Goal: Task Accomplishment & Management: Manage account settings

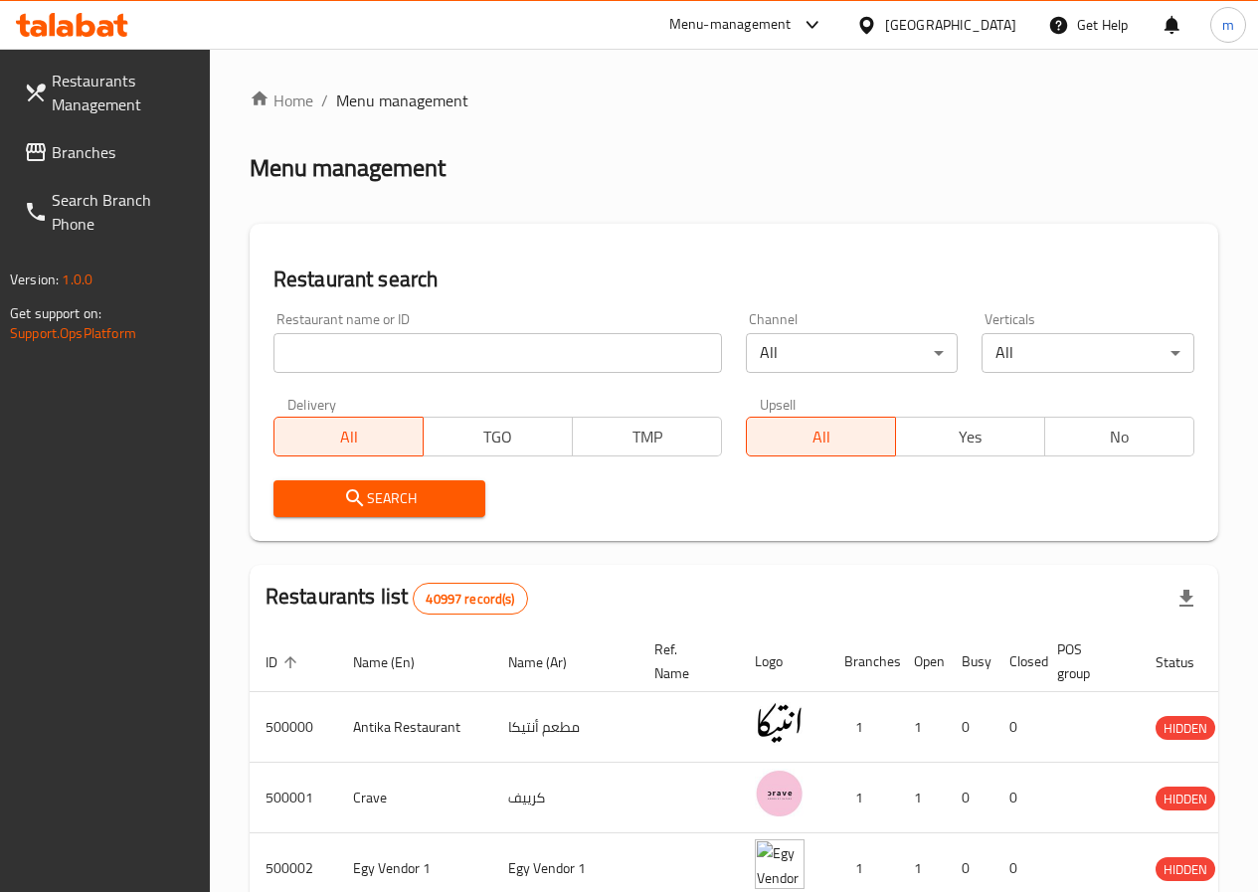
drag, startPoint x: 419, startPoint y: 341, endPoint x: 431, endPoint y: 311, distance: 32.1
click at [418, 335] on input "search" at bounding box center [498, 353] width 449 height 40
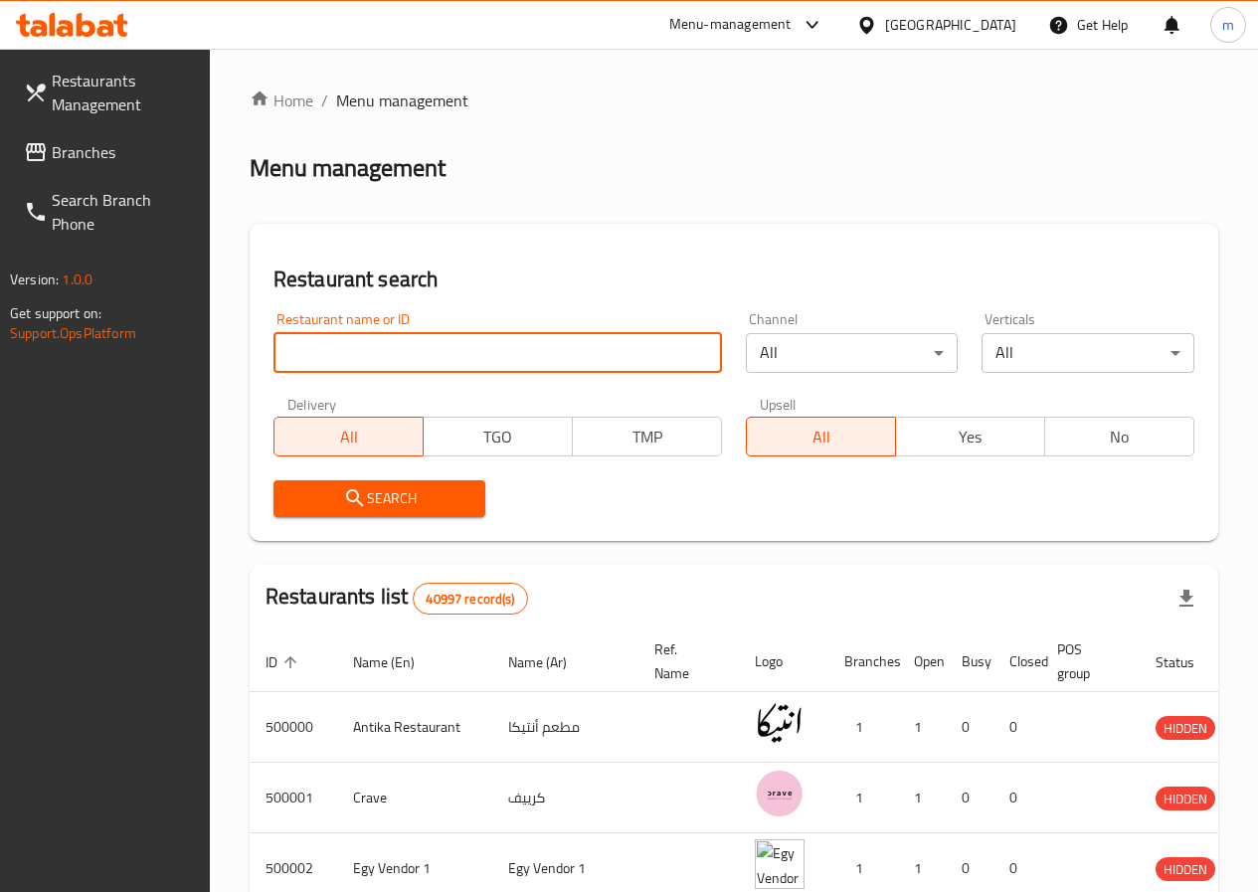
paste input "776485"
type input "776485"
click button "Search" at bounding box center [380, 498] width 213 height 37
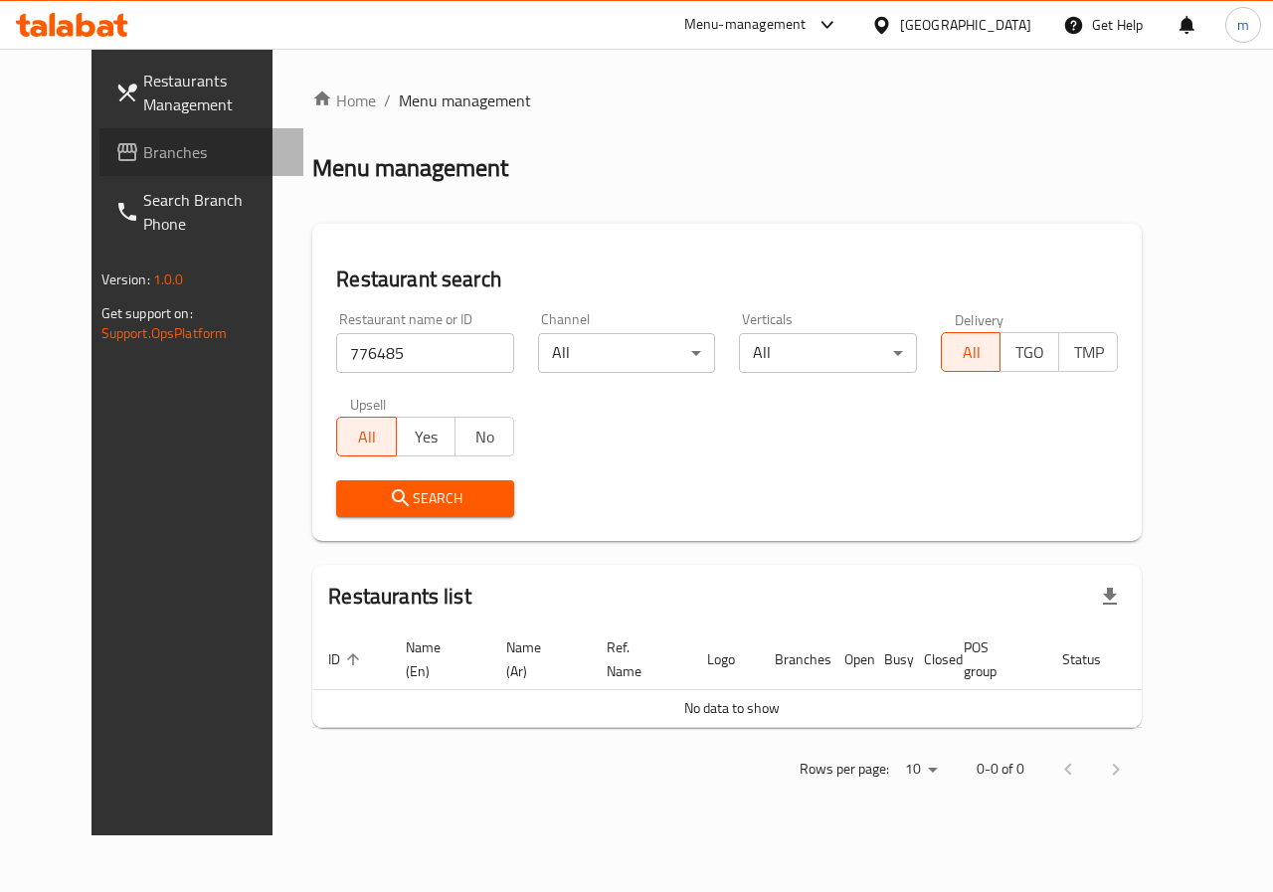
click at [162, 152] on span "Branches" at bounding box center [215, 152] width 145 height 24
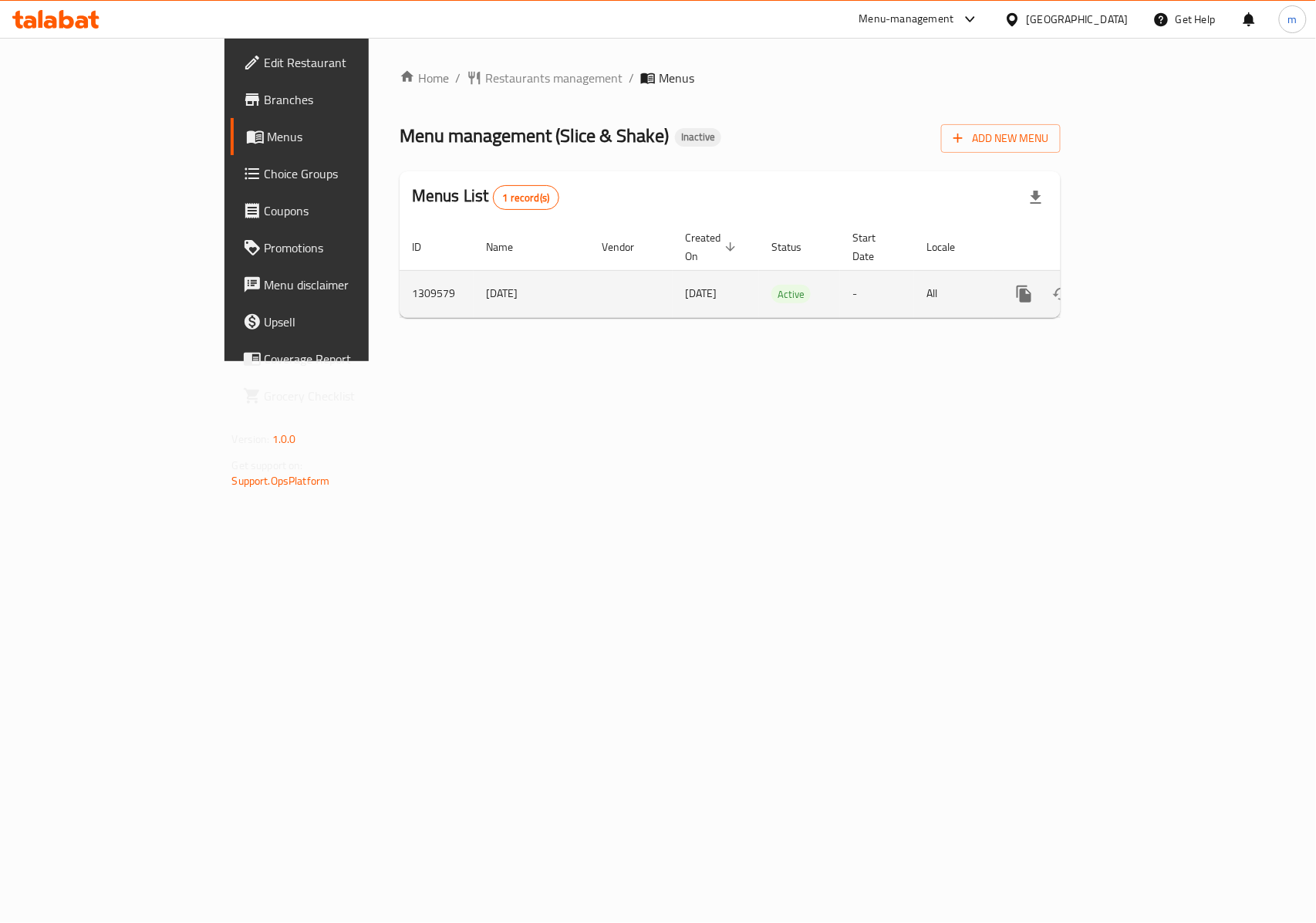
click at [1154, 289] on link "enhanced table" at bounding box center [1135, 294] width 37 height 37
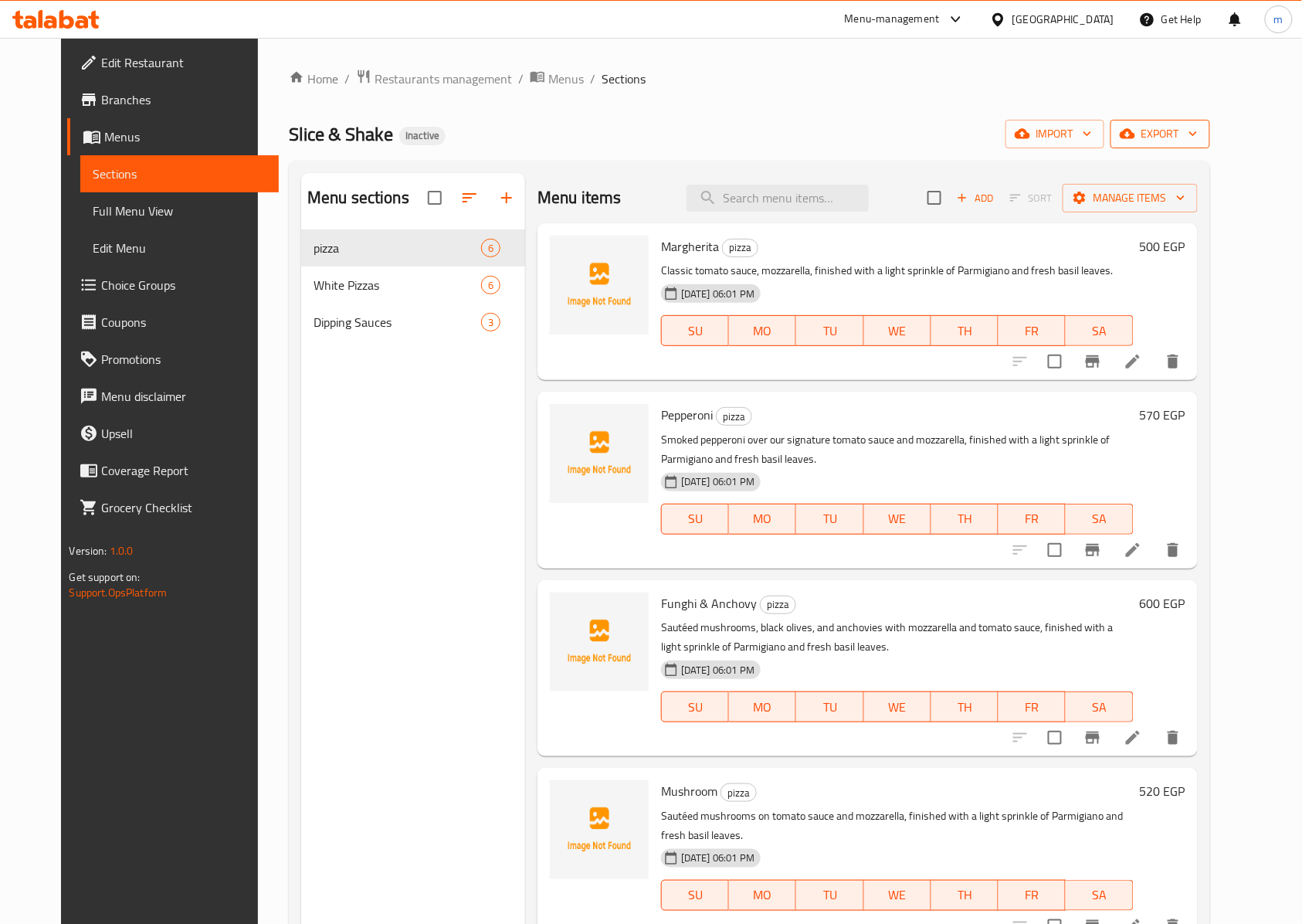
click at [1198, 128] on span "export" at bounding box center [1160, 134] width 75 height 19
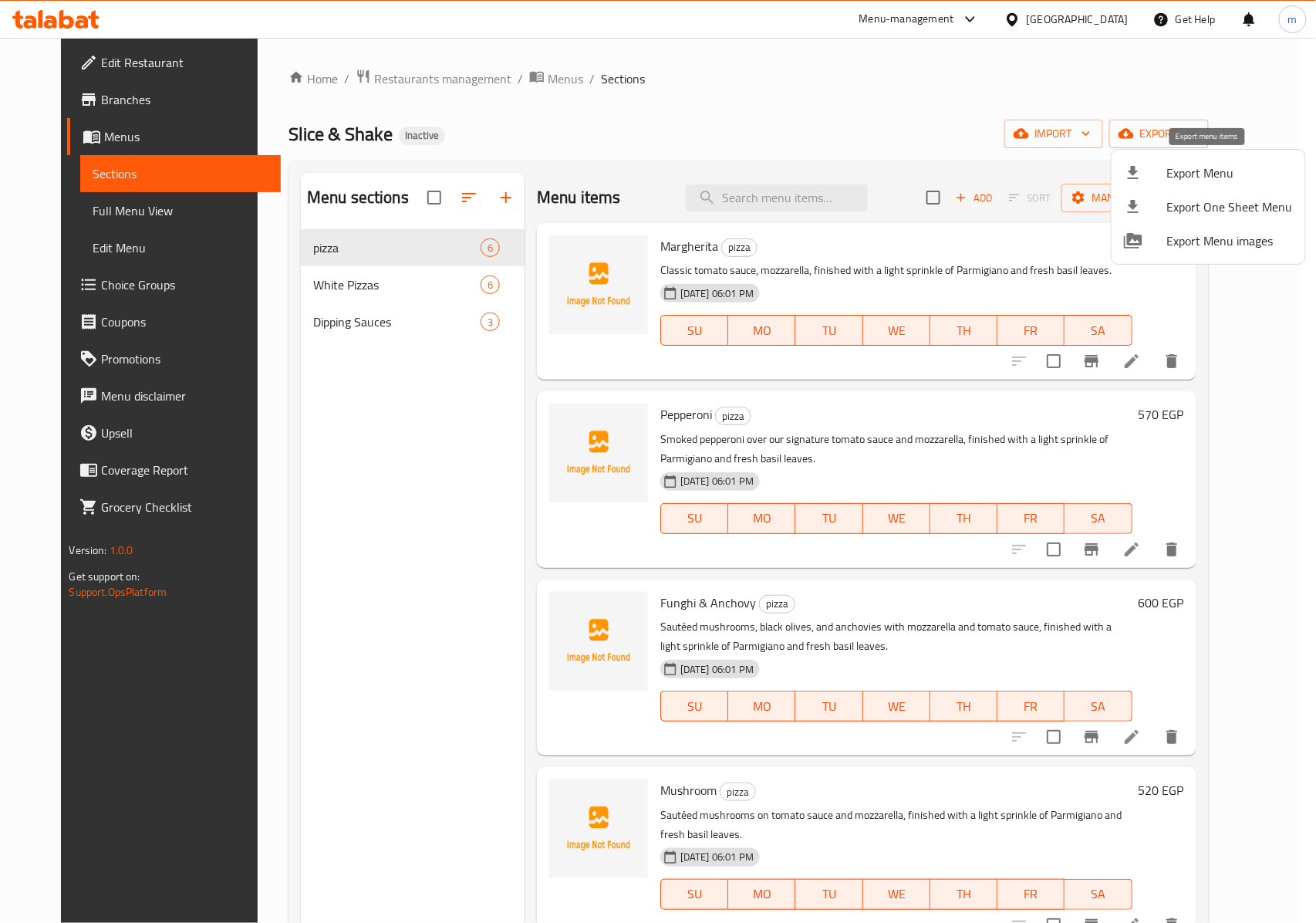
click at [1180, 180] on span "Export Menu" at bounding box center [1230, 173] width 126 height 19
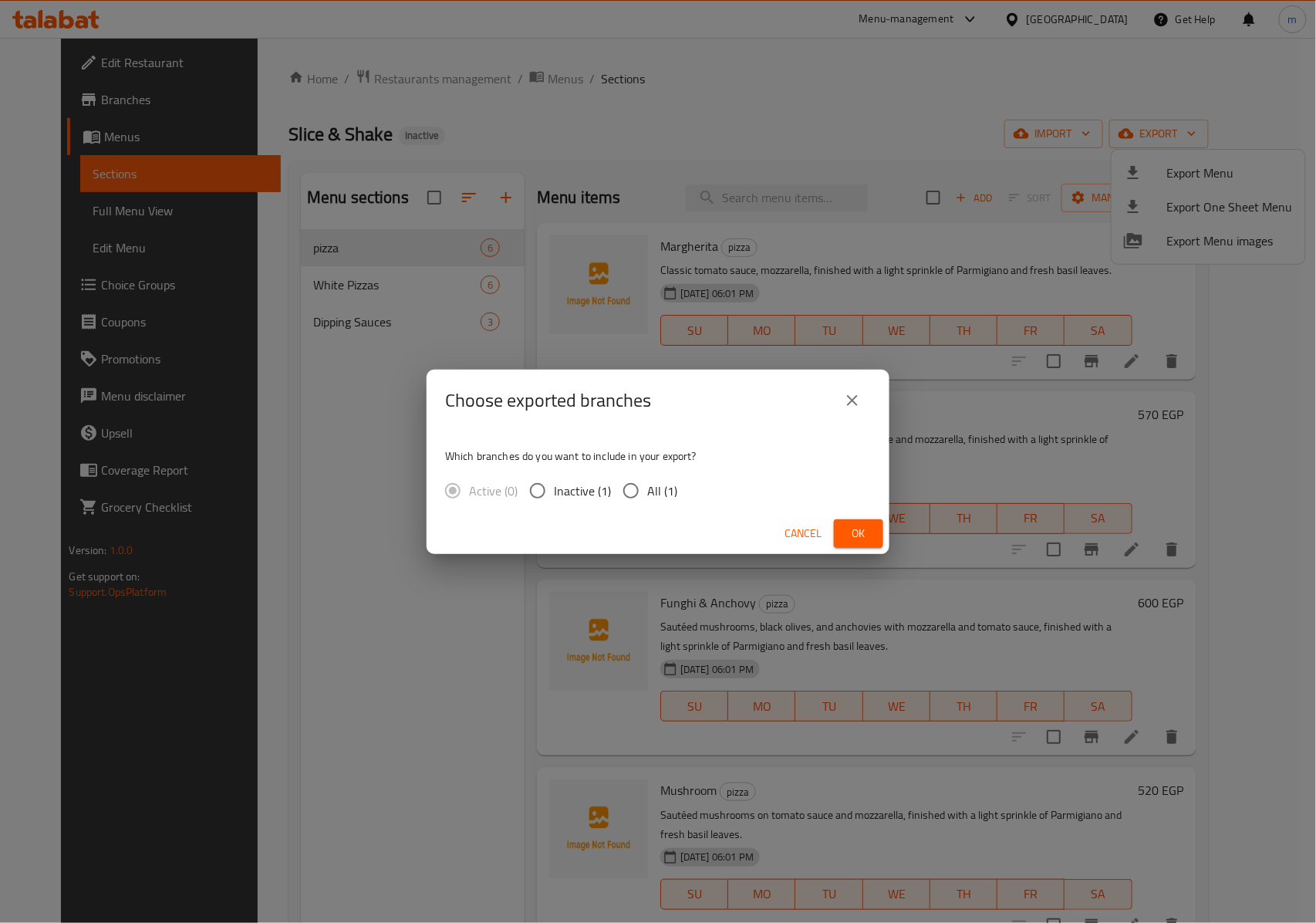
click at [641, 482] on input "All (1)" at bounding box center [631, 491] width 33 height 33
radio input "true"
click at [858, 398] on icon "close" at bounding box center [852, 400] width 19 height 19
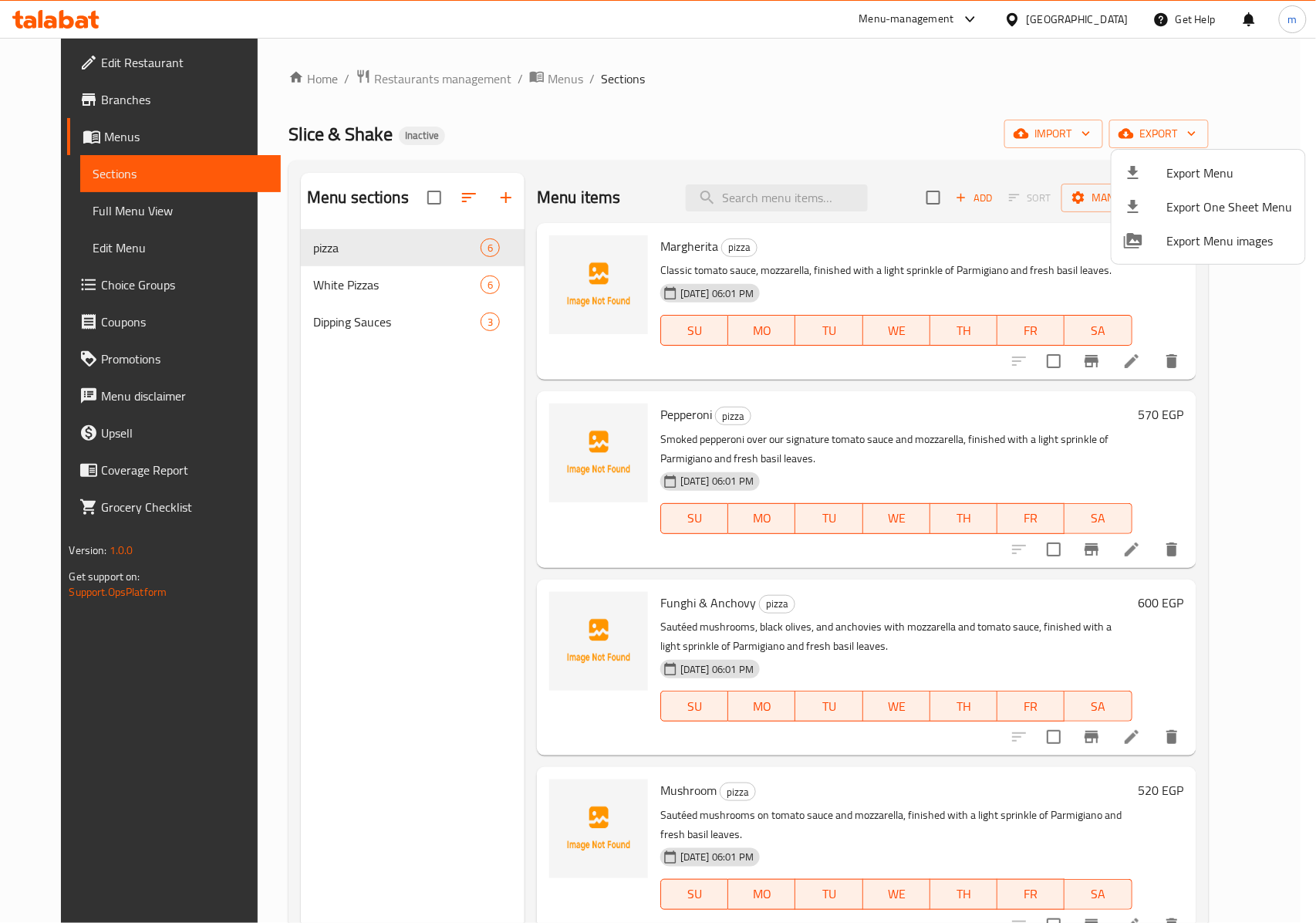
click at [371, 285] on div at bounding box center [658, 462] width 1316 height 923
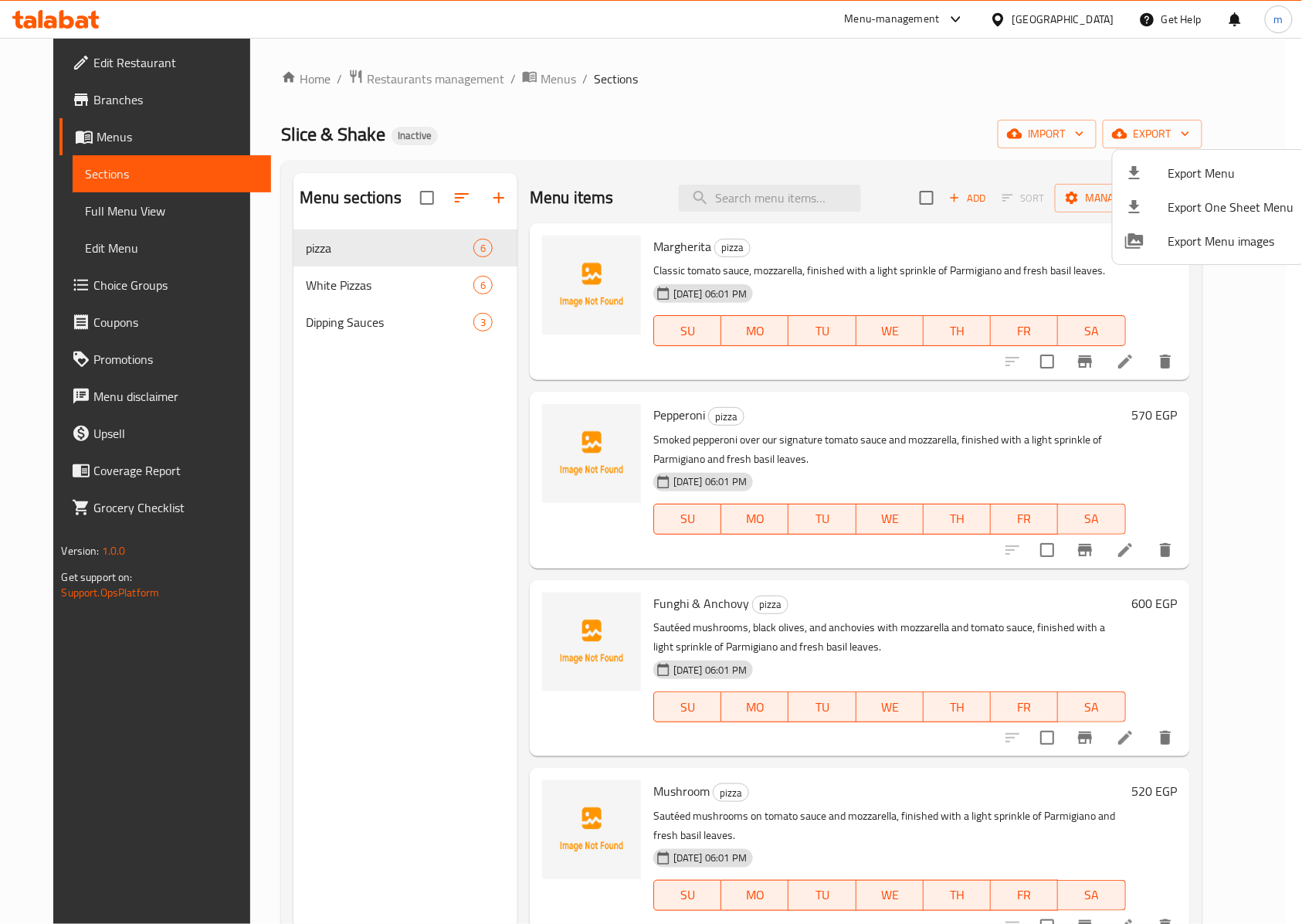
click at [377, 254] on span "pizza" at bounding box center [390, 248] width 168 height 19
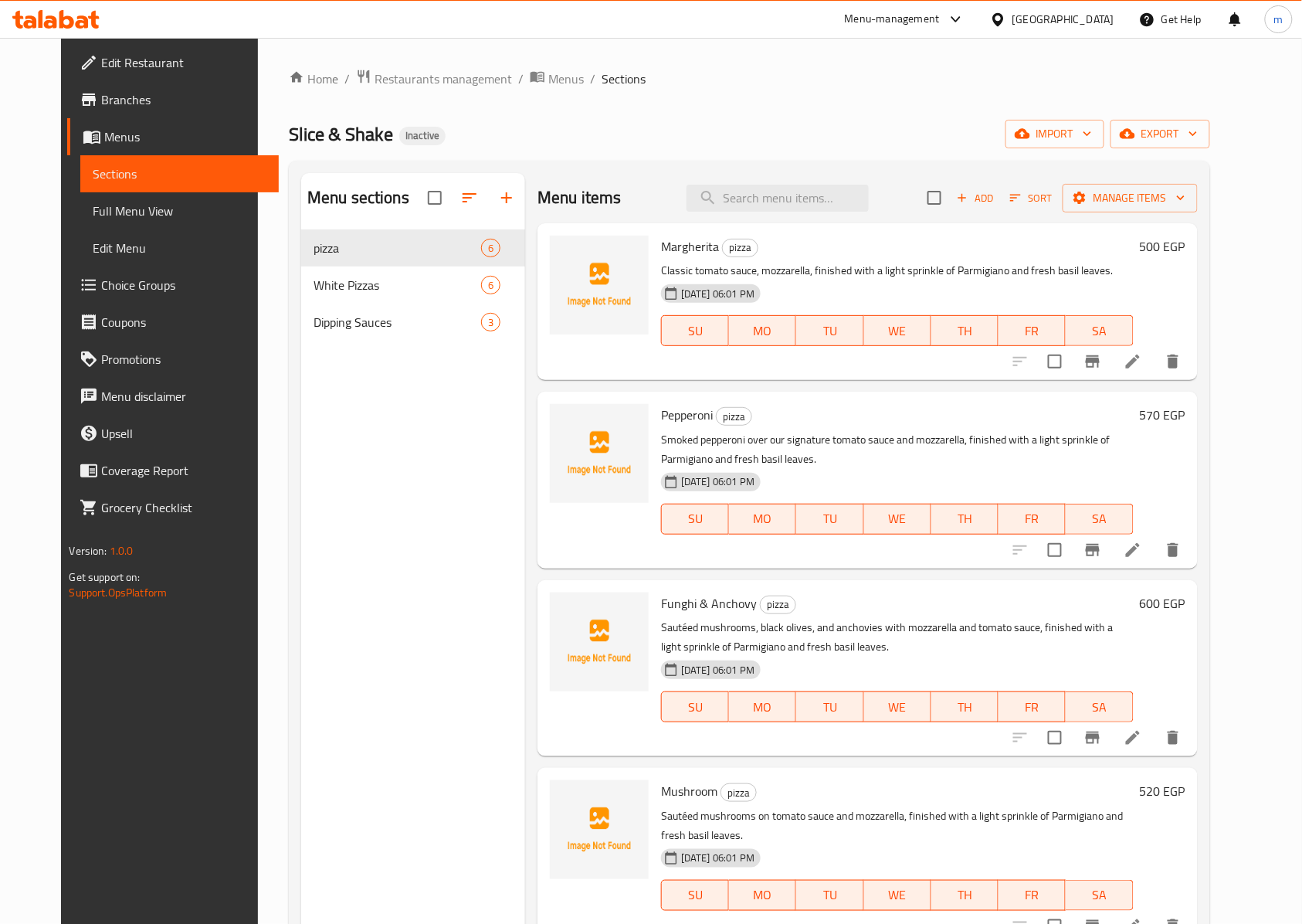
click at [92, 218] on span "Full Menu View" at bounding box center [179, 211] width 174 height 19
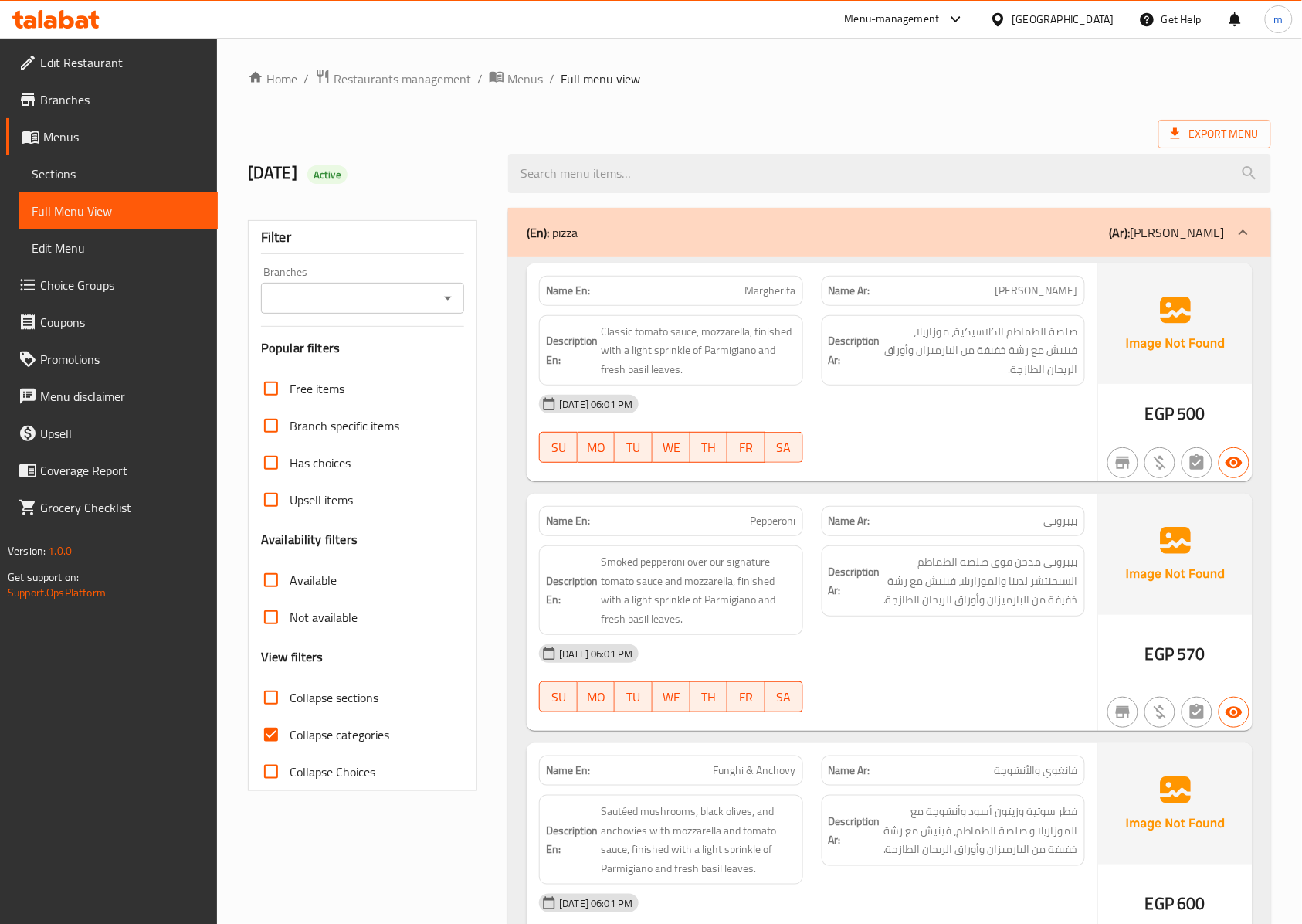
click at [269, 727] on input "Collapse categories" at bounding box center [271, 735] width 37 height 37
checkbox input "false"
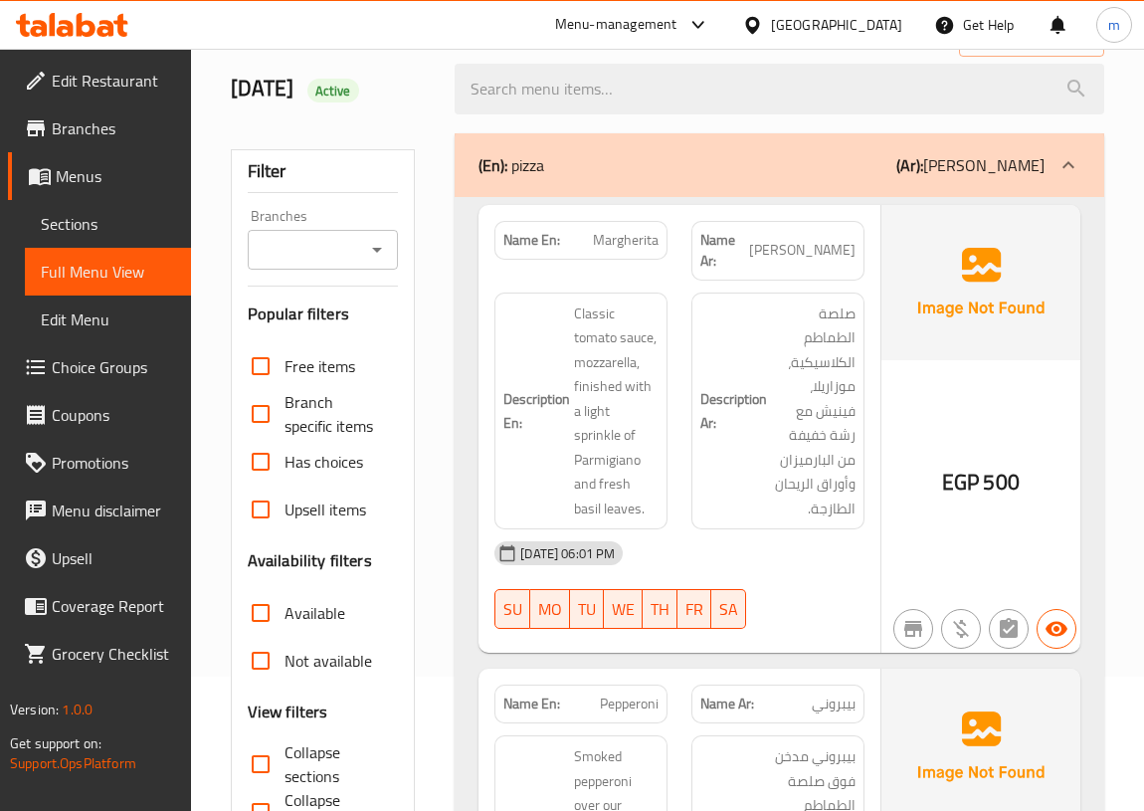
scroll to position [271, 0]
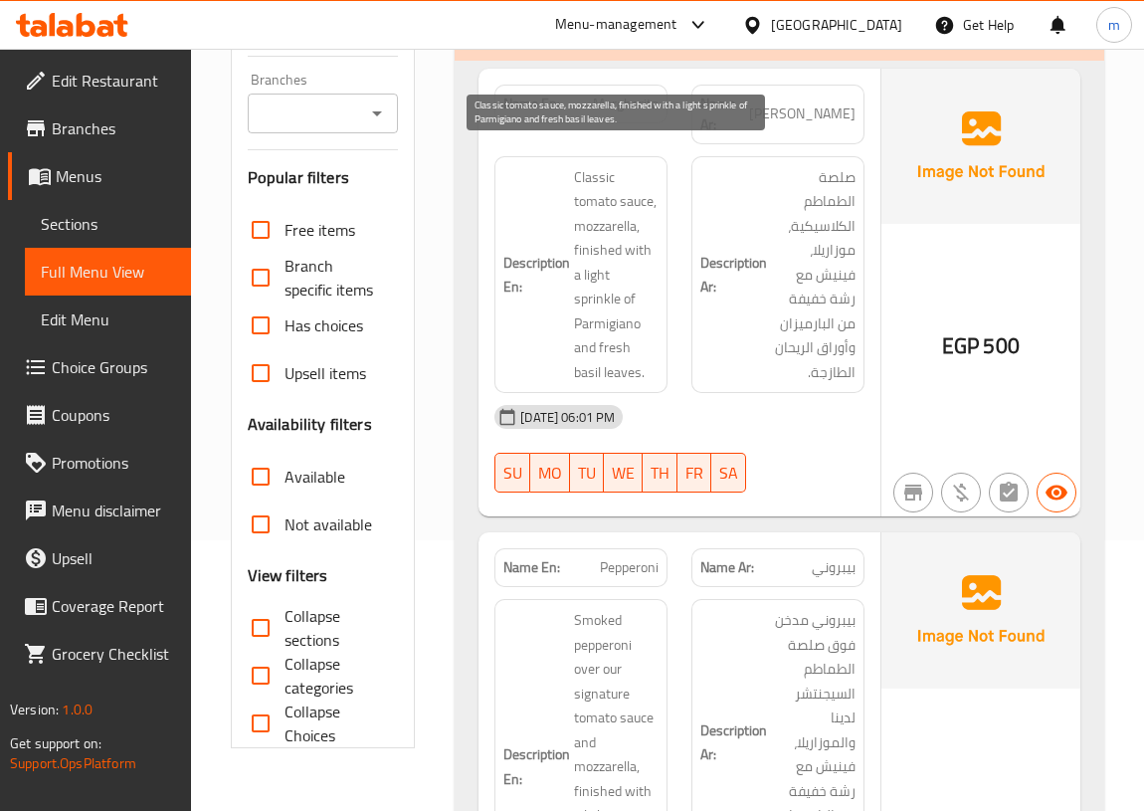
click at [628, 253] on span "Classic tomato sauce, mozzarella, finished with a light sprinkle of Parmigiano …" at bounding box center [616, 275] width 85 height 220
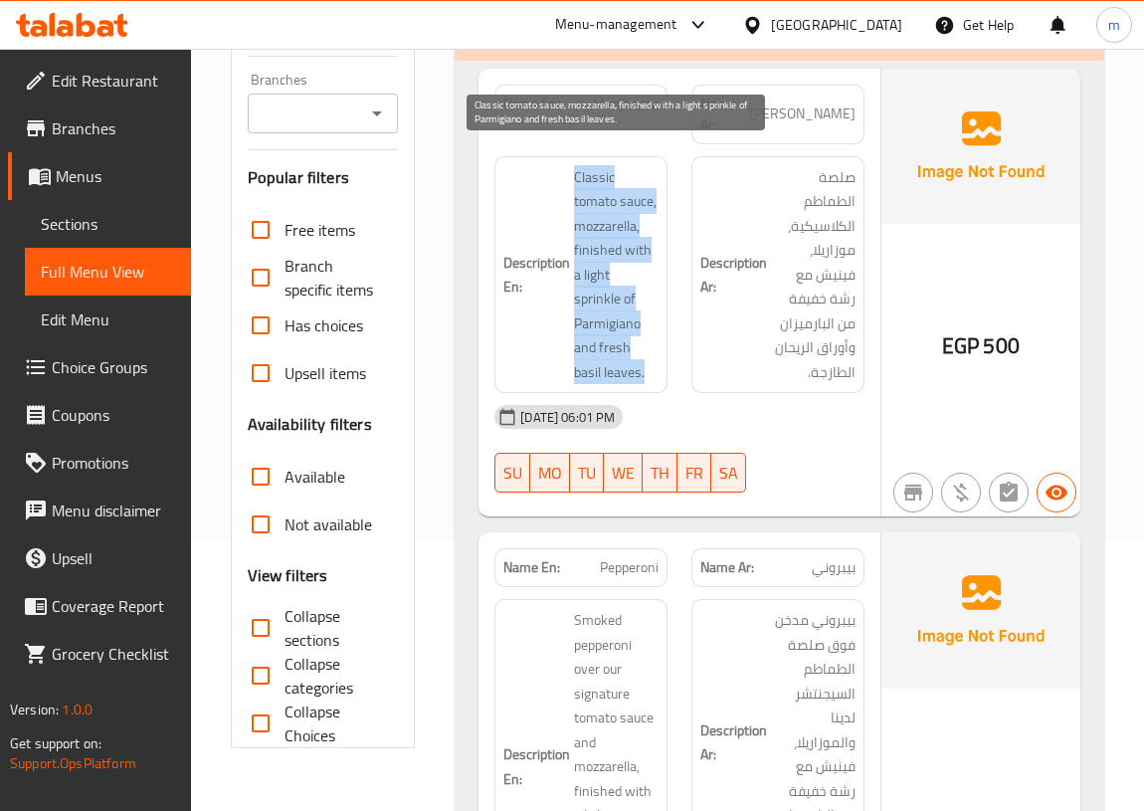
click at [628, 253] on span "Classic tomato sauce, mozzarella, finished with a light sprinkle of Parmigiano …" at bounding box center [616, 275] width 85 height 220
click at [645, 245] on span "Classic tomato sauce, mozzarella, finished with a light sprinkle of Parmigiano …" at bounding box center [616, 275] width 85 height 220
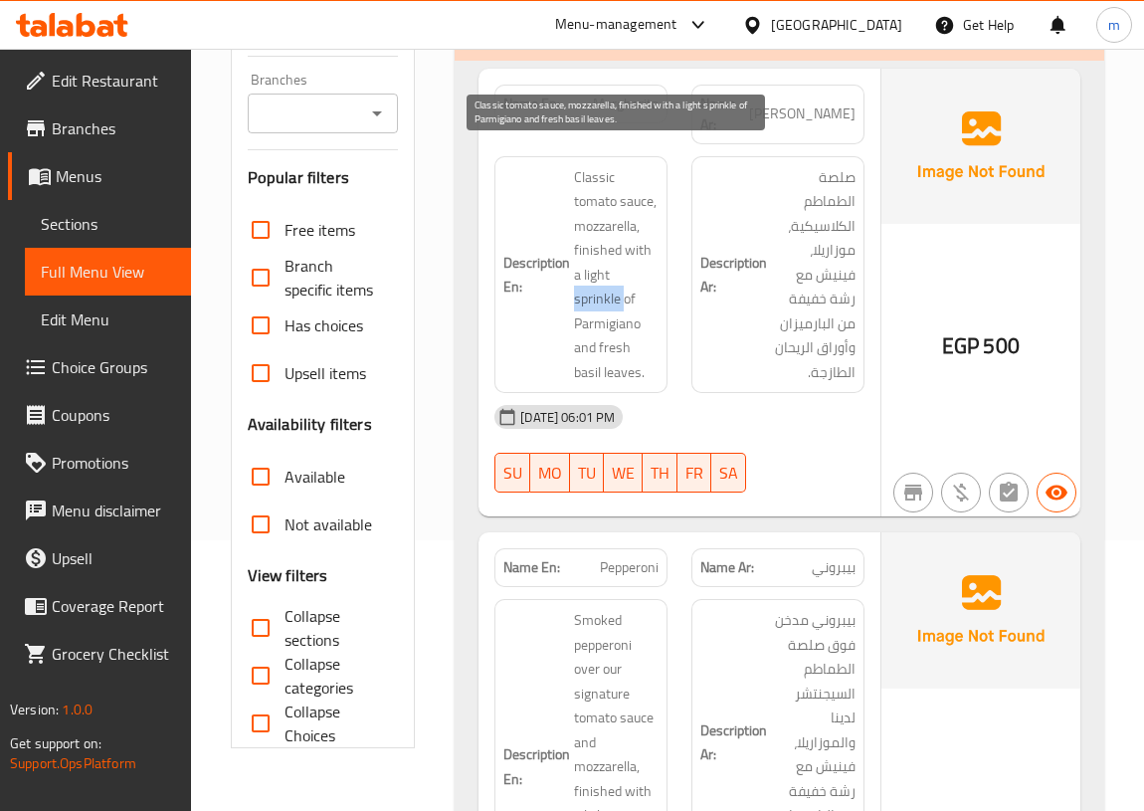
click at [645, 245] on span "Classic tomato sauce, mozzarella, finished with a light sprinkle of Parmigiano …" at bounding box center [616, 275] width 85 height 220
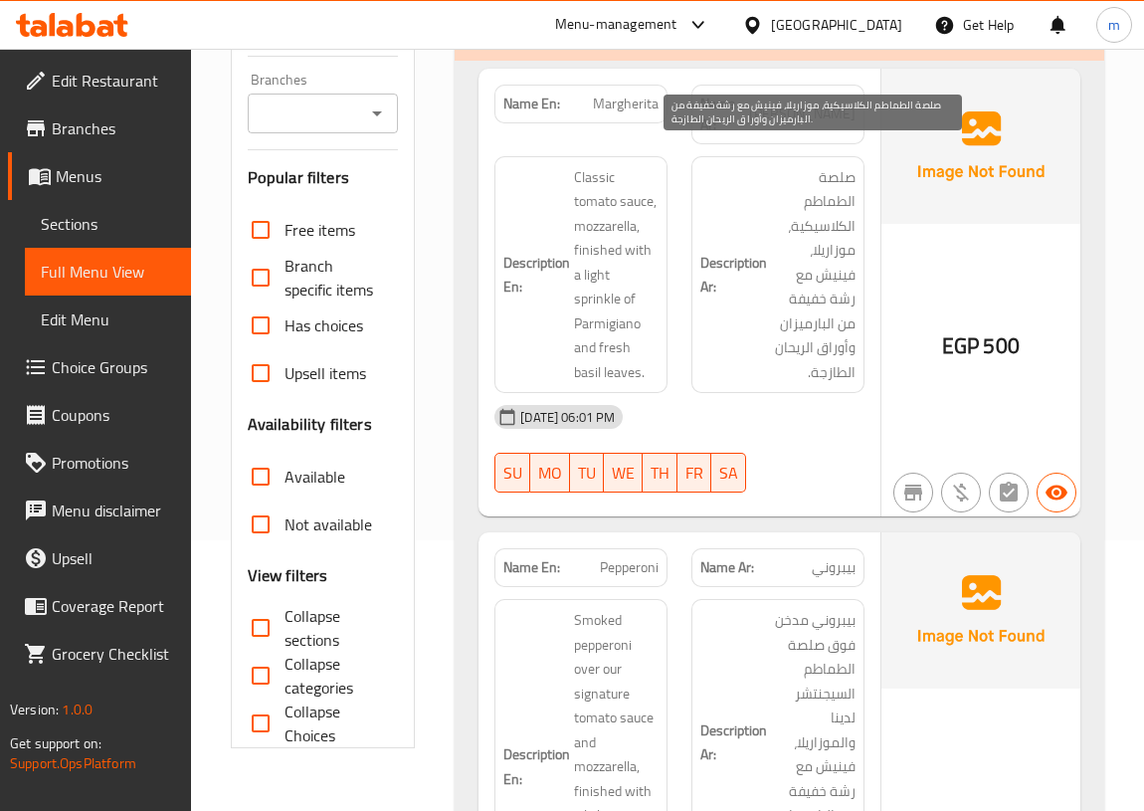
click at [824, 258] on span "صلصة الطماطم الكلاسيكية، موزاريلا، فينيش مع رشة خفيفة من البارميزان وأوراق الري…" at bounding box center [813, 275] width 85 height 220
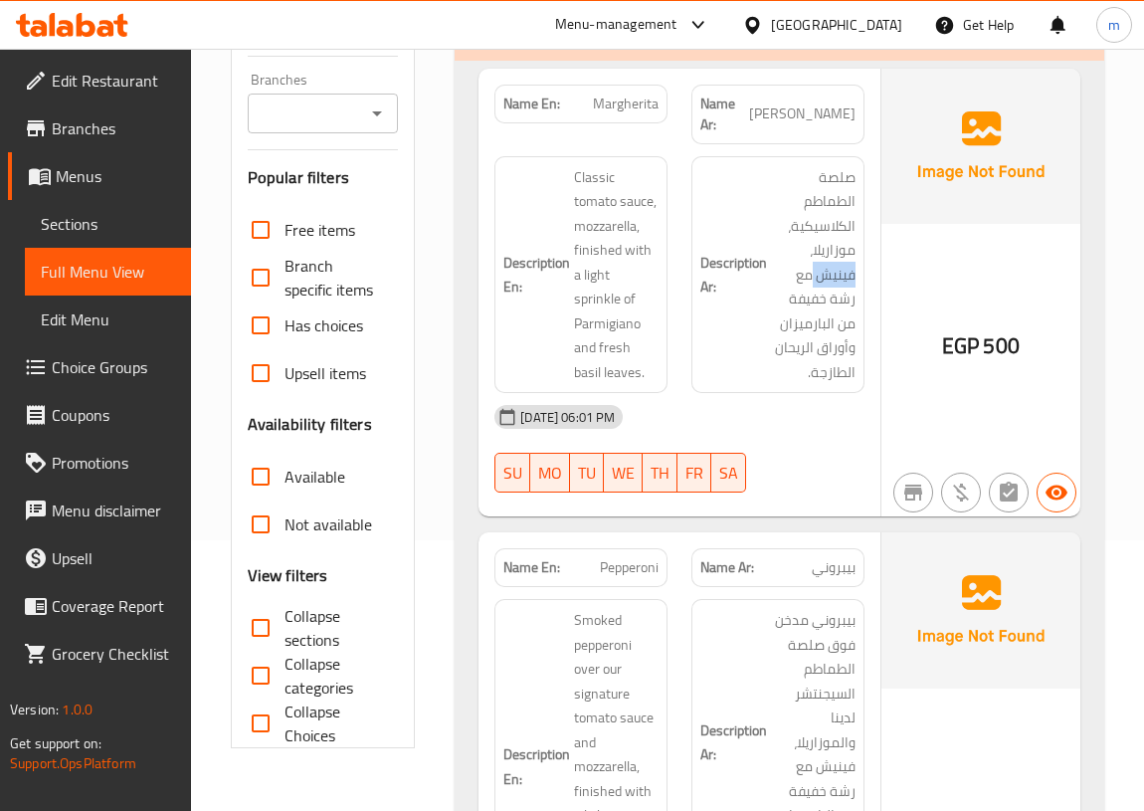
click at [134, 272] on span "Full Menu View" at bounding box center [108, 272] width 134 height 24
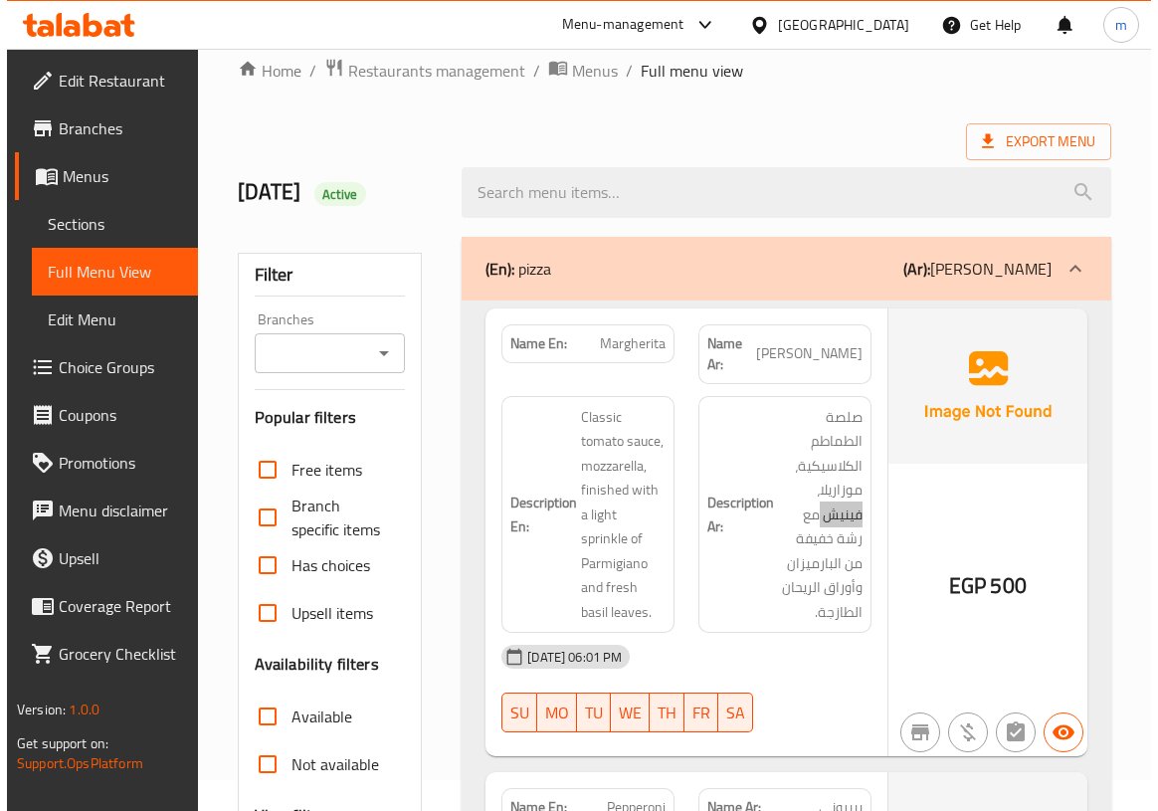
scroll to position [0, 0]
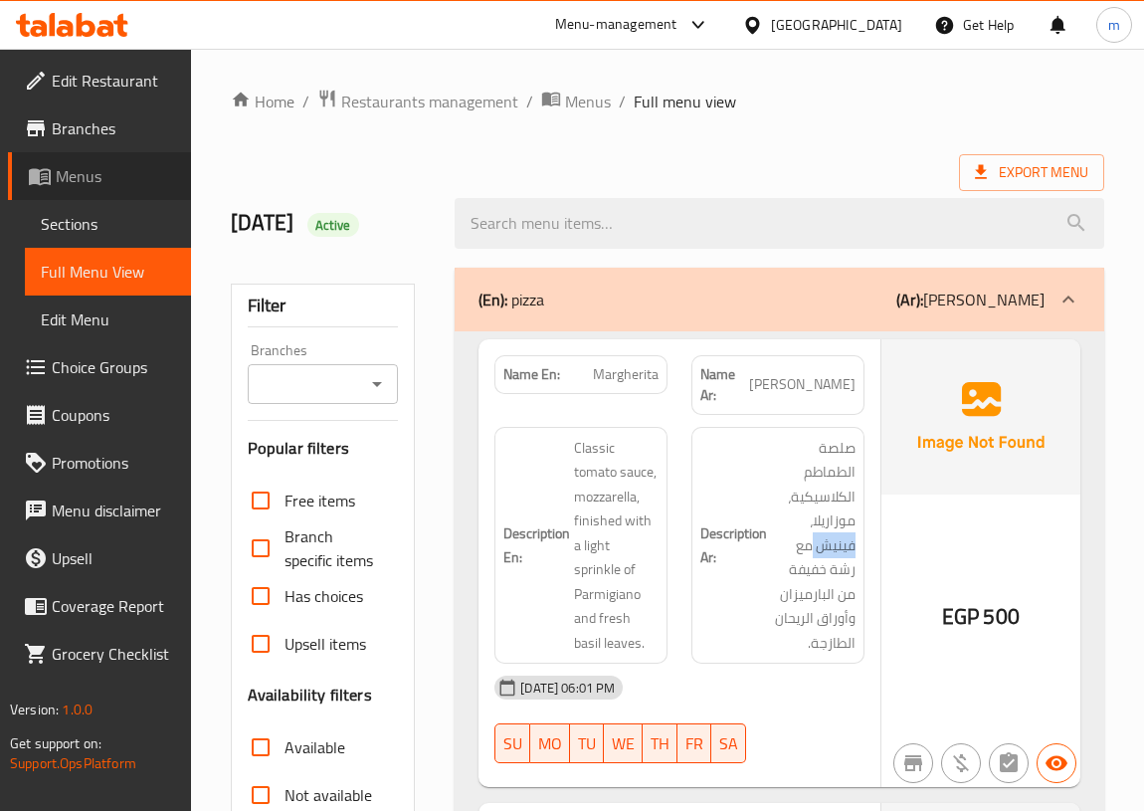
click at [71, 170] on span "Menus" at bounding box center [115, 176] width 119 height 24
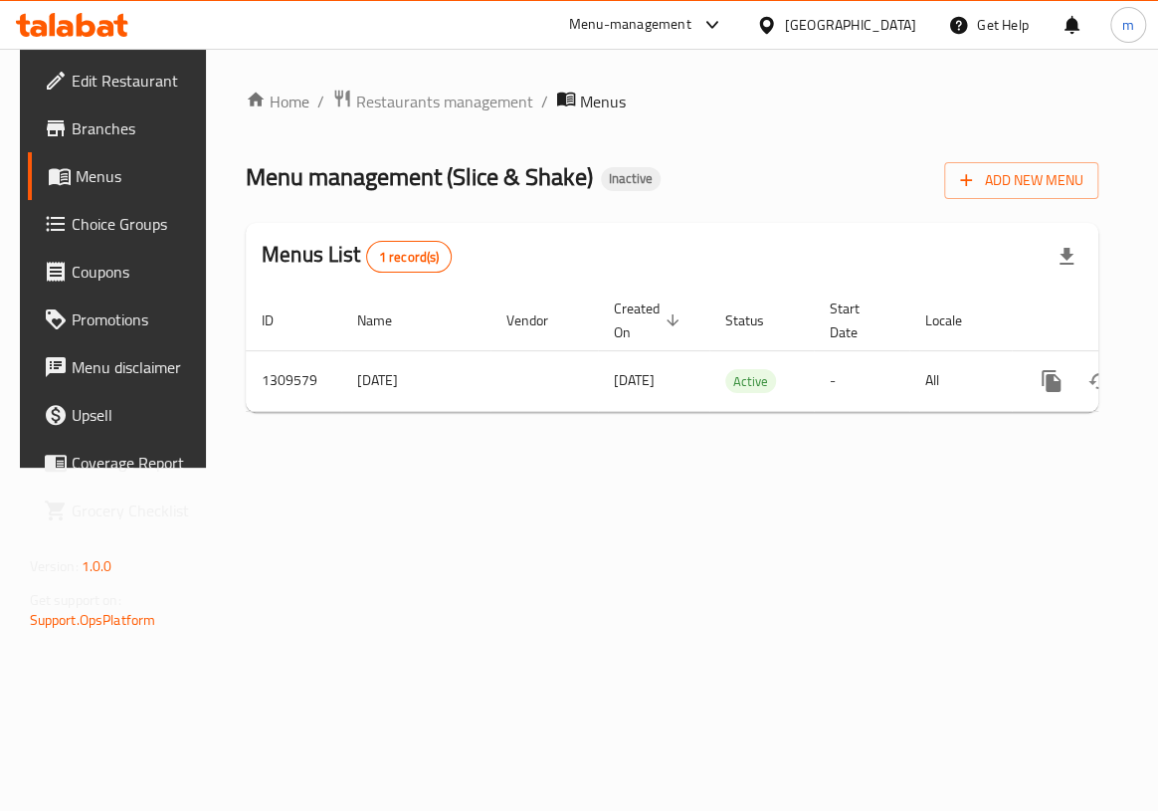
scroll to position [0, 102]
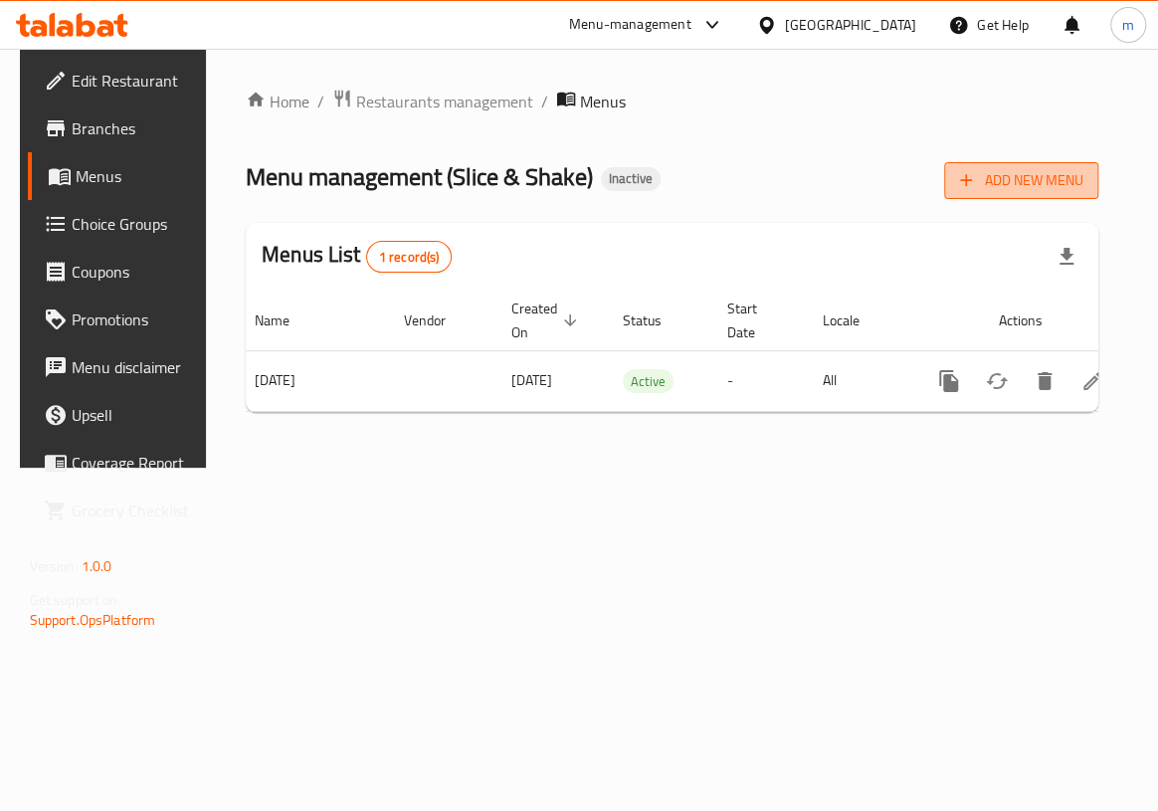
click at [1005, 165] on button "Add New Menu" at bounding box center [1021, 180] width 154 height 37
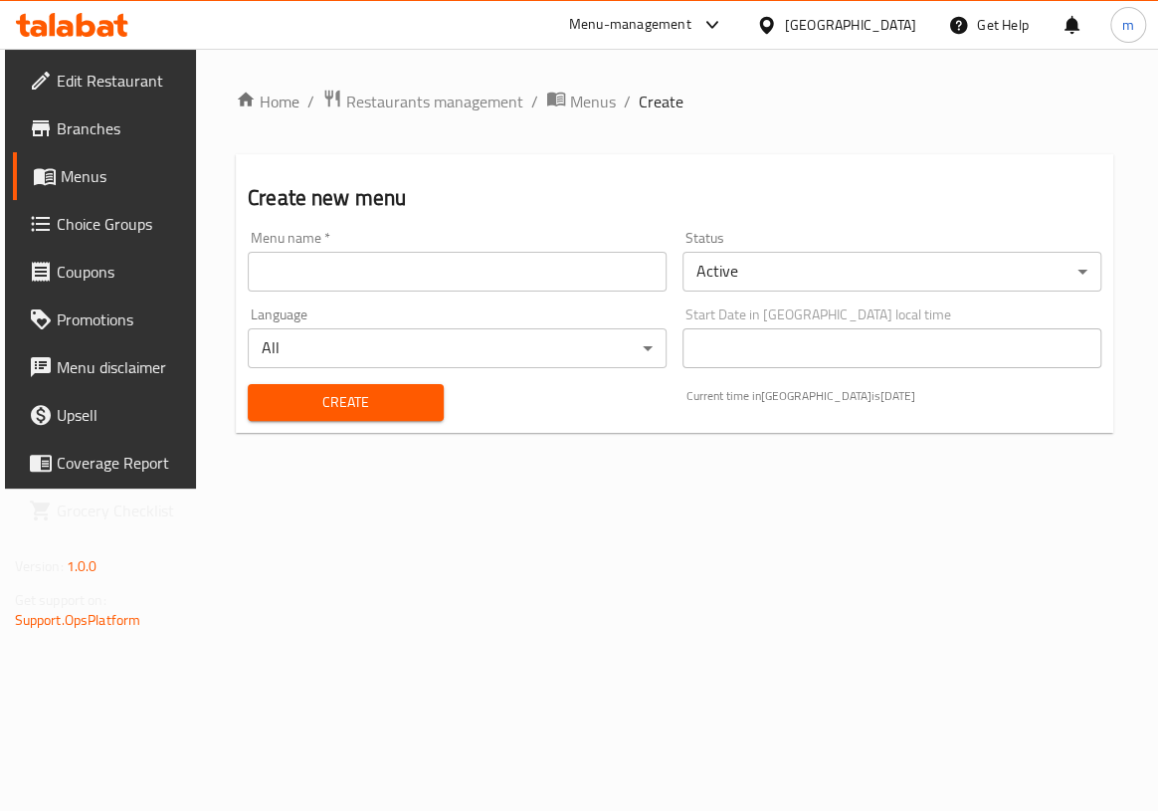
drag, startPoint x: 525, startPoint y: 272, endPoint x: 499, endPoint y: 288, distance: 30.9
click at [525, 272] on input "text" at bounding box center [457, 272] width 419 height 40
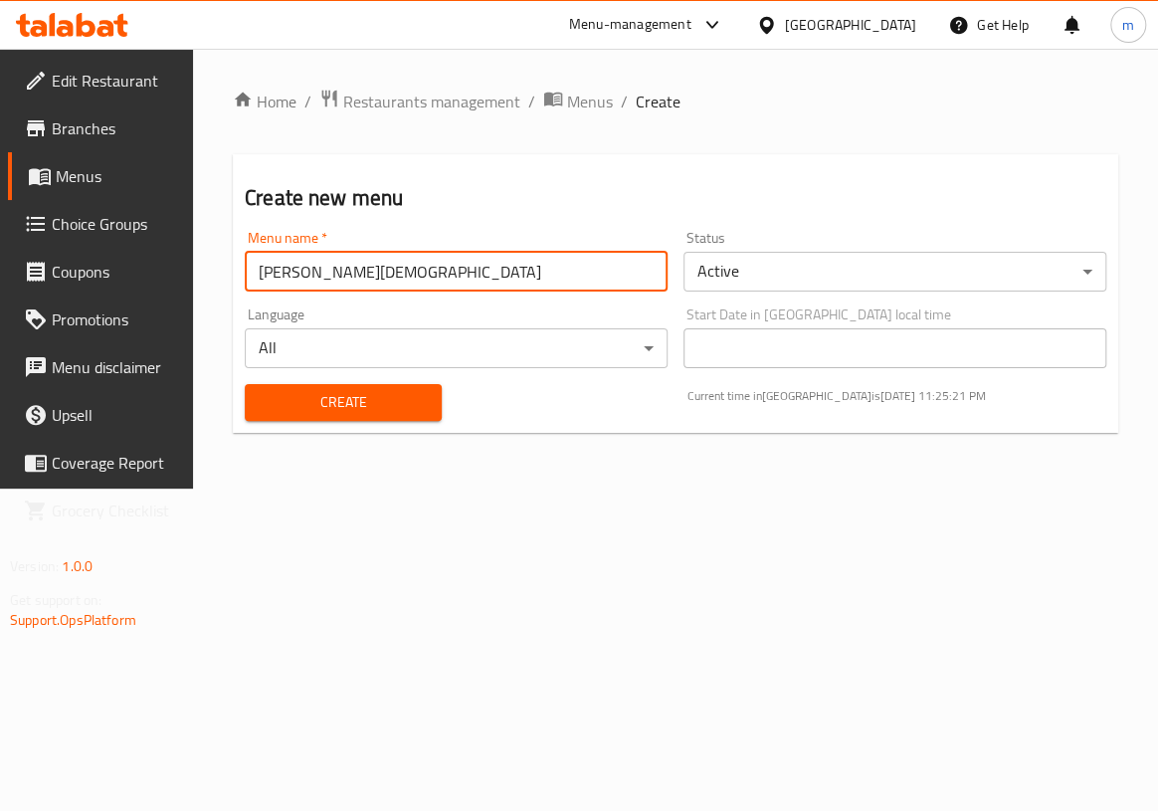
type input "[PERSON_NAME][DEMOGRAPHIC_DATA]"
click at [274, 488] on div "Home / Restaurants management / Menus / Create Create new menu Menu name   * [P…" at bounding box center [675, 269] width 965 height 440
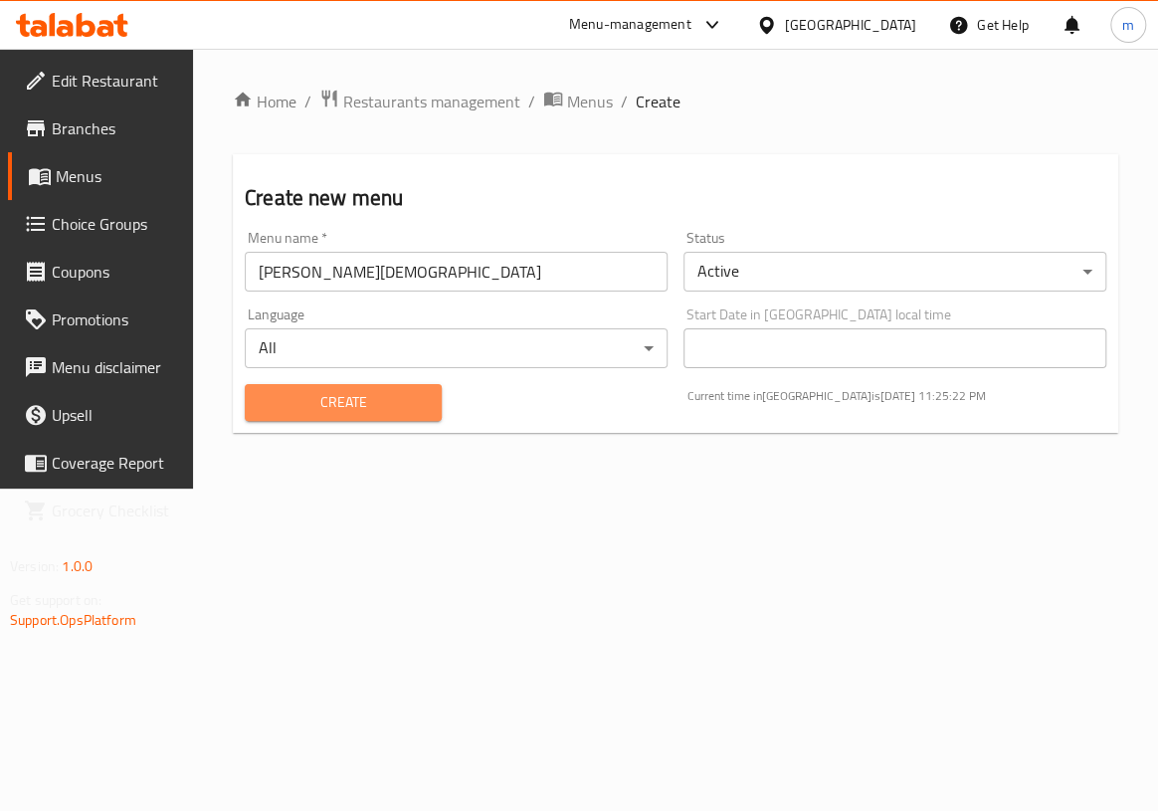
click at [293, 404] on span "Create" at bounding box center [343, 402] width 165 height 25
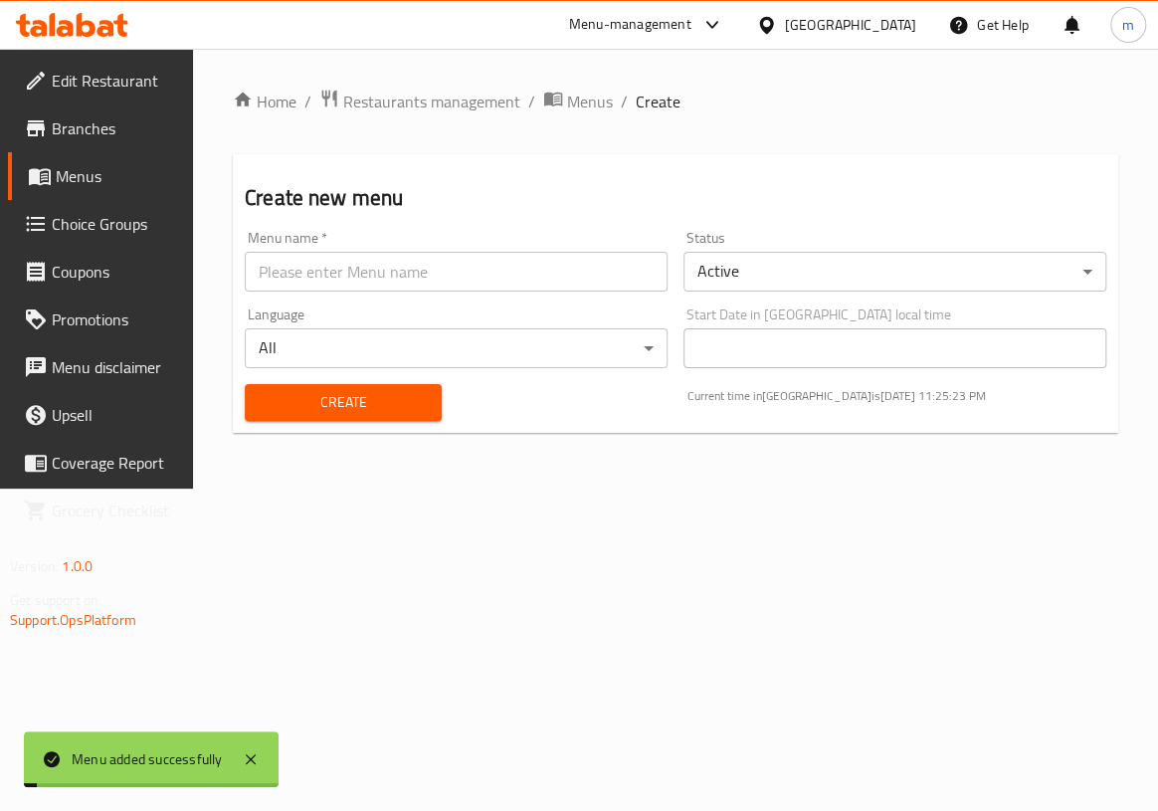
click at [90, 166] on span "Menus" at bounding box center [116, 176] width 121 height 24
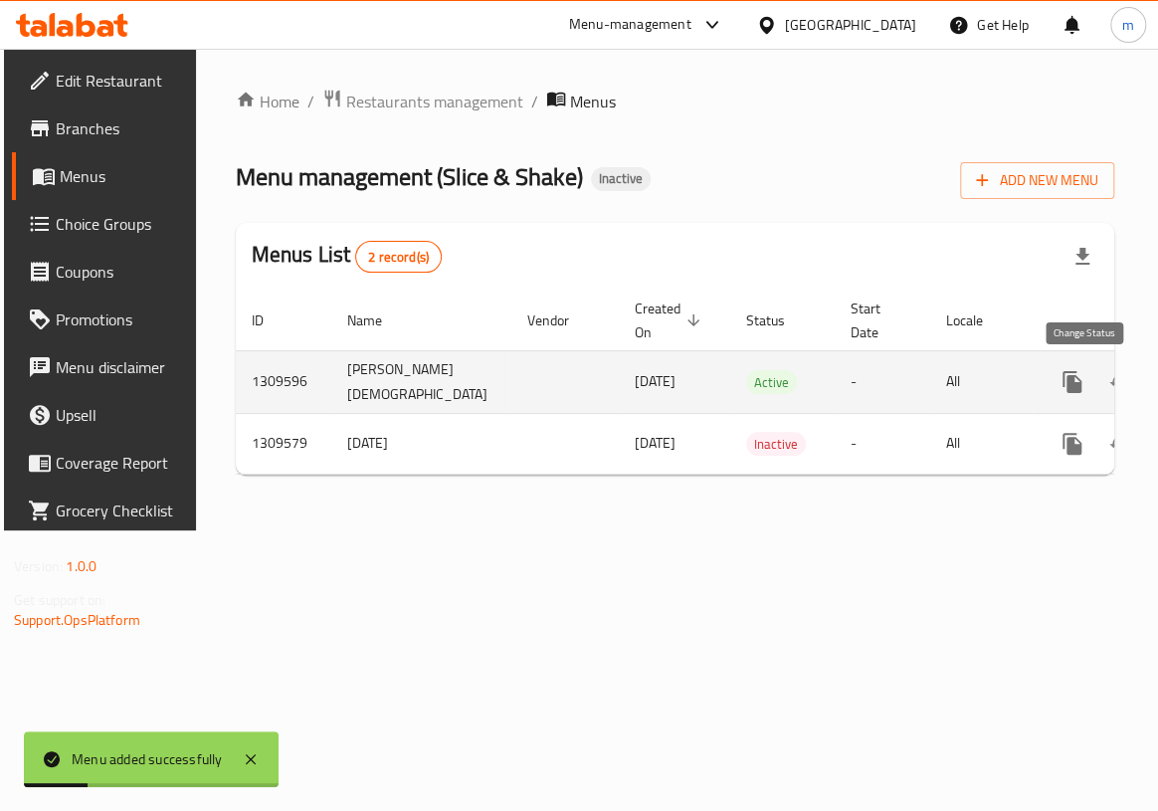
click at [1108, 388] on icon "enhanced table" at bounding box center [1120, 382] width 24 height 24
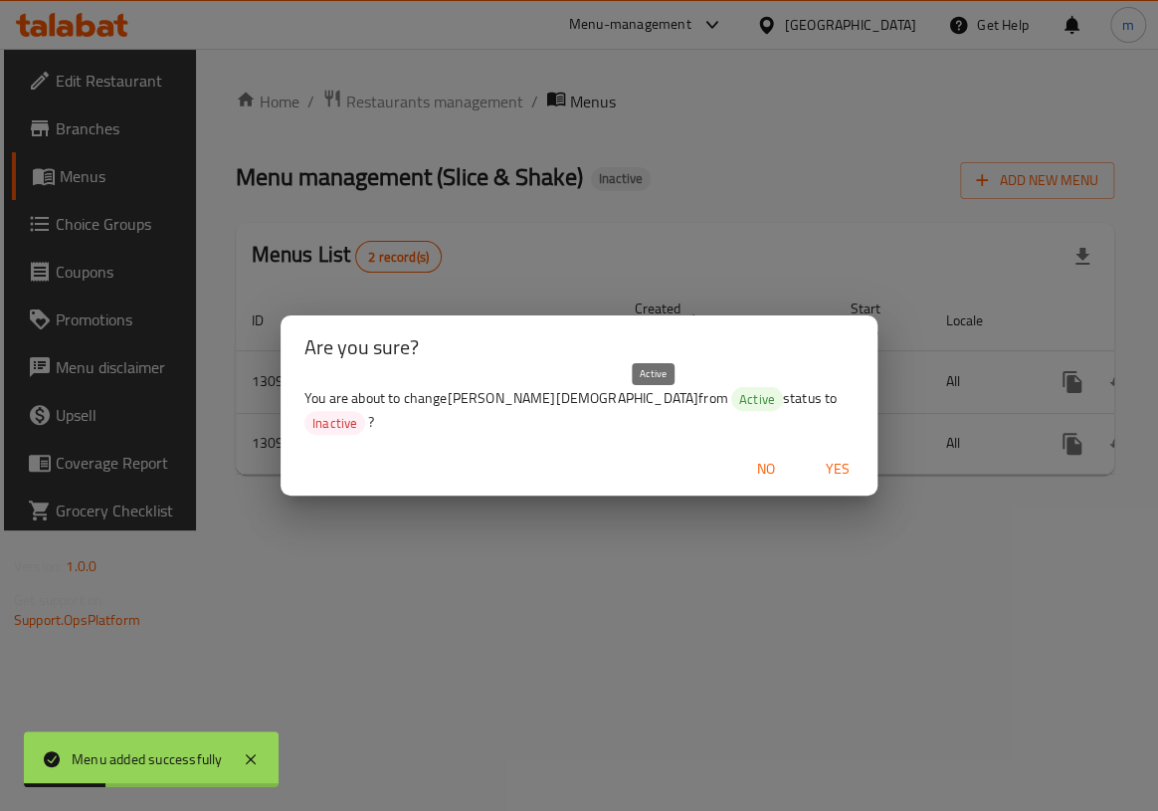
click at [697, 284] on div "Are you sure? You are about to change [PERSON_NAME][DEMOGRAPHIC_DATA] from Acti…" at bounding box center [579, 405] width 1158 height 811
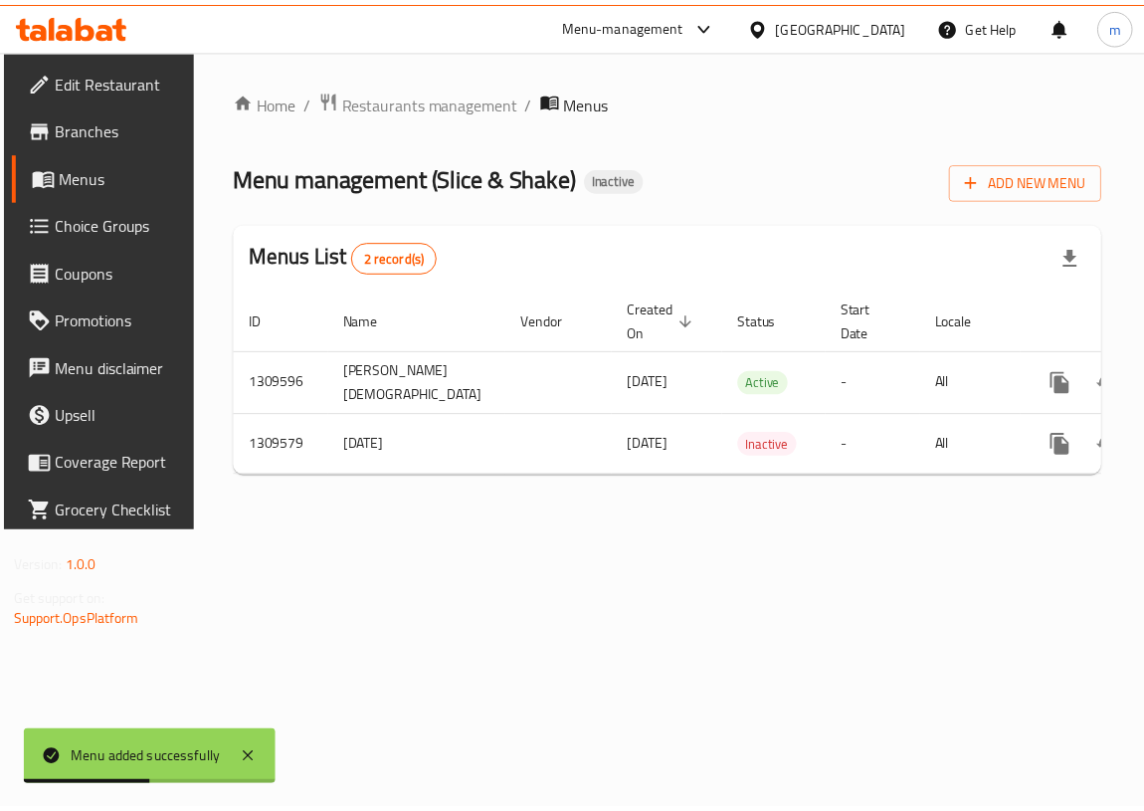
scroll to position [0, 102]
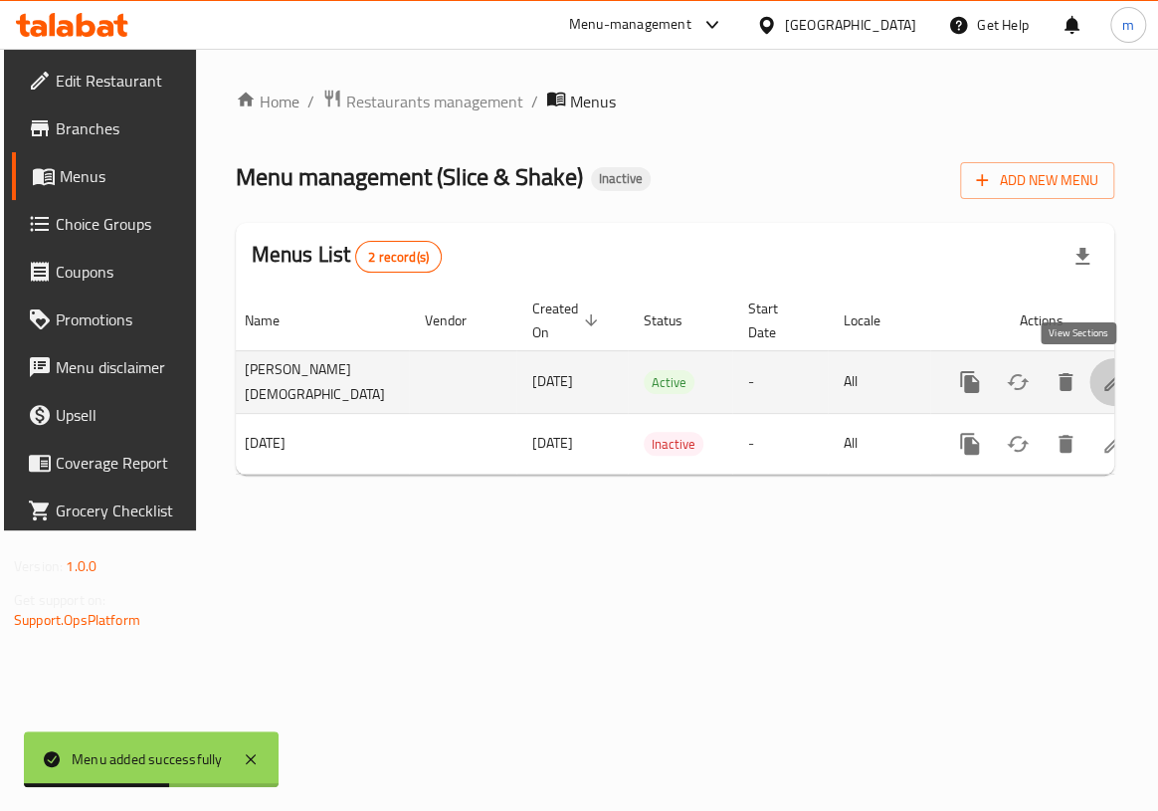
click at [1101, 375] on icon "enhanced table" at bounding box center [1113, 382] width 24 height 24
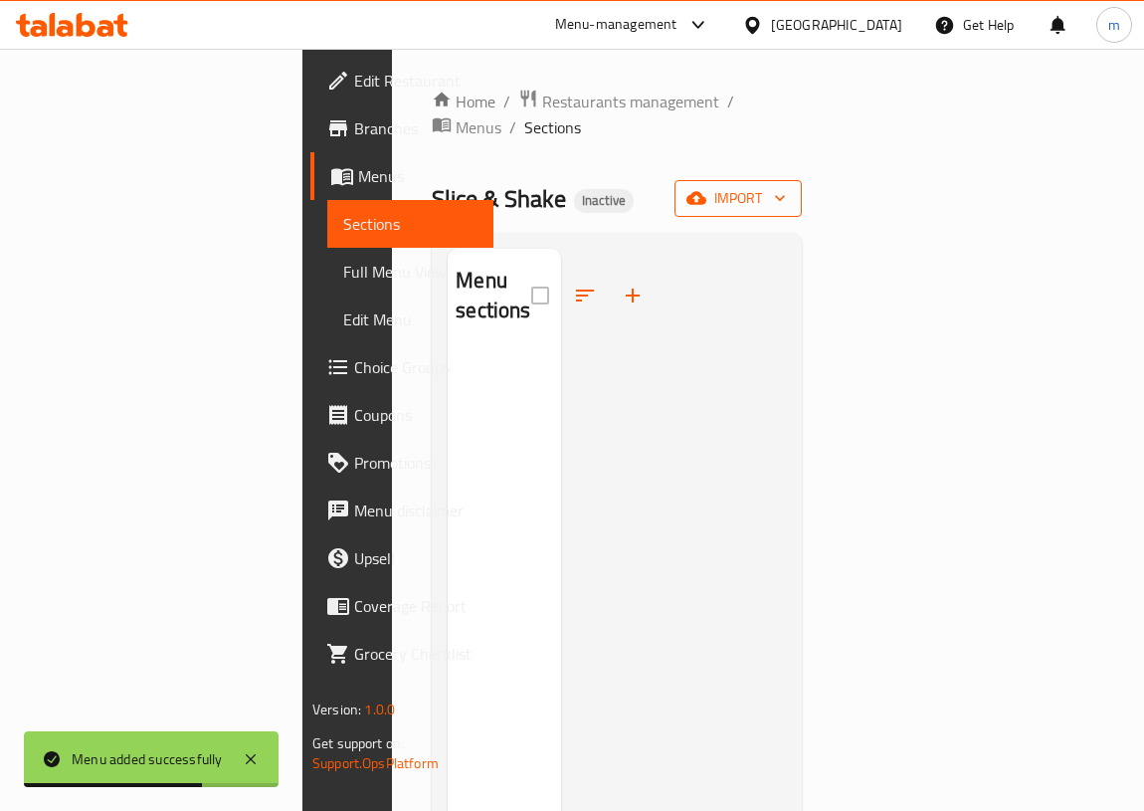
click at [802, 182] on button "import" at bounding box center [737, 198] width 127 height 37
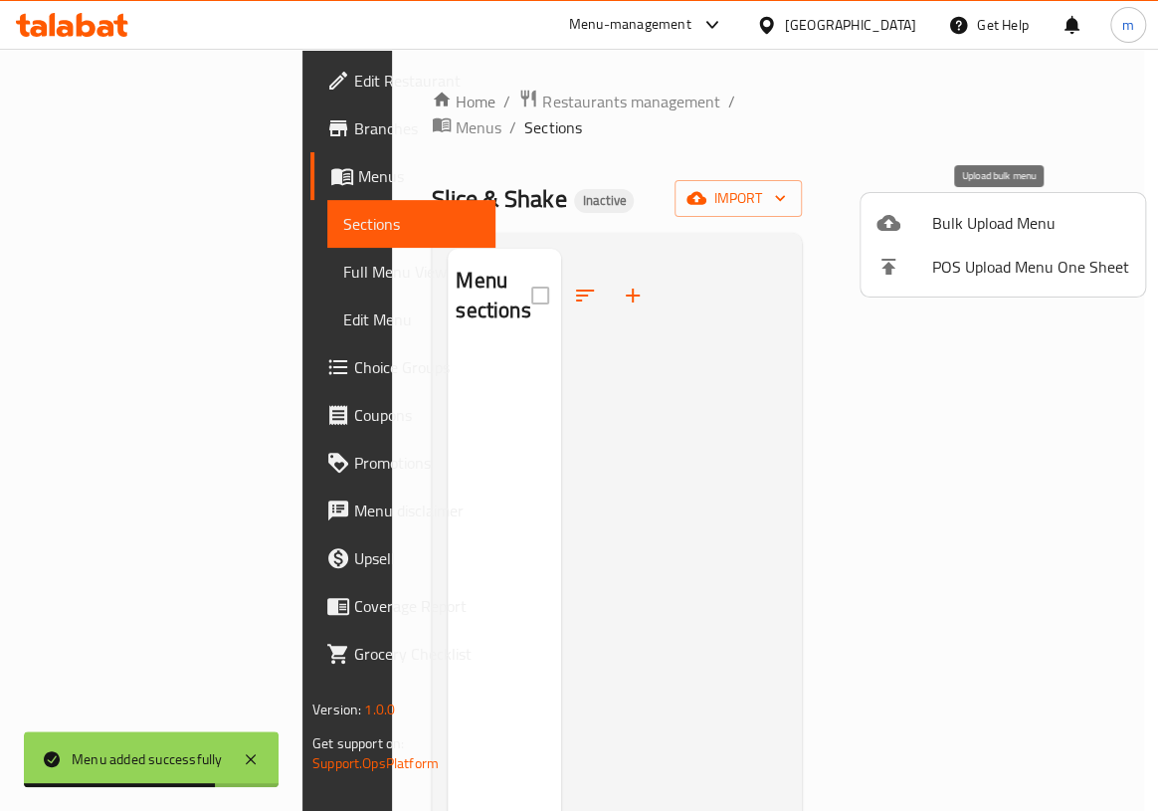
click at [927, 216] on div at bounding box center [904, 223] width 56 height 24
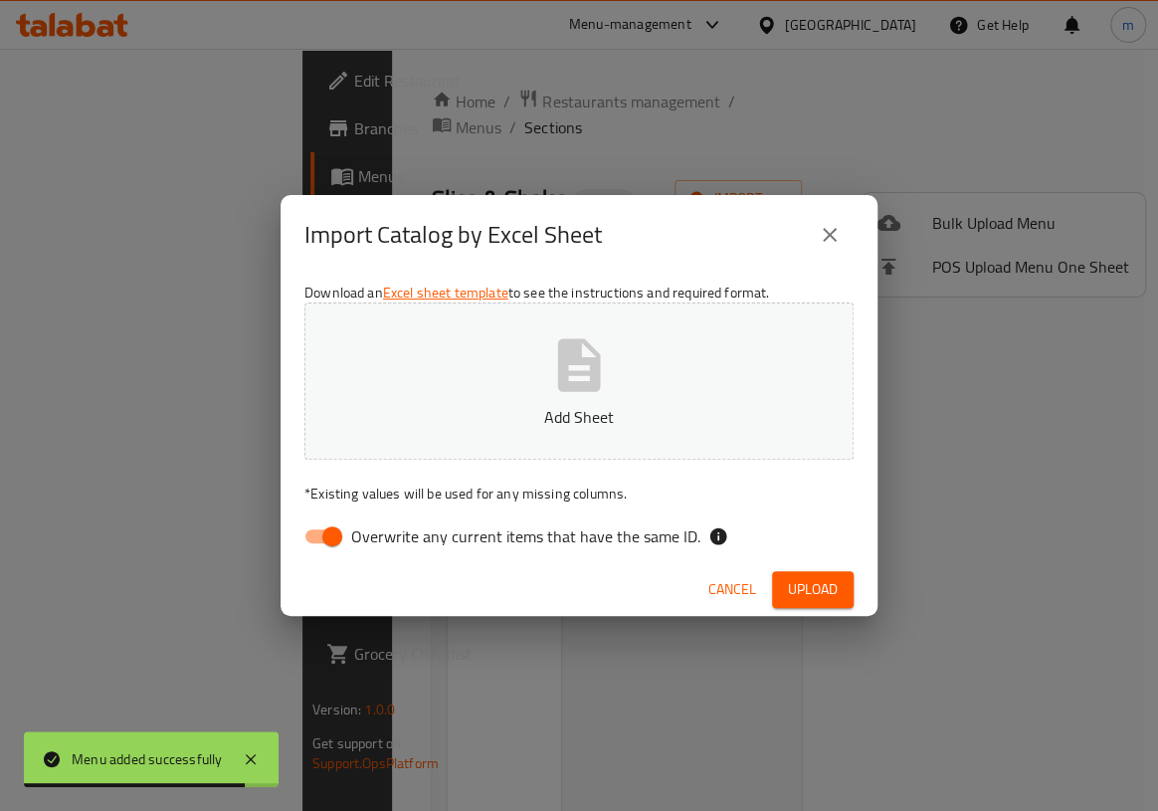
click at [331, 540] on input "Overwrite any current items that have the same ID." at bounding box center [332, 536] width 113 height 38
checkbox input "false"
click at [487, 441] on button "Add Sheet" at bounding box center [578, 380] width 549 height 157
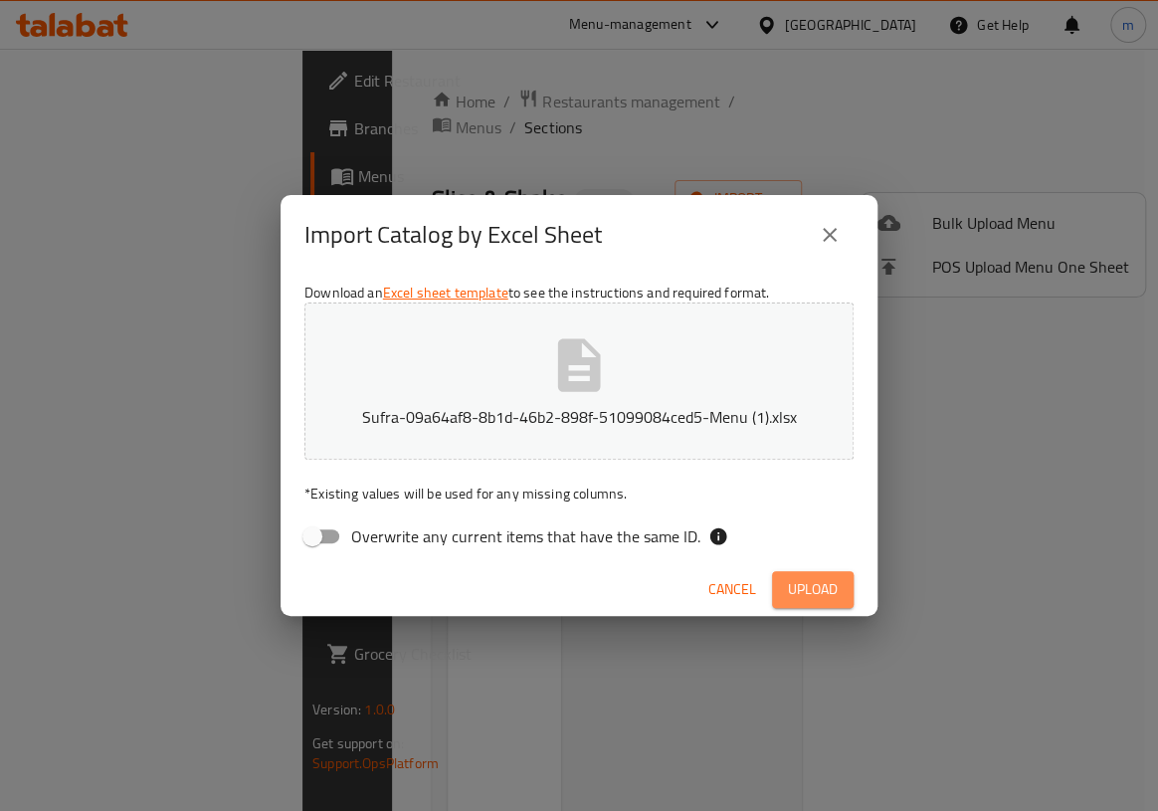
click at [811, 583] on span "Upload" at bounding box center [813, 589] width 50 height 25
click at [811, 572] on button "Upload" at bounding box center [813, 589] width 82 height 37
click at [820, 245] on icon "close" at bounding box center [830, 235] width 24 height 24
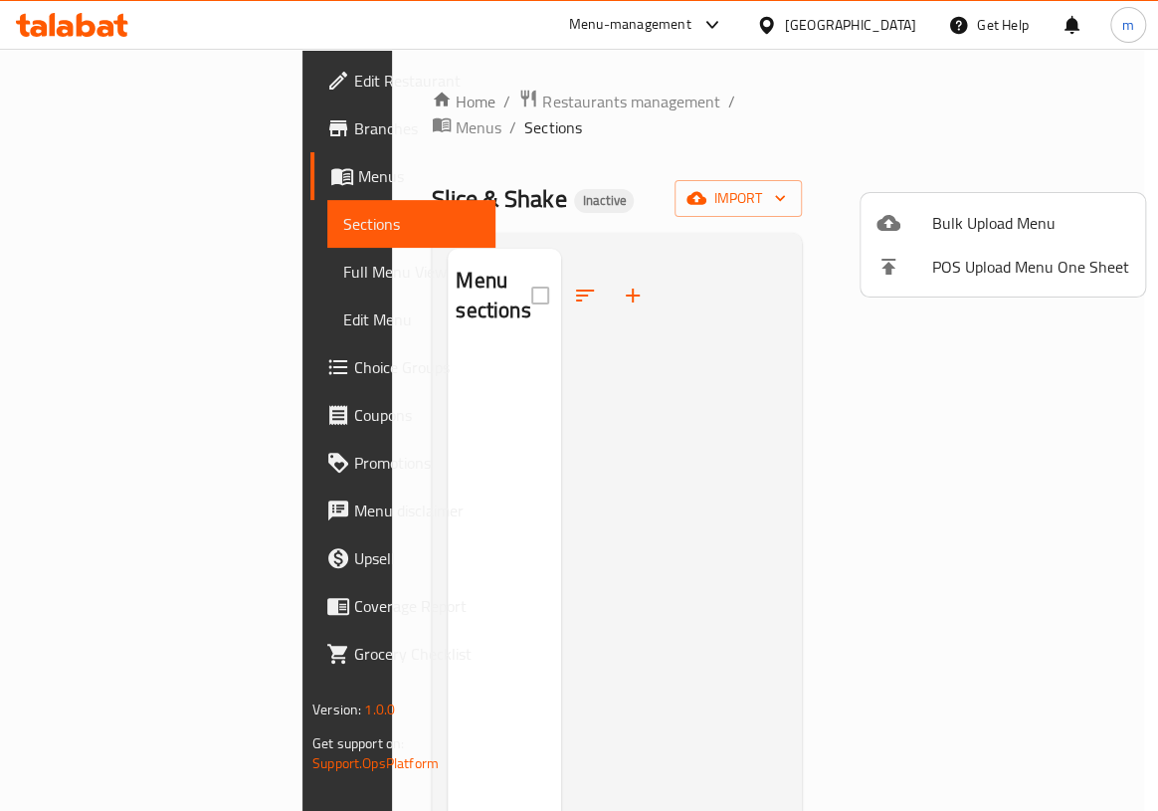
click at [978, 189] on div at bounding box center [579, 405] width 1158 height 811
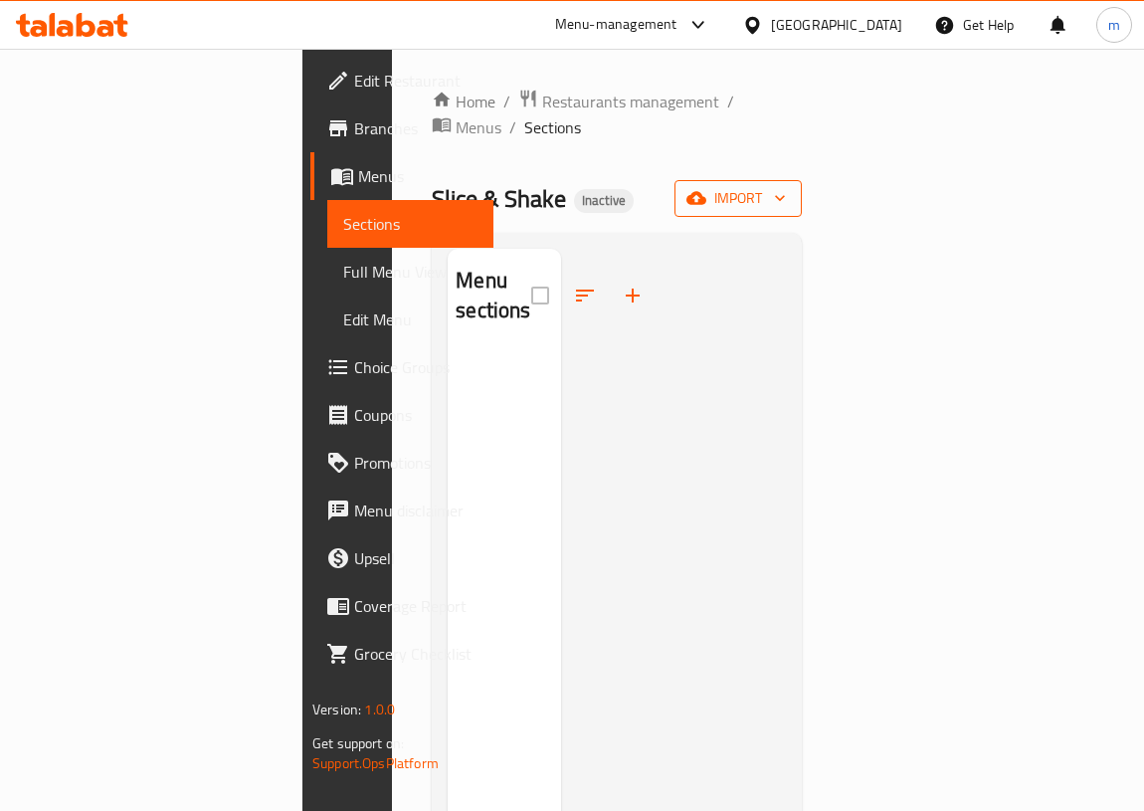
click at [786, 186] on span "import" at bounding box center [737, 198] width 95 height 25
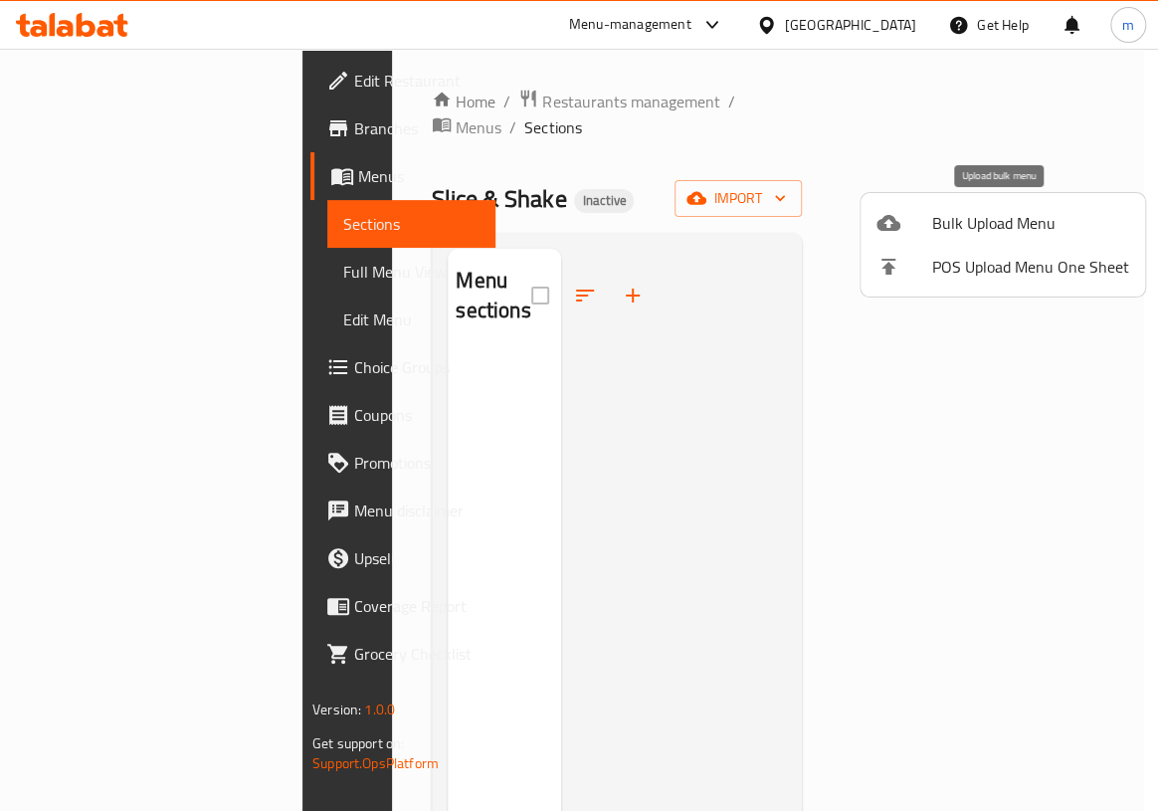
click at [903, 226] on div at bounding box center [904, 223] width 56 height 24
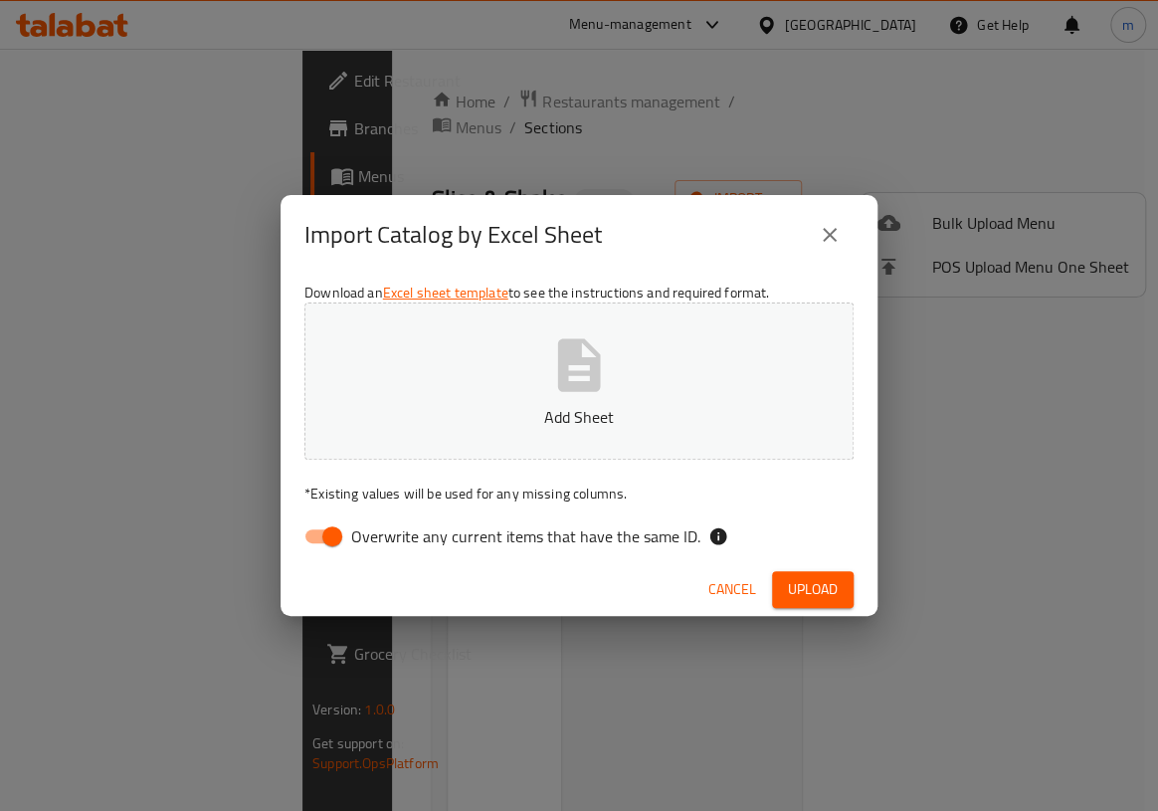
click at [343, 527] on input "Overwrite any current items that have the same ID." at bounding box center [332, 536] width 113 height 38
checkbox input "false"
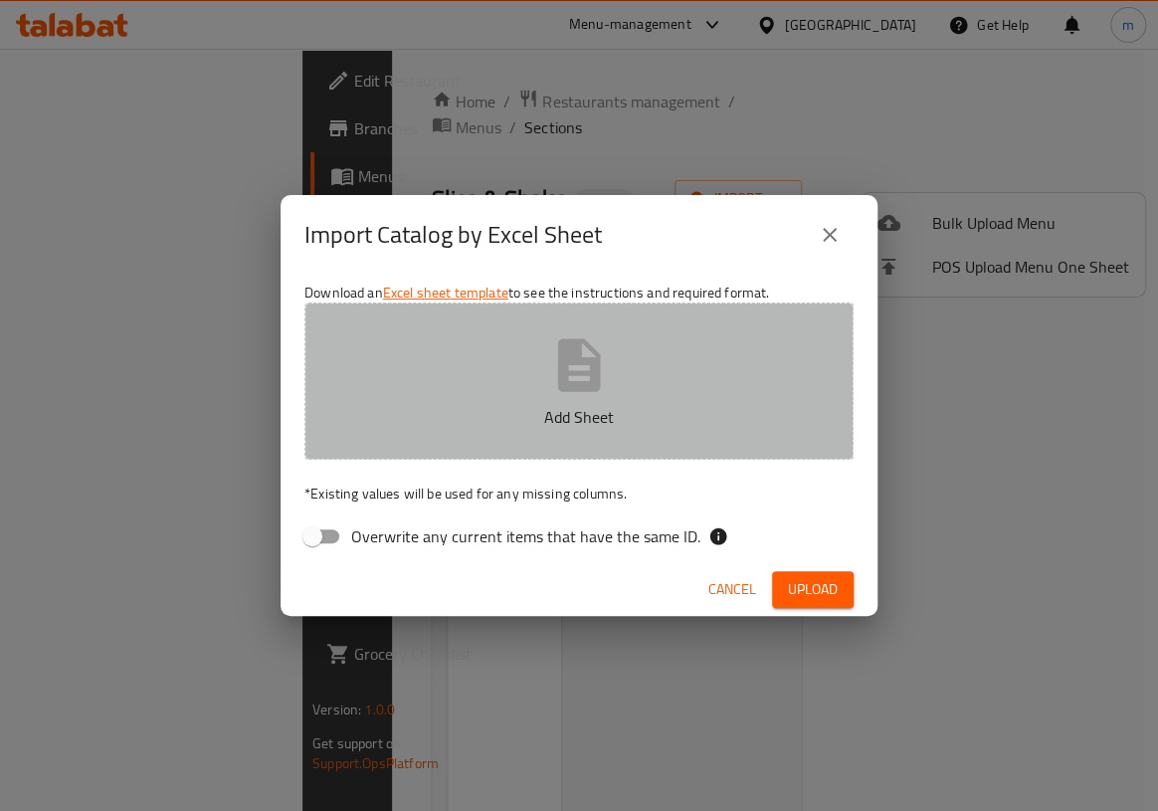
click at [437, 440] on button "Add Sheet" at bounding box center [578, 380] width 549 height 157
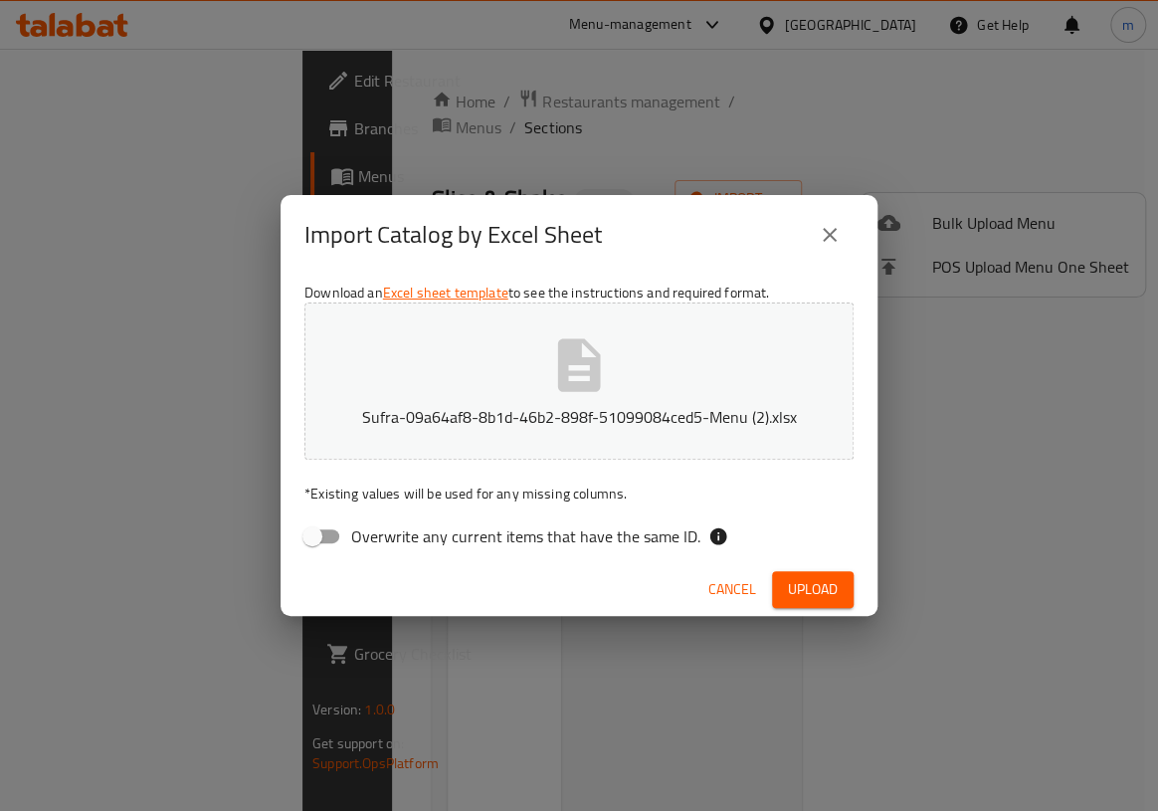
click at [792, 587] on span "Upload" at bounding box center [813, 589] width 50 height 25
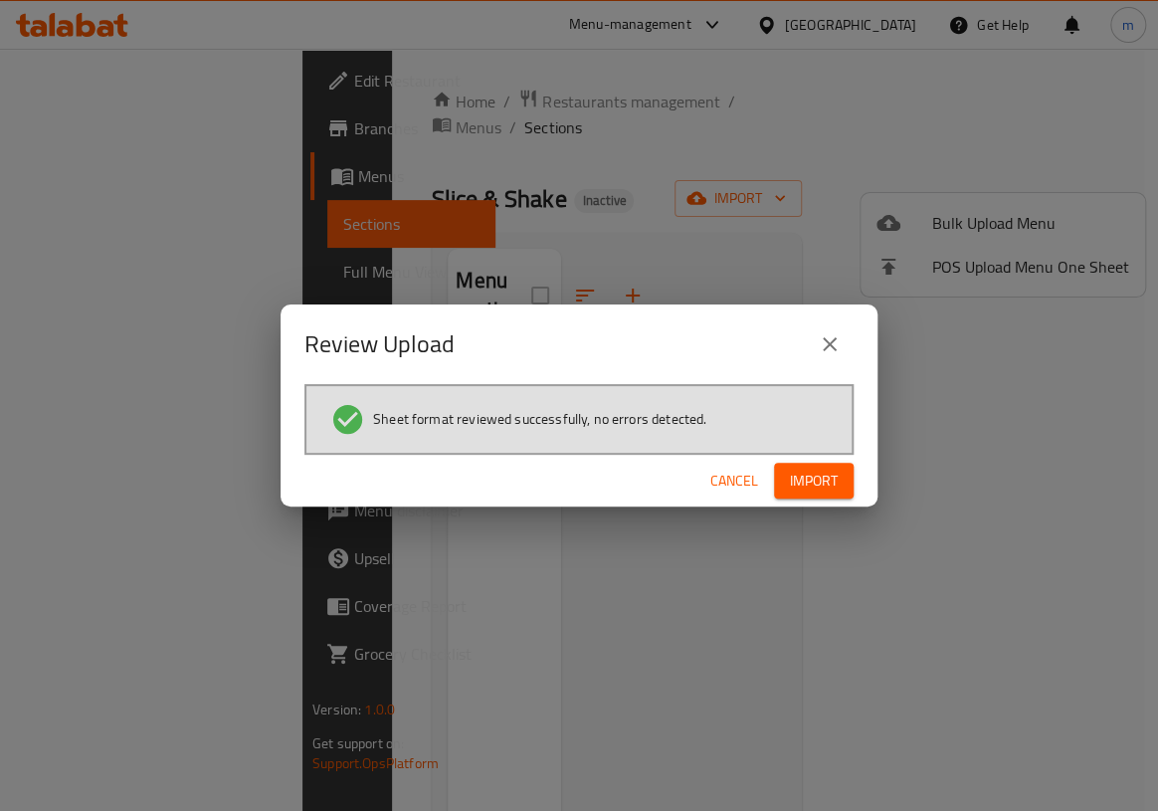
click at [801, 477] on span "Import" at bounding box center [814, 481] width 48 height 25
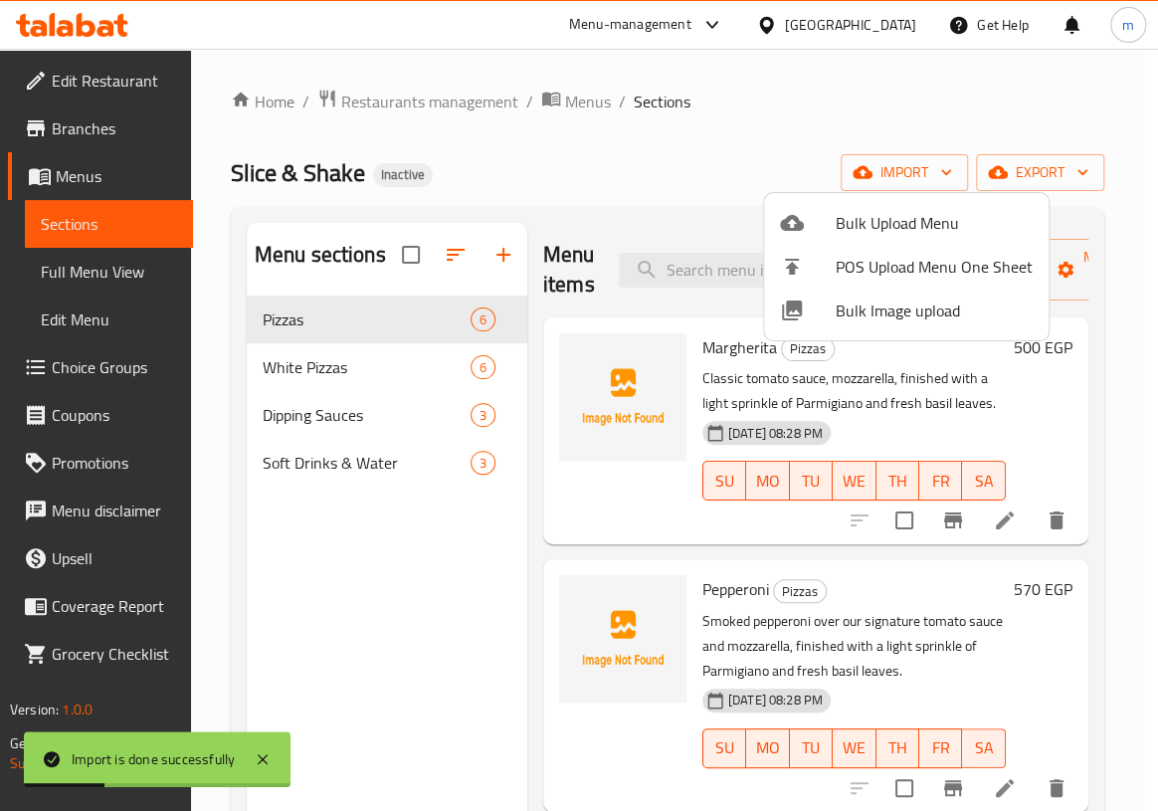
click at [653, 159] on div at bounding box center [579, 405] width 1158 height 811
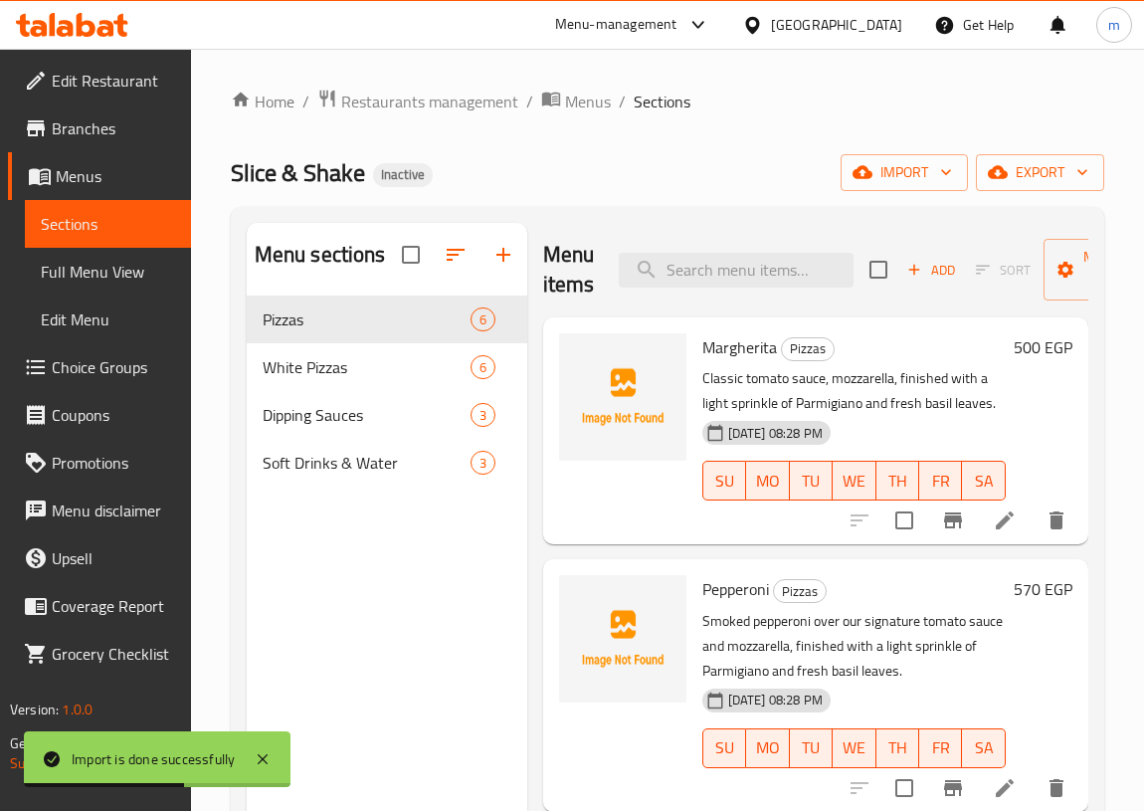
click at [1023, 193] on div "Home / Restaurants management / Menus / Sections Slice & Shake Inactive import …" at bounding box center [667, 569] width 873 height 961
click at [1004, 181] on icon "button" at bounding box center [998, 172] width 20 height 20
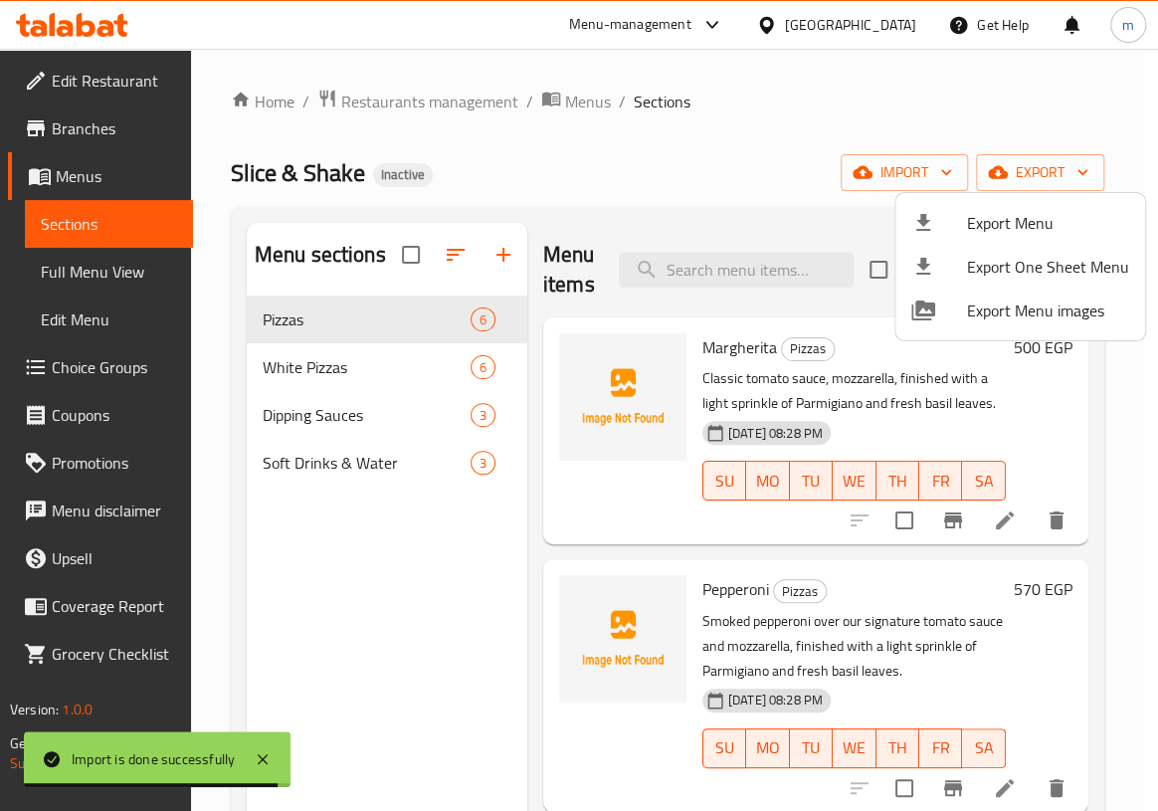
click at [685, 118] on div at bounding box center [579, 405] width 1158 height 811
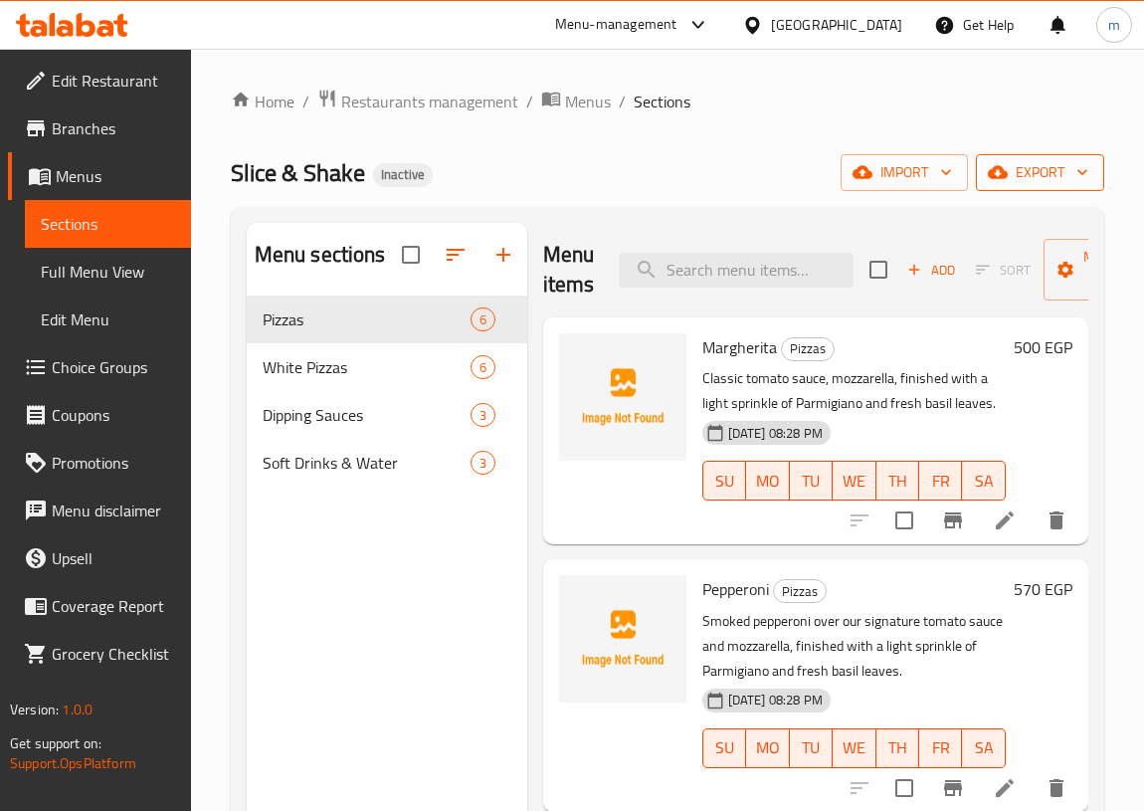
click at [1039, 161] on span "export" at bounding box center [1040, 172] width 96 height 25
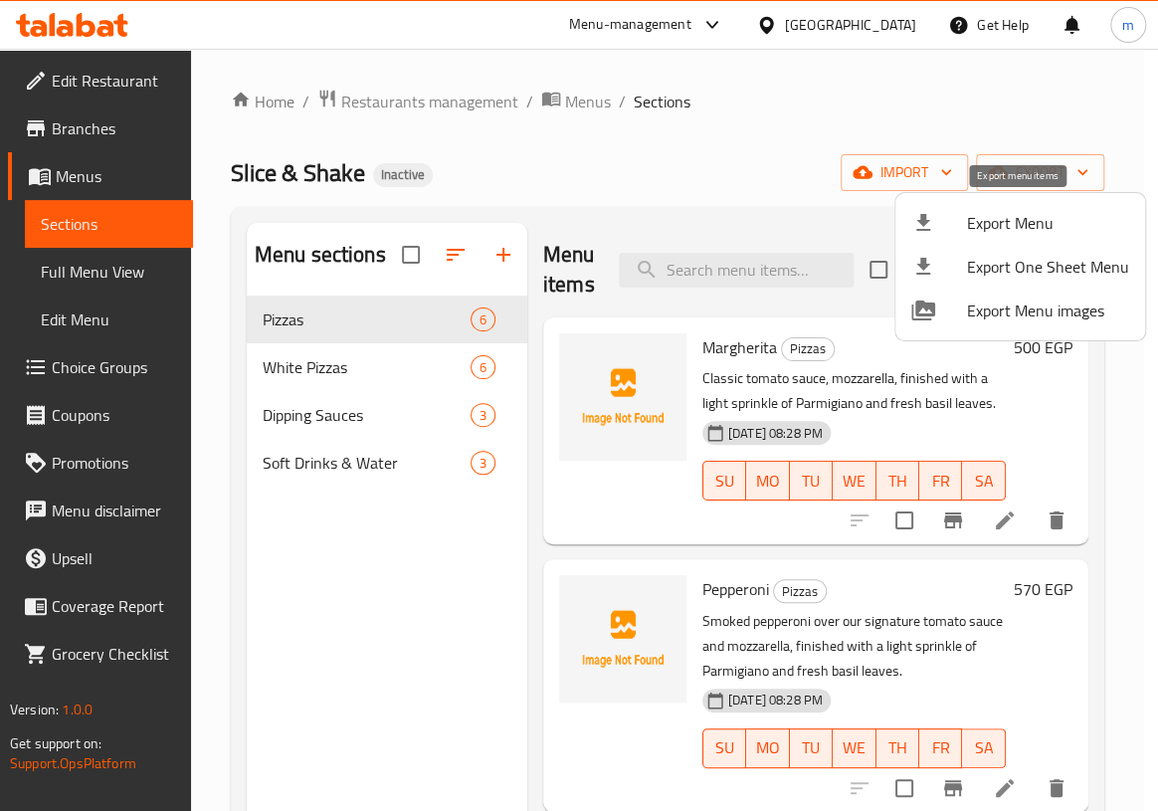
click at [964, 231] on div at bounding box center [939, 223] width 56 height 24
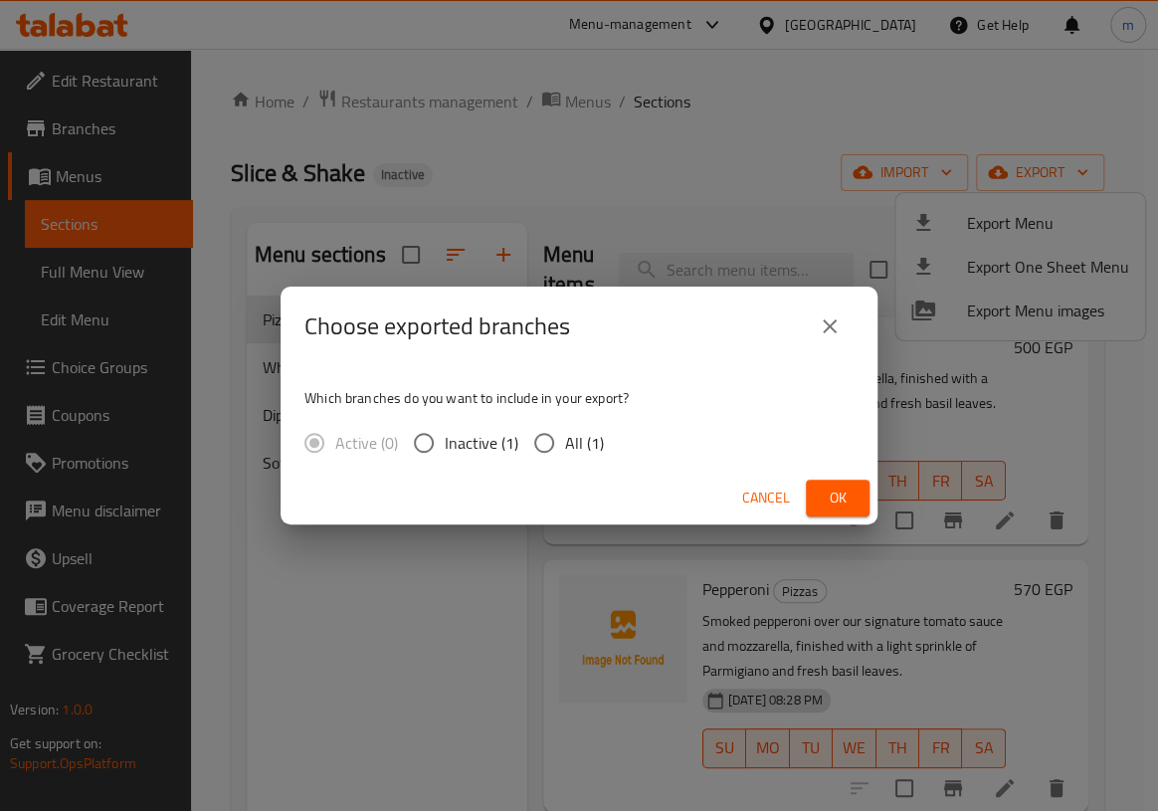
click at [568, 436] on span "All (1)" at bounding box center [584, 443] width 39 height 24
click at [565, 436] on input "All (1)" at bounding box center [544, 443] width 42 height 42
radio input "true"
click at [842, 499] on span "Ok" at bounding box center [838, 497] width 32 height 25
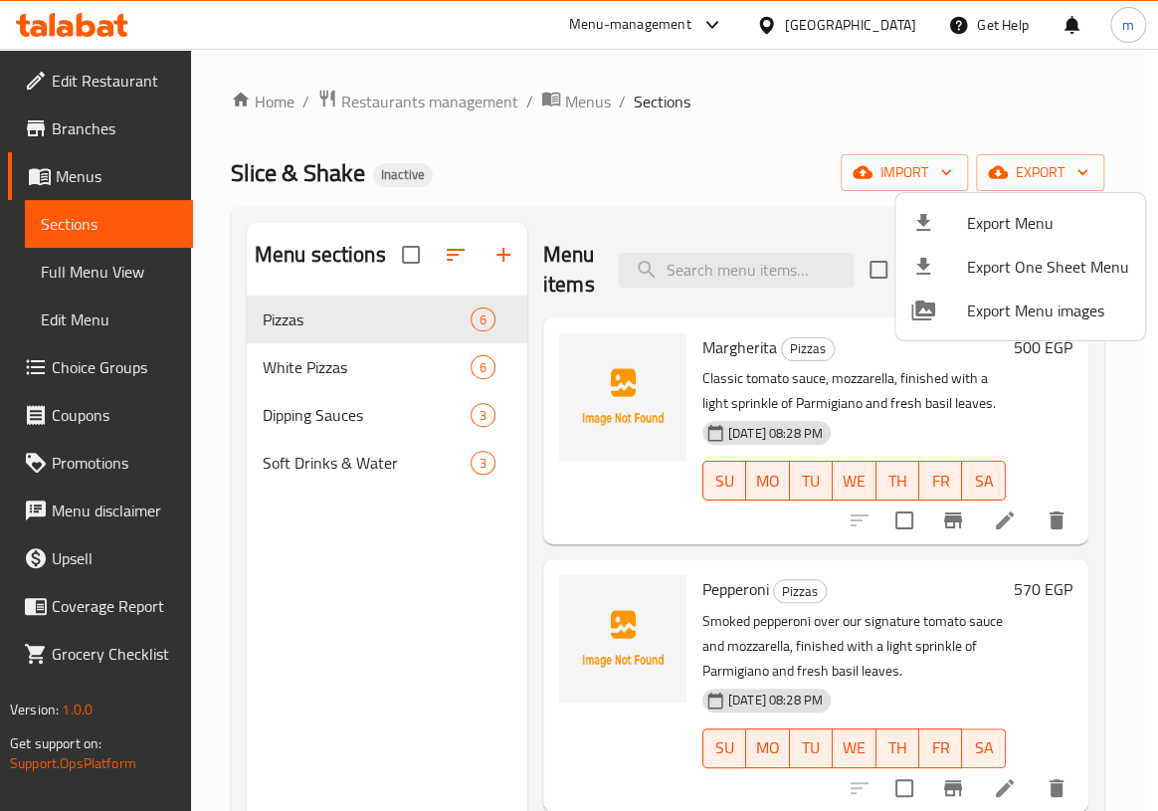
click at [80, 281] on div at bounding box center [579, 405] width 1158 height 811
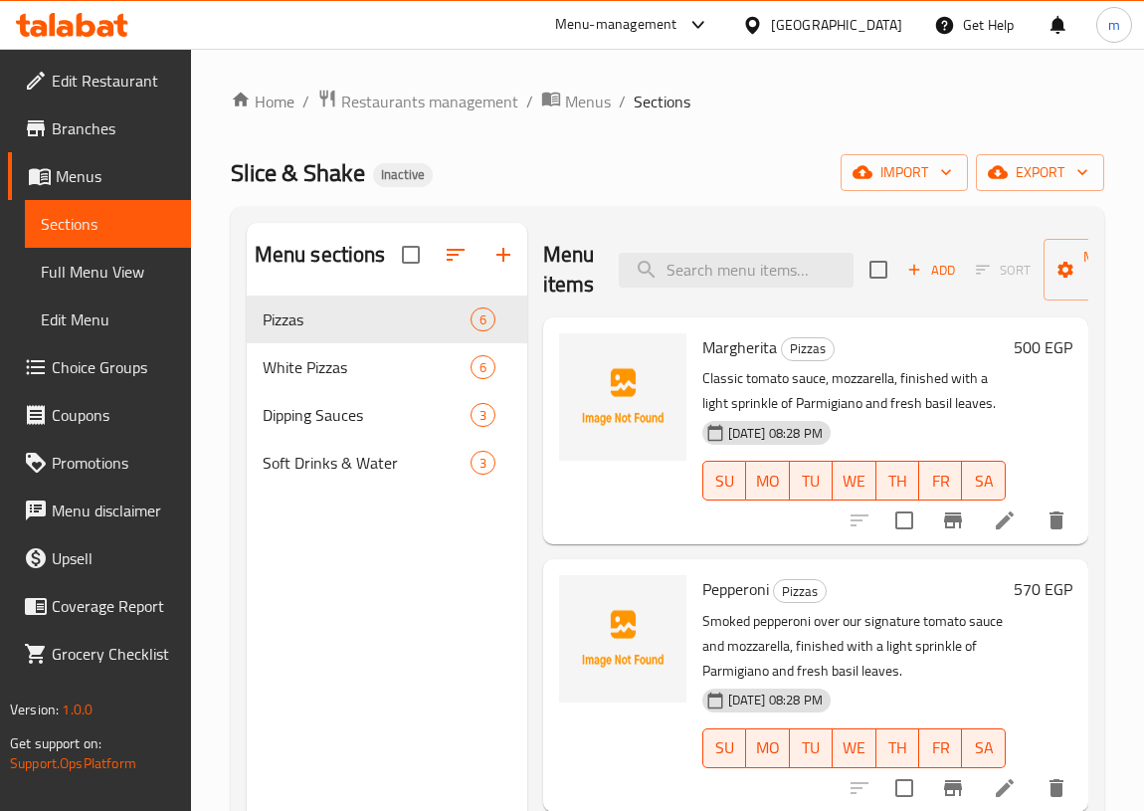
click at [80, 281] on span "Full Menu View" at bounding box center [108, 272] width 134 height 24
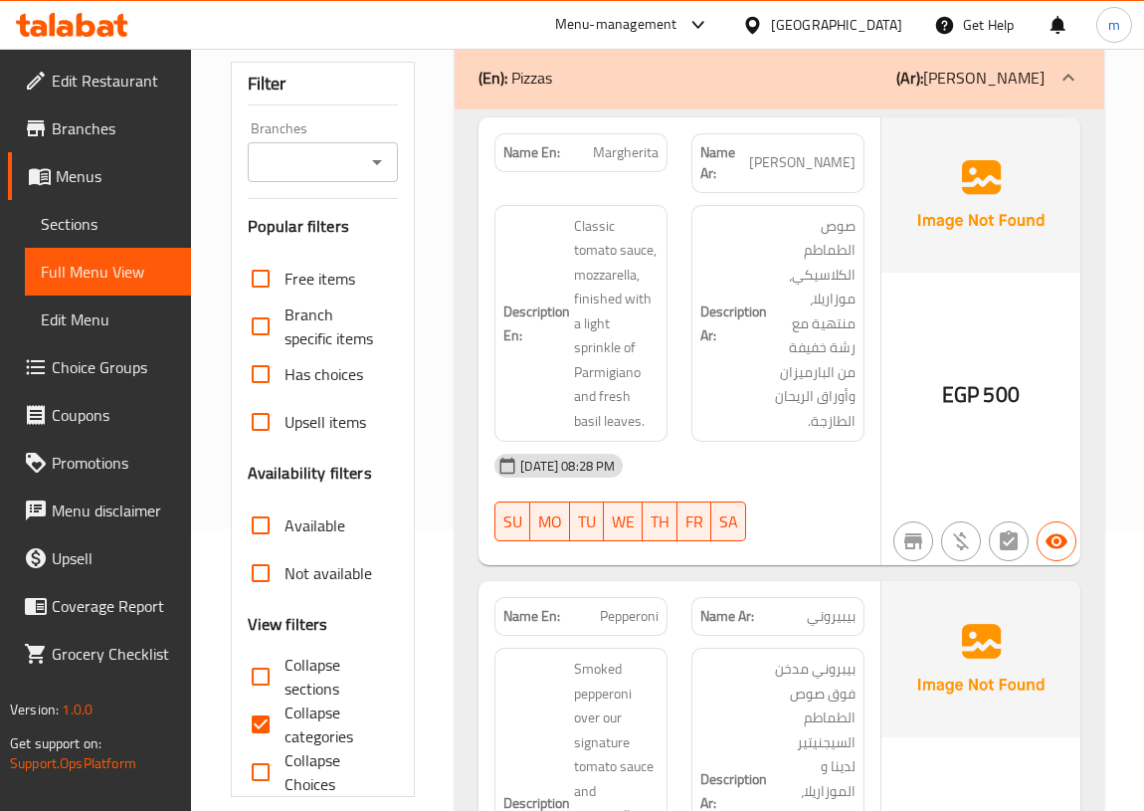
scroll to position [361, 0]
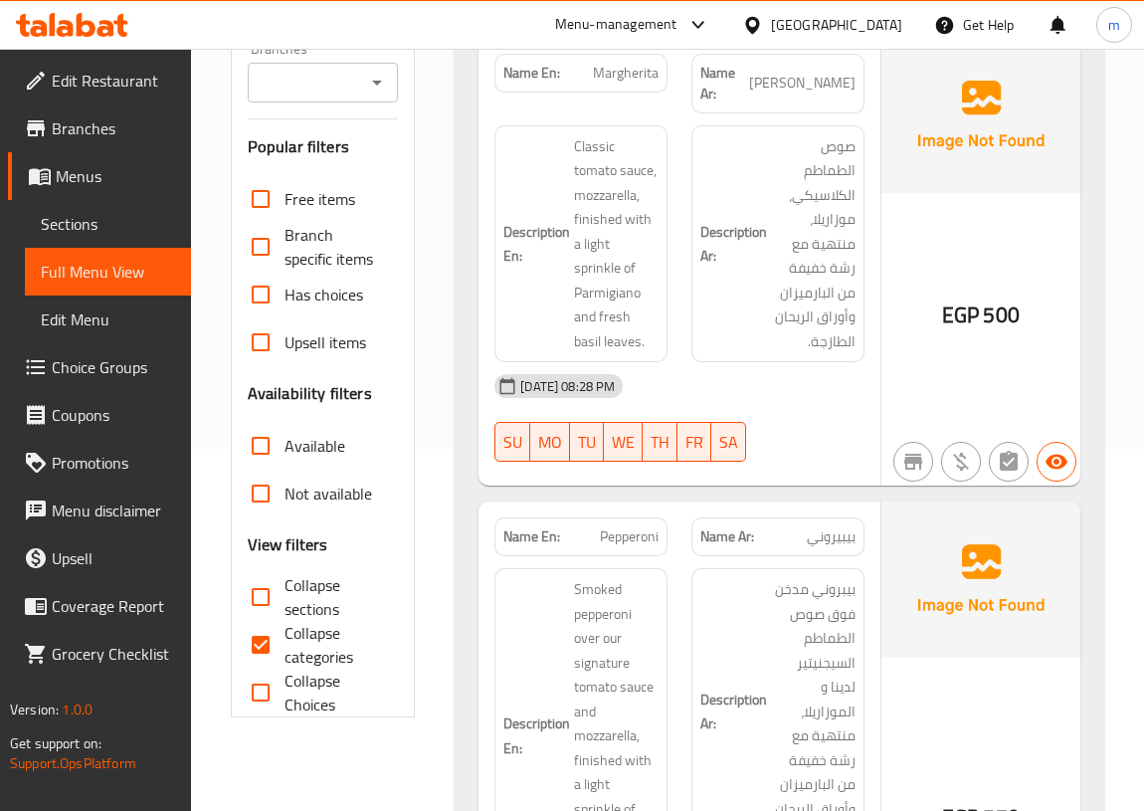
click at [267, 621] on input "Collapse categories" at bounding box center [261, 645] width 48 height 48
checkbox input "false"
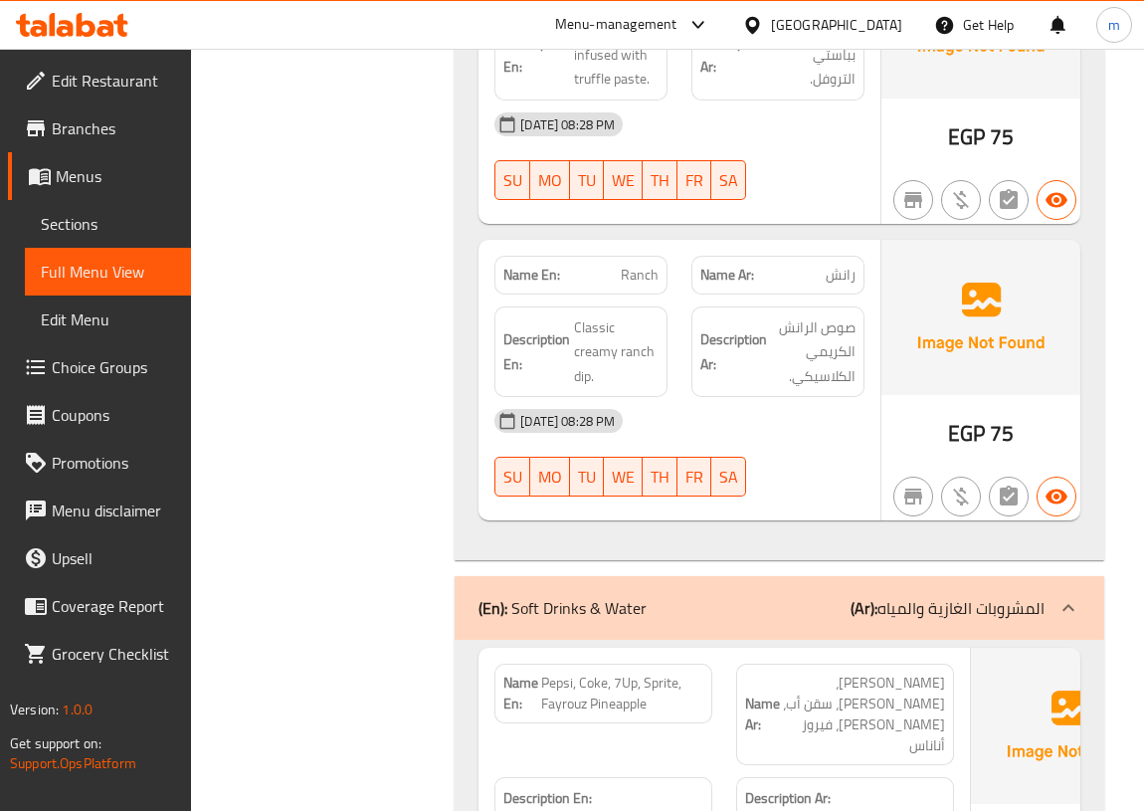
scroll to position [7102, 0]
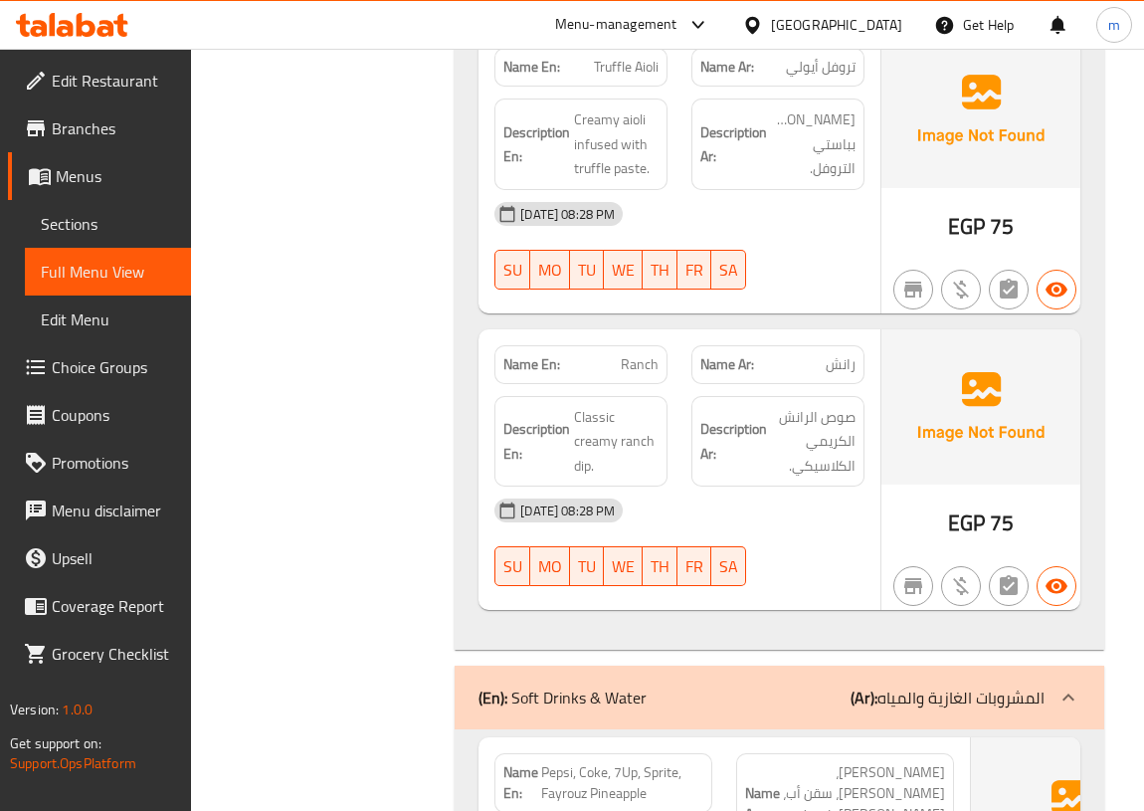
click at [56, 183] on span "Menus" at bounding box center [115, 176] width 119 height 24
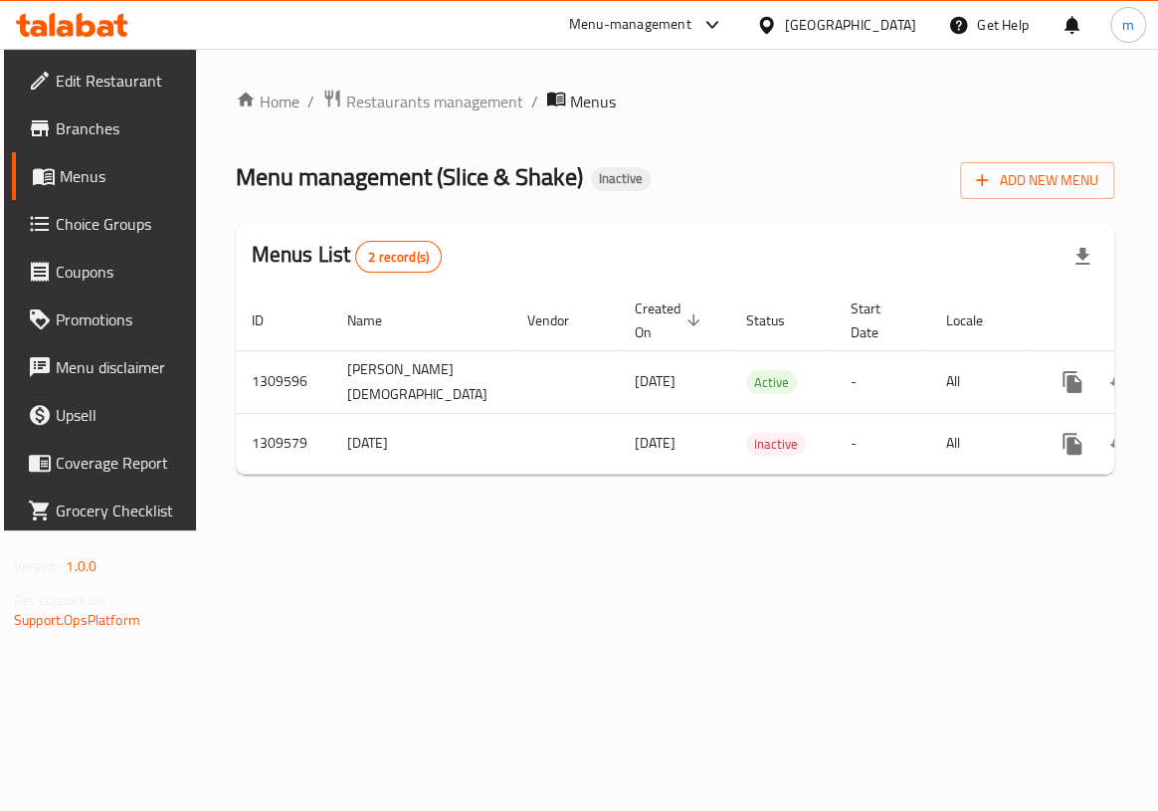
click at [1035, 489] on div "Home / Restaurants management / Menus Menu management ( Slice & Shake ) Inactiv…" at bounding box center [675, 290] width 878 height 402
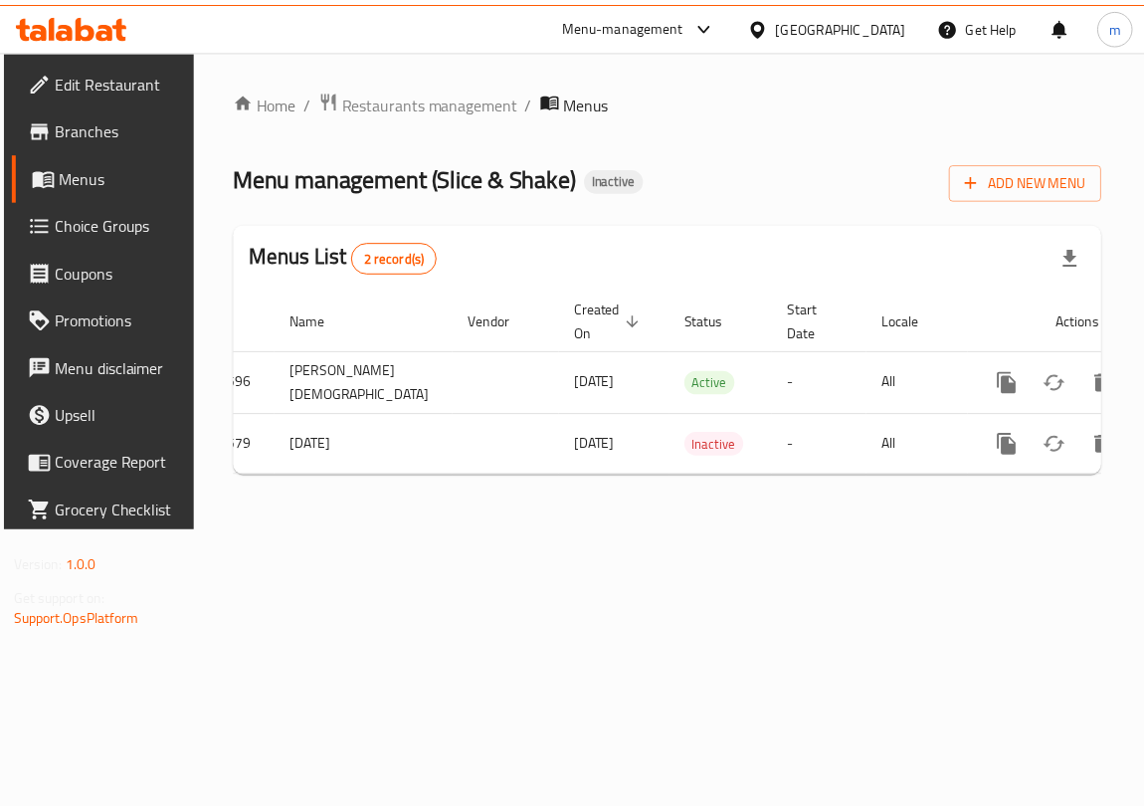
scroll to position [0, 102]
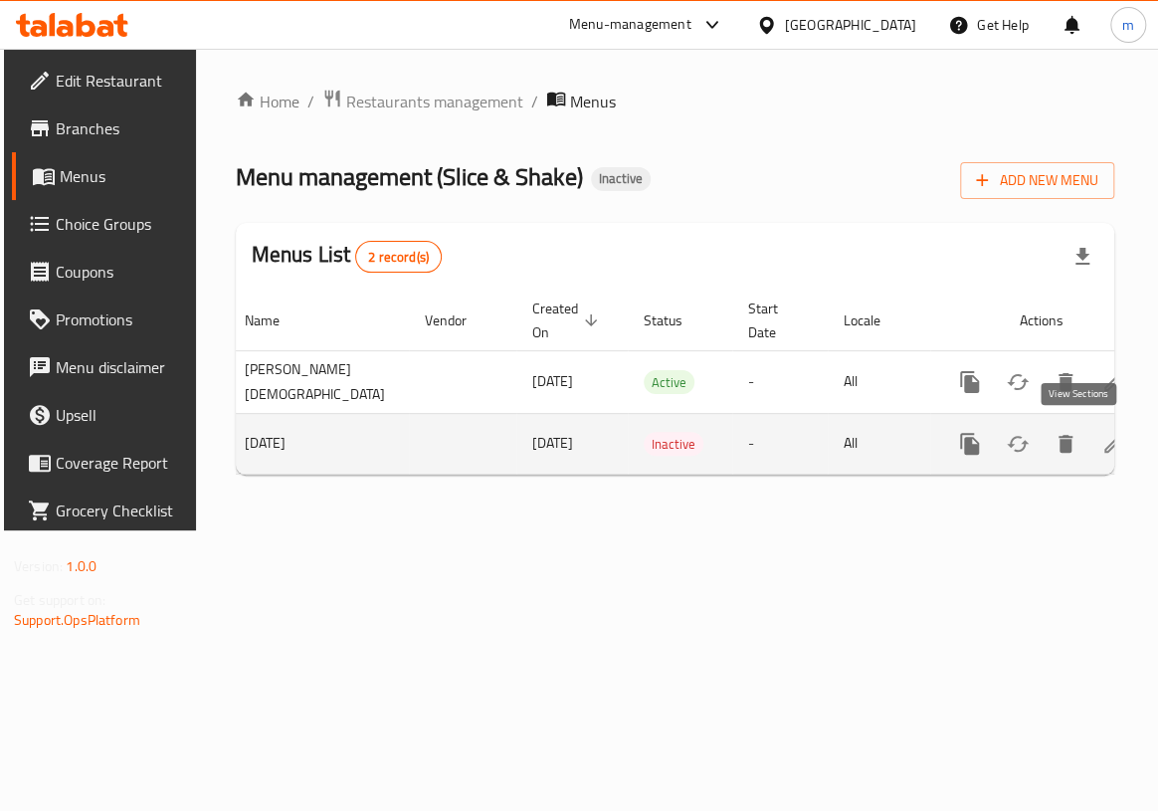
click at [1091, 437] on link "enhanced table" at bounding box center [1113, 444] width 48 height 48
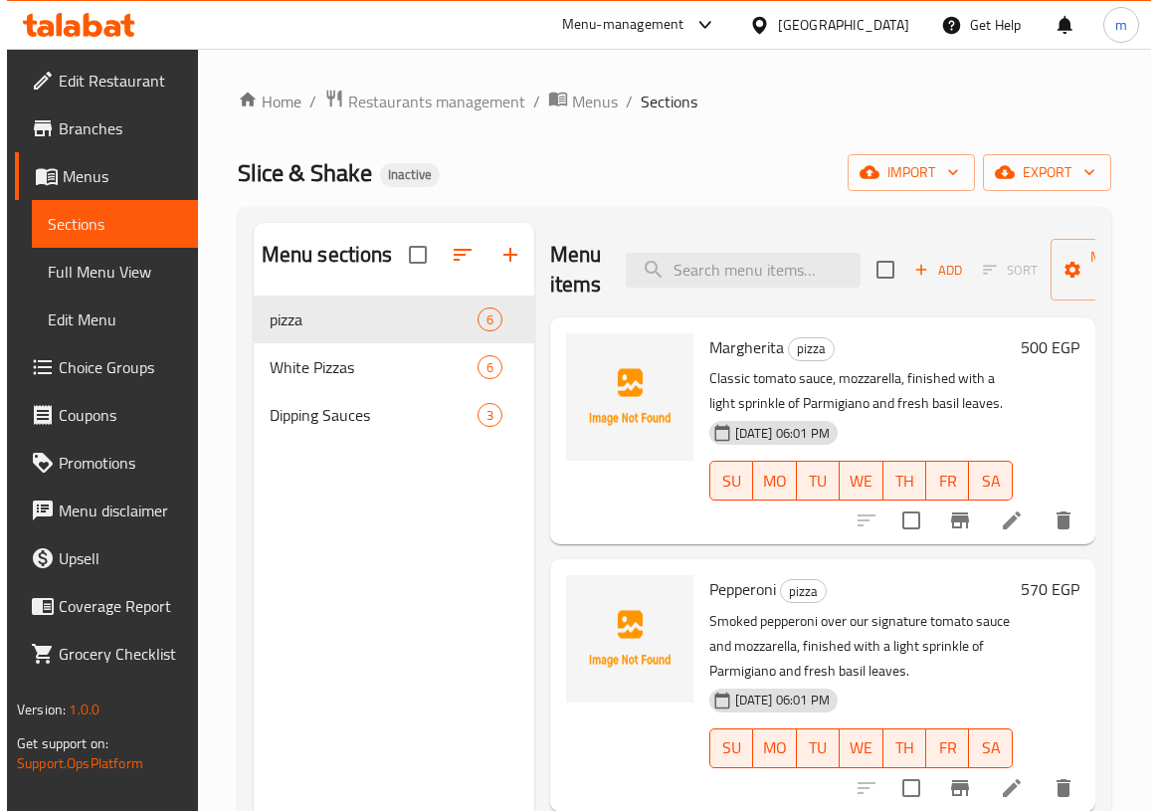
scroll to position [180, 0]
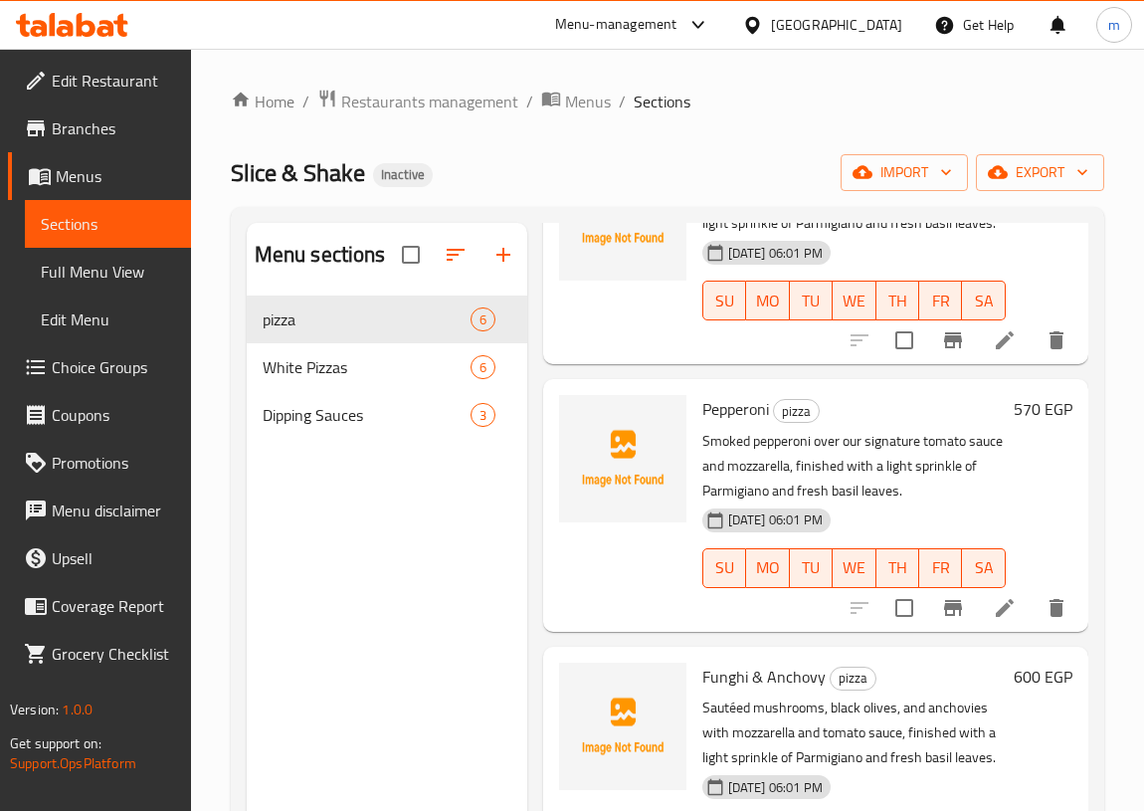
click at [57, 219] on span "Sections" at bounding box center [108, 224] width 134 height 24
click at [82, 159] on link "Menus" at bounding box center [99, 176] width 183 height 48
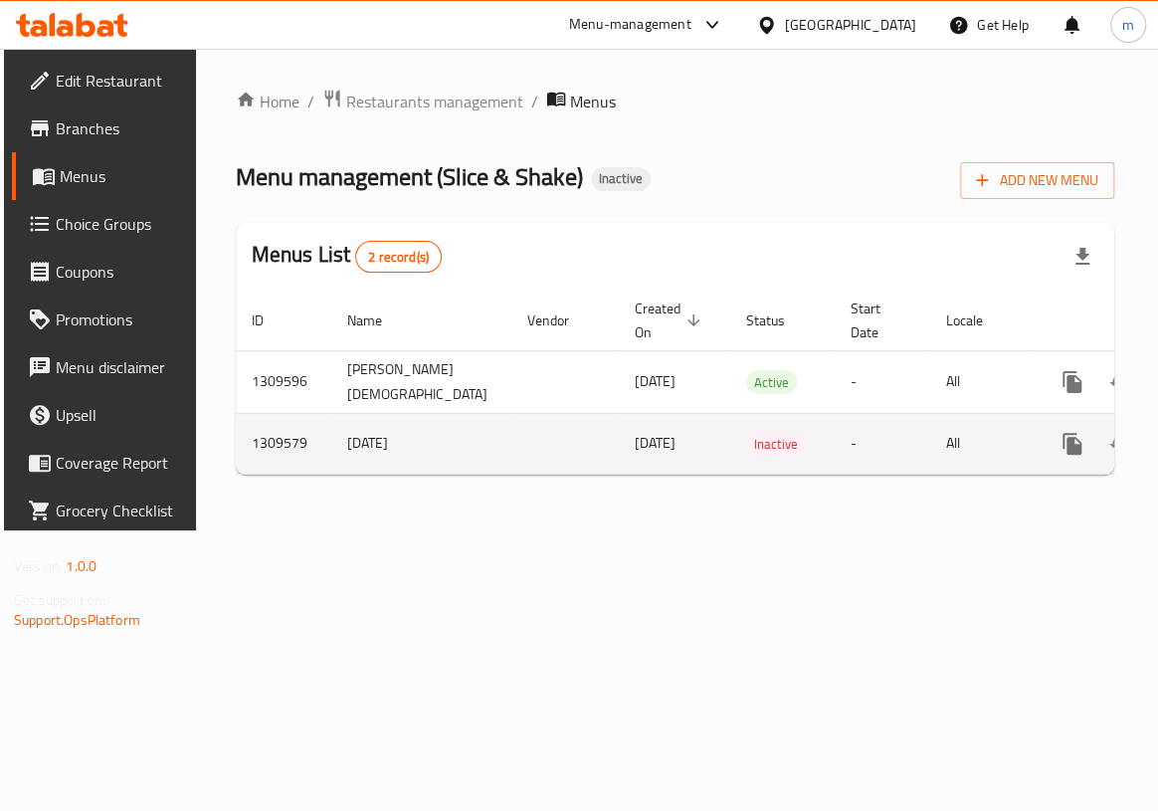
click at [1109, 438] on icon "enhanced table" at bounding box center [1120, 444] width 22 height 16
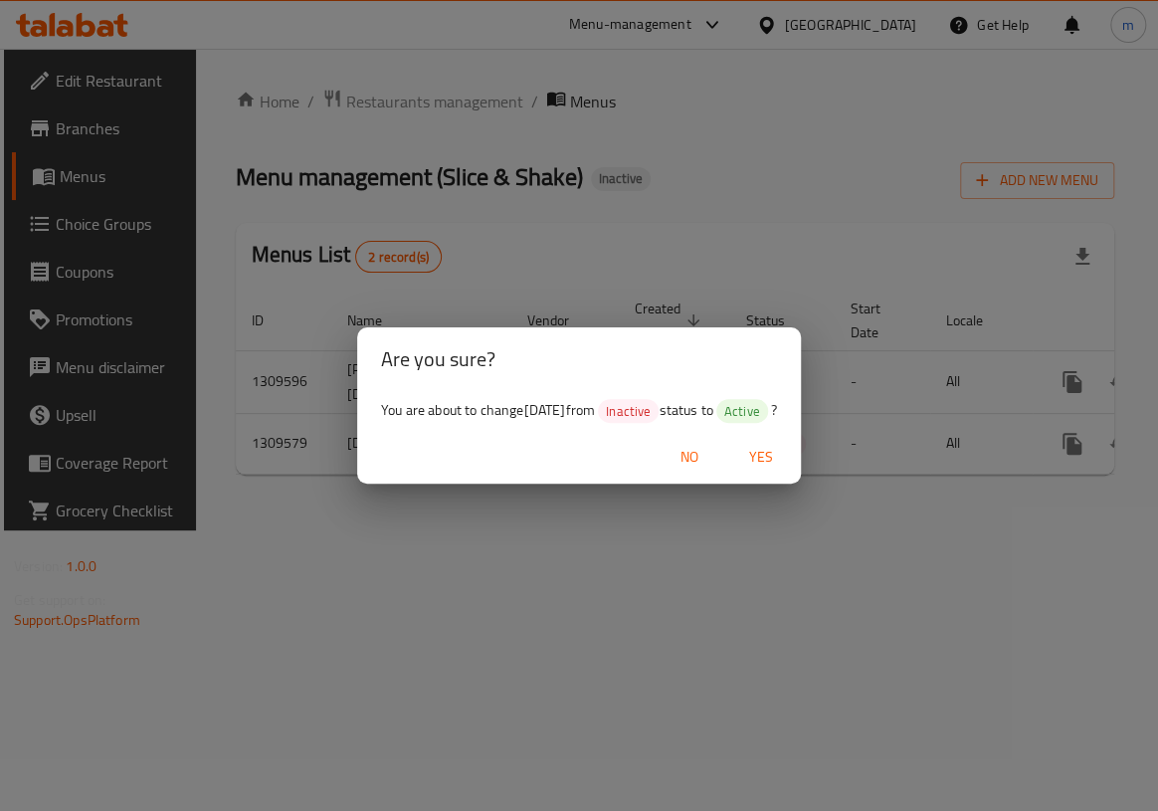
click at [773, 463] on span "Yes" at bounding box center [761, 457] width 48 height 25
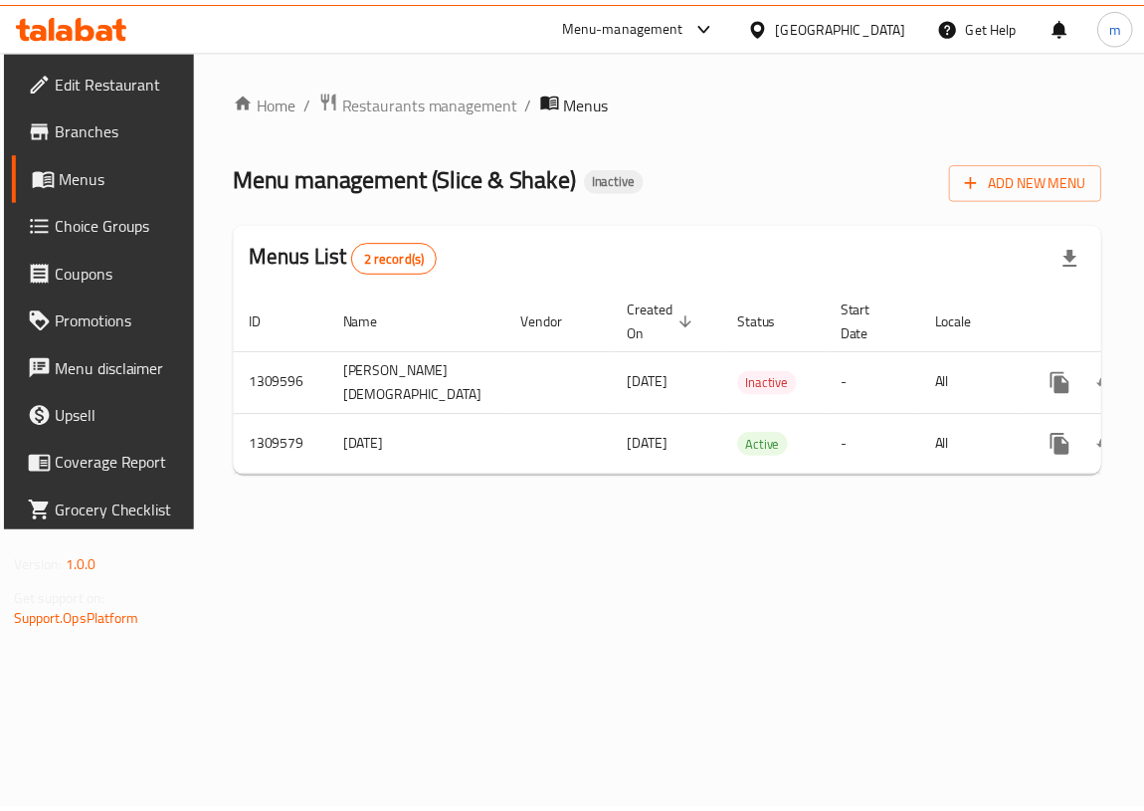
scroll to position [0, 102]
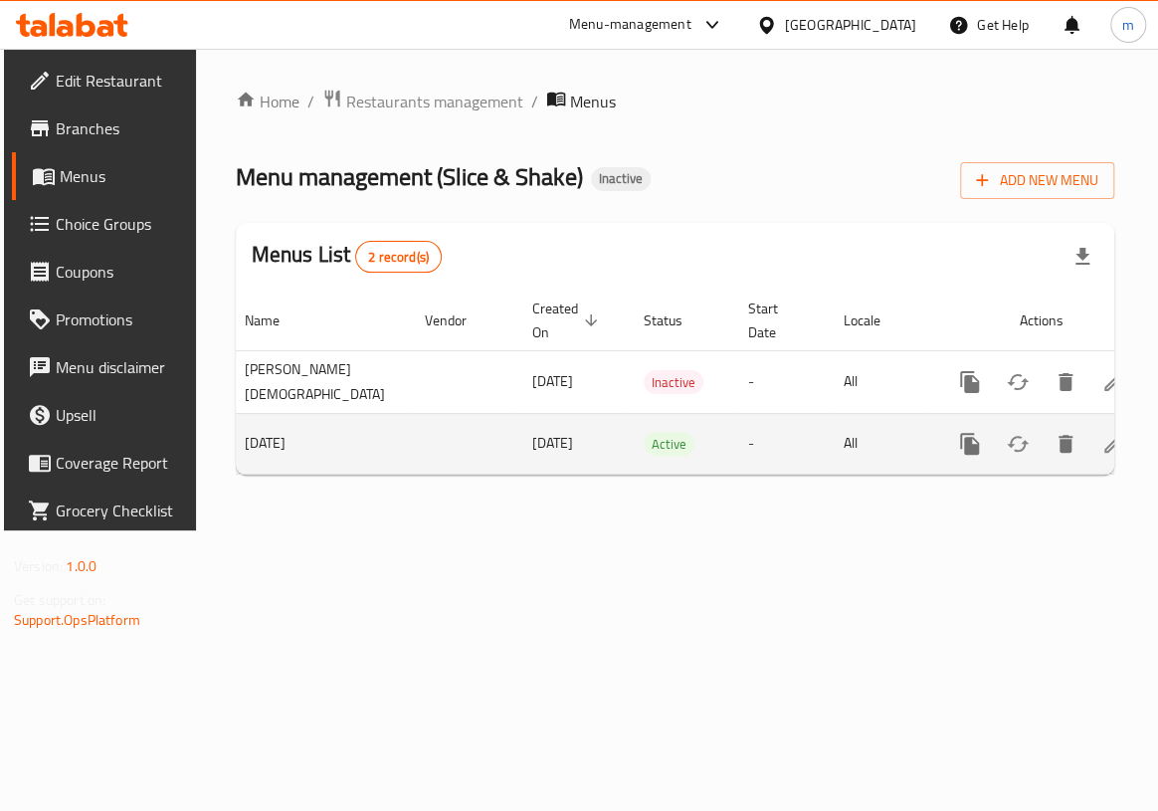
click at [1089, 455] on link "enhanced table" at bounding box center [1113, 444] width 48 height 48
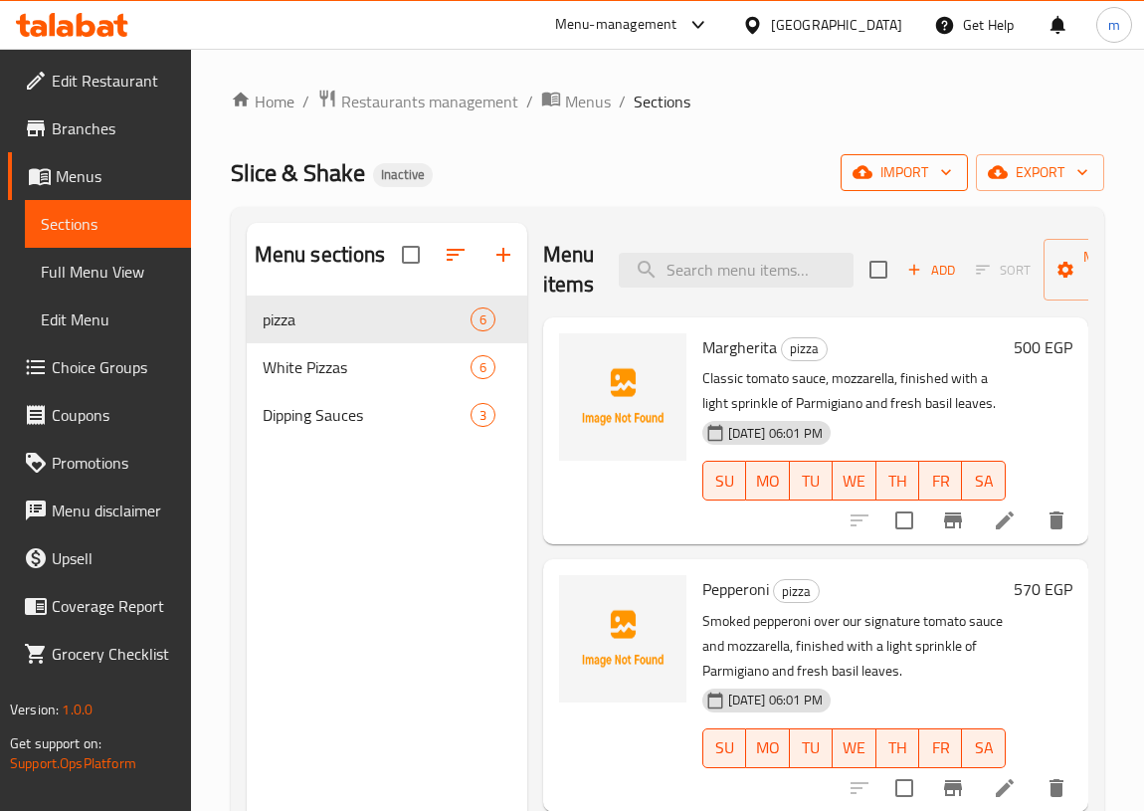
click at [915, 164] on span "import" at bounding box center [903, 172] width 95 height 25
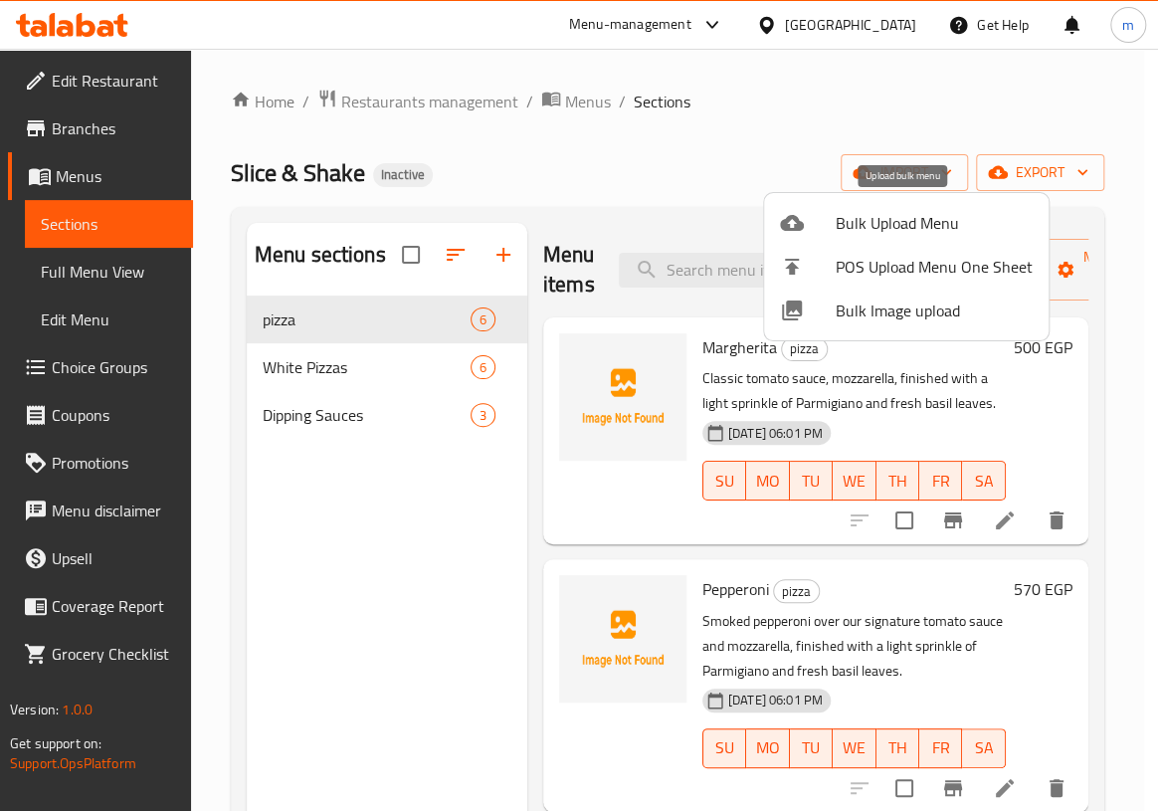
click at [848, 231] on span "Bulk Upload Menu" at bounding box center [934, 223] width 197 height 24
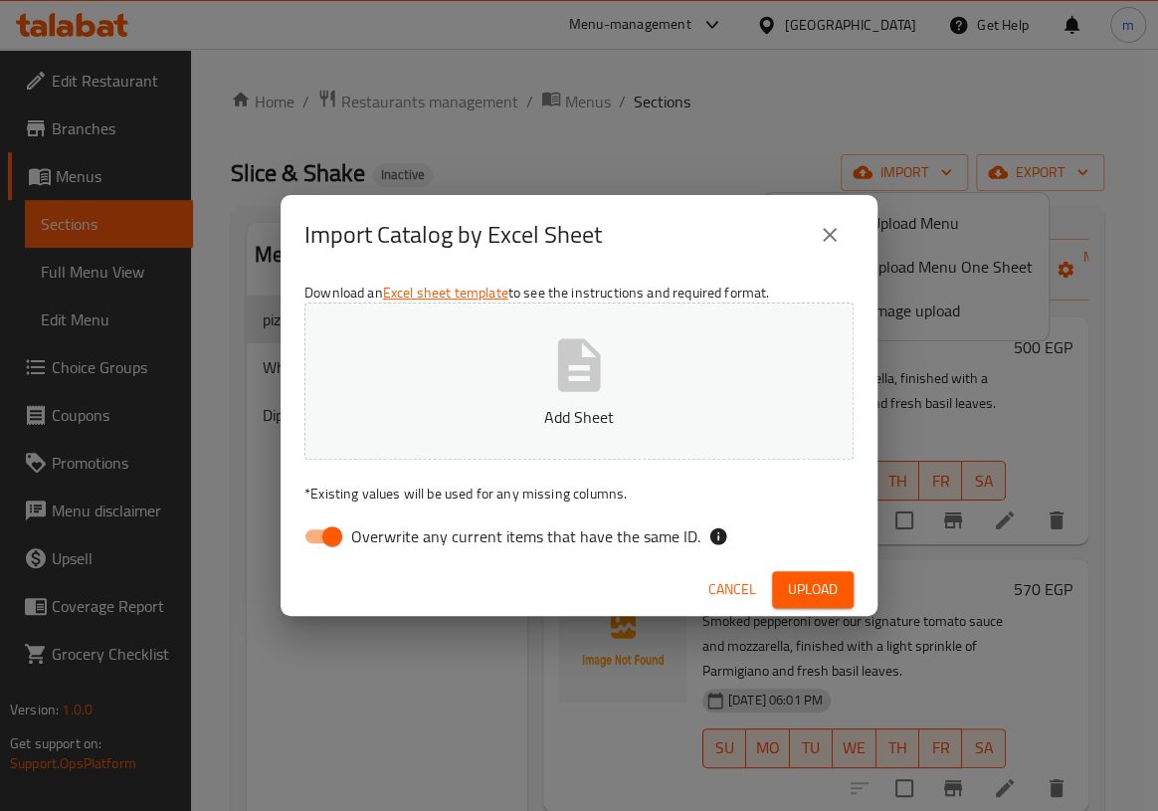
click at [359, 526] on span "Overwrite any current items that have the same ID." at bounding box center [525, 536] width 349 height 24
click at [359, 526] on input "Overwrite any current items that have the same ID." at bounding box center [332, 536] width 113 height 38
checkbox input "false"
click at [490, 427] on p "Add Sheet" at bounding box center [578, 417] width 487 height 24
click at [788, 597] on span "Upload" at bounding box center [813, 589] width 50 height 25
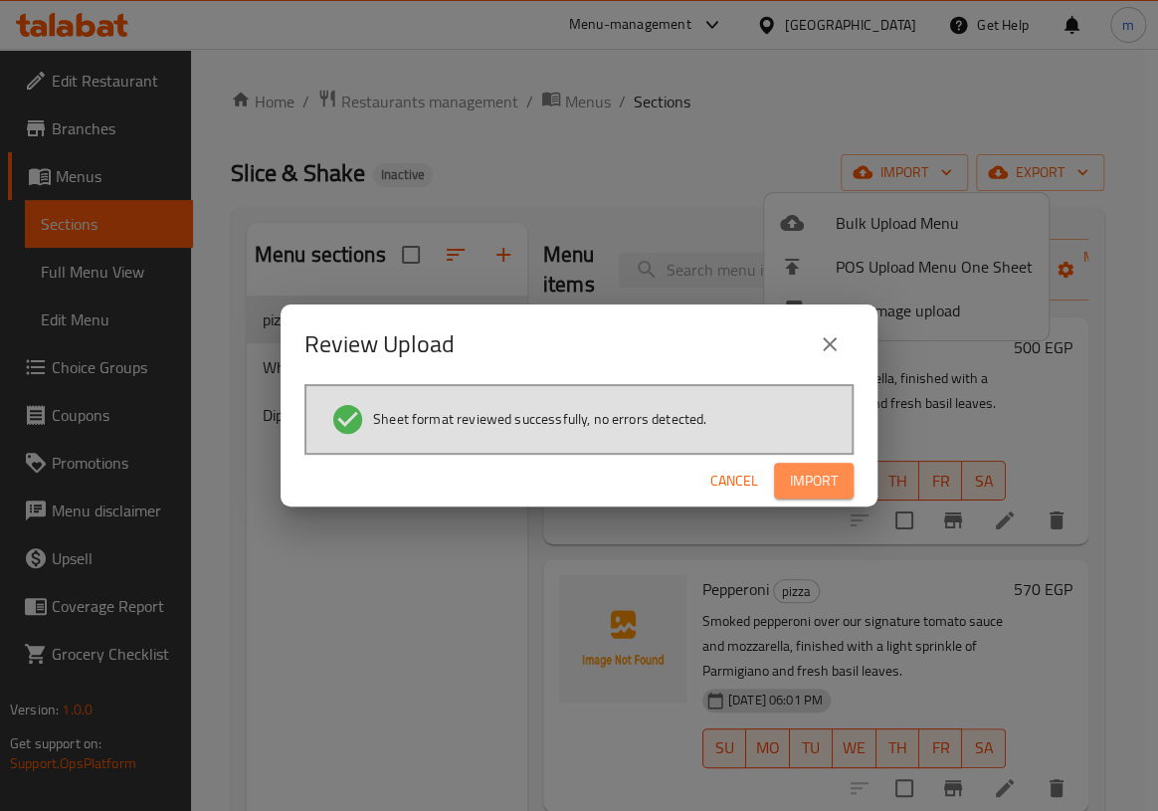
click at [812, 478] on span "Import" at bounding box center [814, 481] width 48 height 25
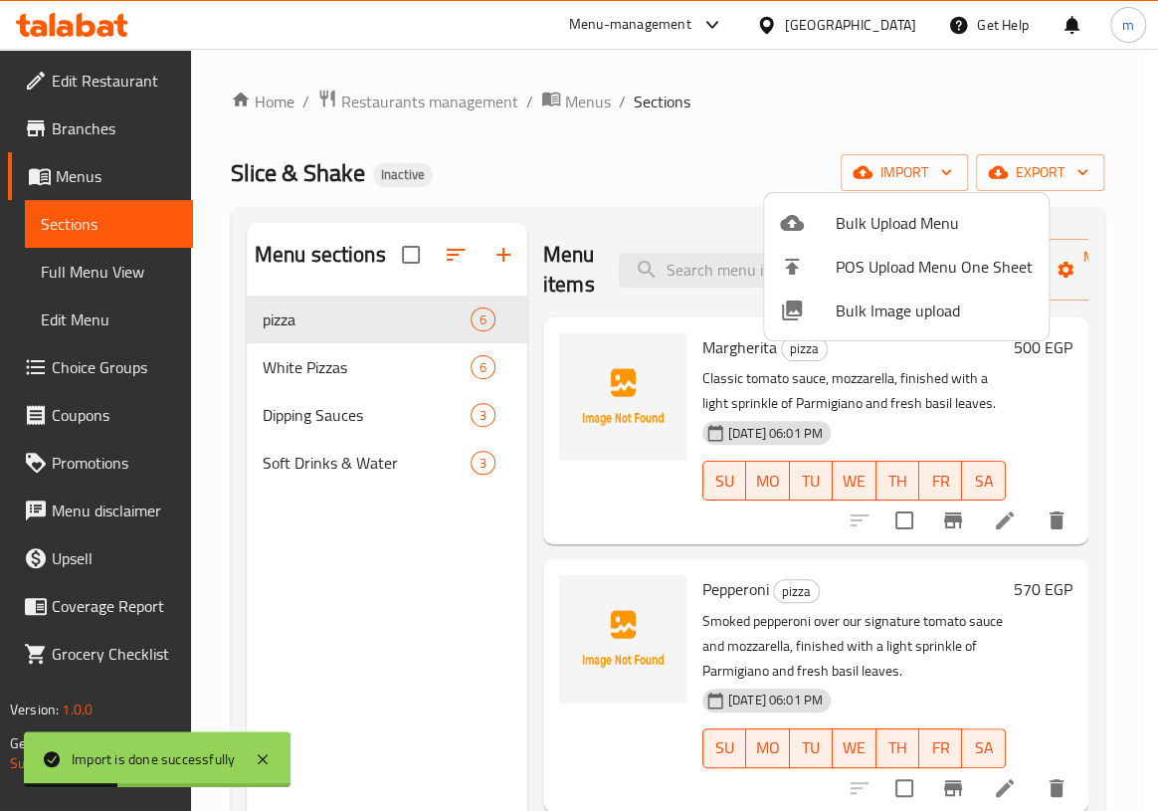
click at [388, 471] on div at bounding box center [579, 405] width 1158 height 811
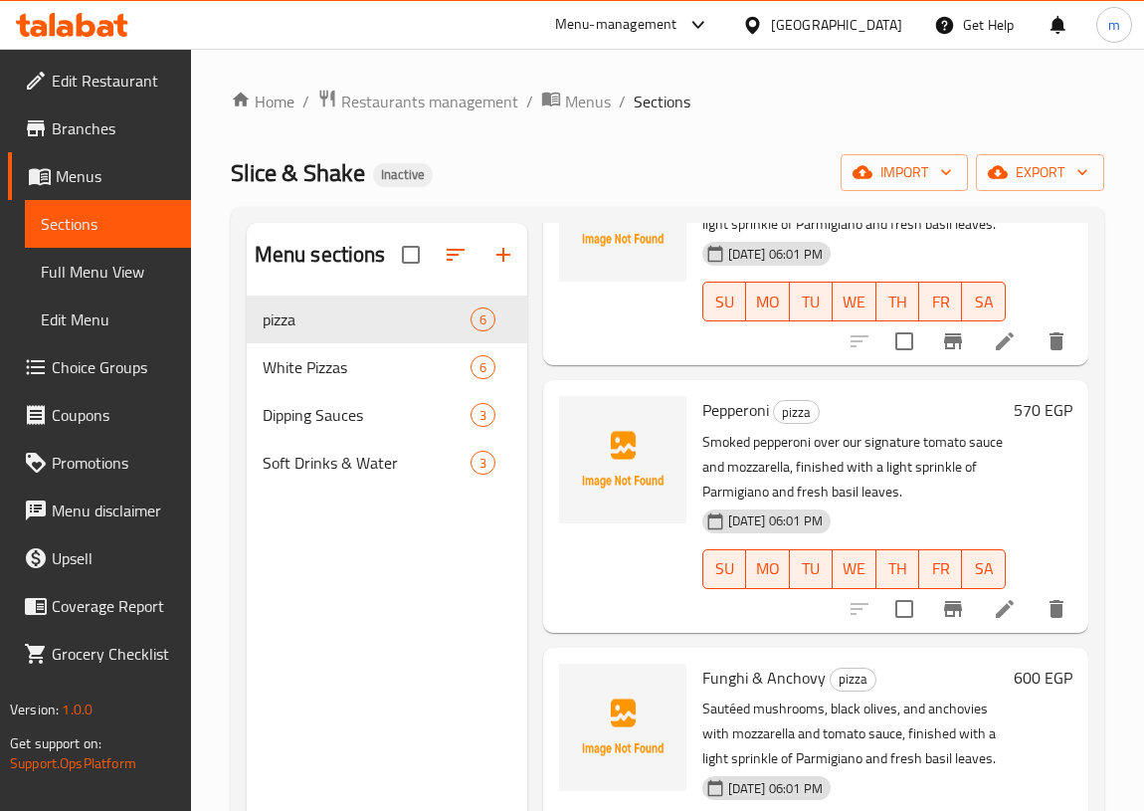
scroll to position [180, 0]
click at [333, 467] on span "Soft Drinks & Water" at bounding box center [339, 463] width 152 height 24
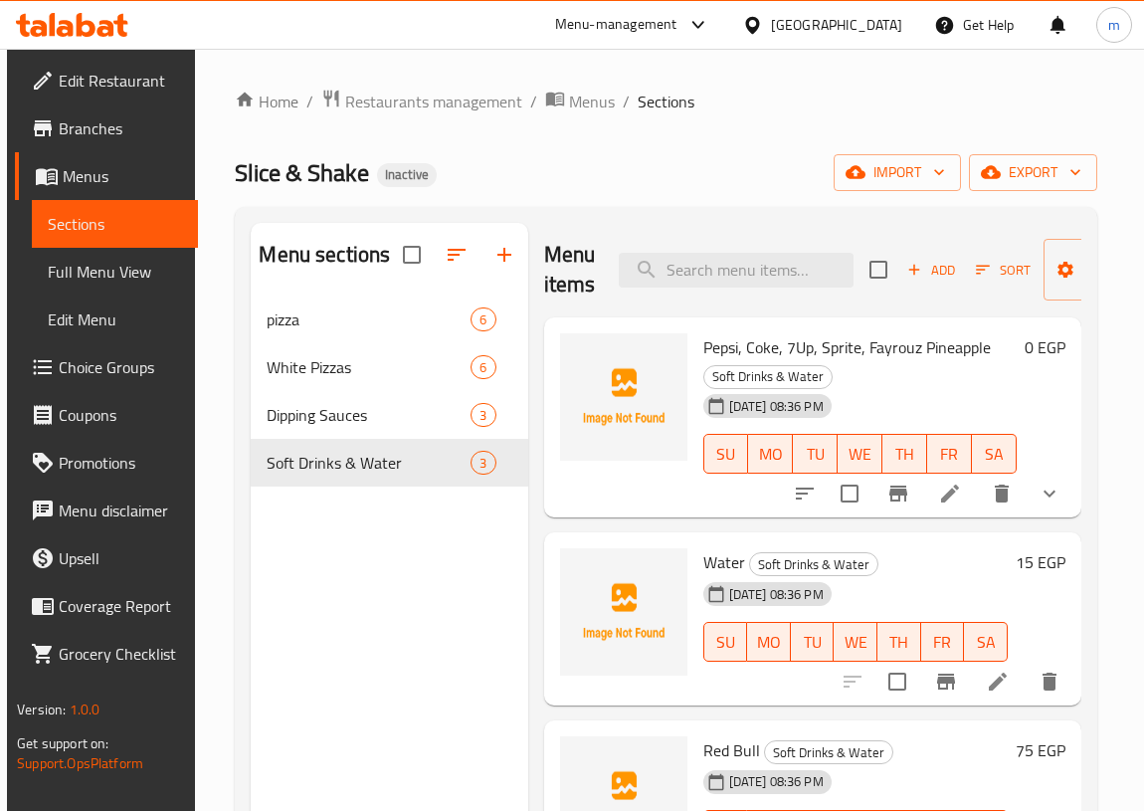
drag, startPoint x: 147, startPoint y: 208, endPoint x: 147, endPoint y: 222, distance: 13.9
click at [145, 208] on link "Sections" at bounding box center [115, 224] width 166 height 48
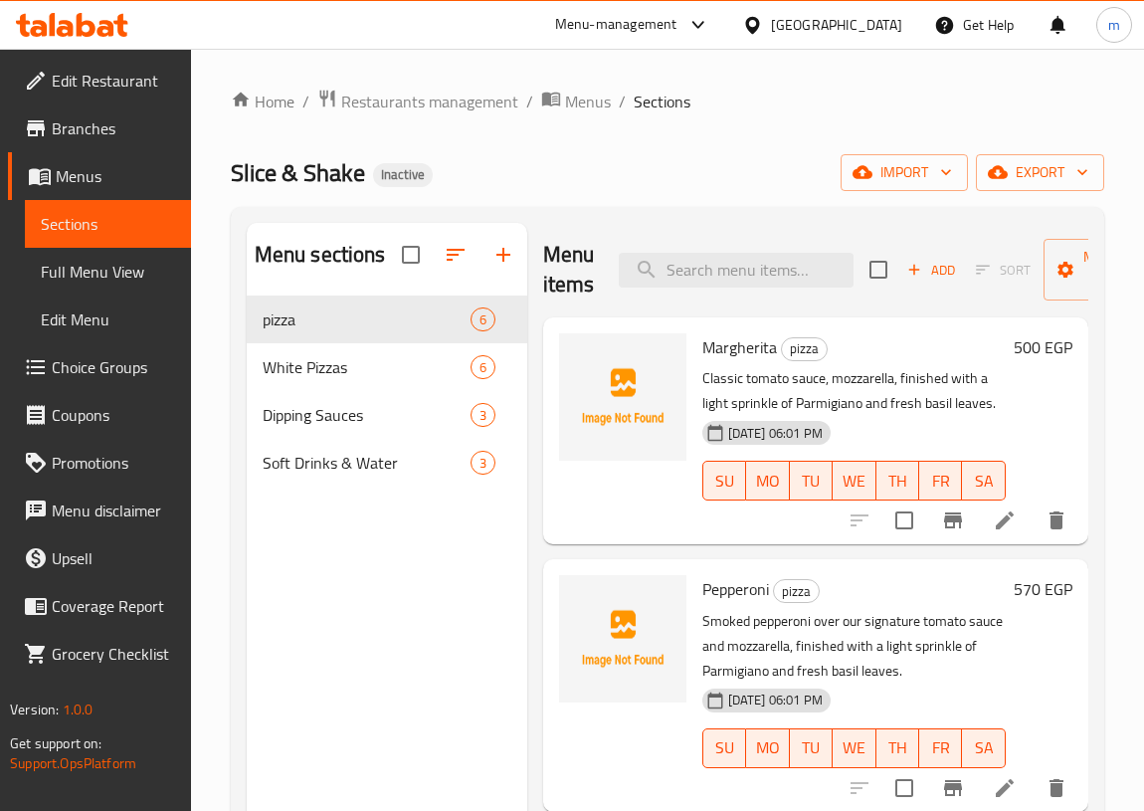
click at [987, 149] on div "Home / Restaurants management / Menus / Sections Slice & Shake Inactive import …" at bounding box center [667, 569] width 873 height 961
click at [996, 165] on icon "button" at bounding box center [998, 172] width 20 height 20
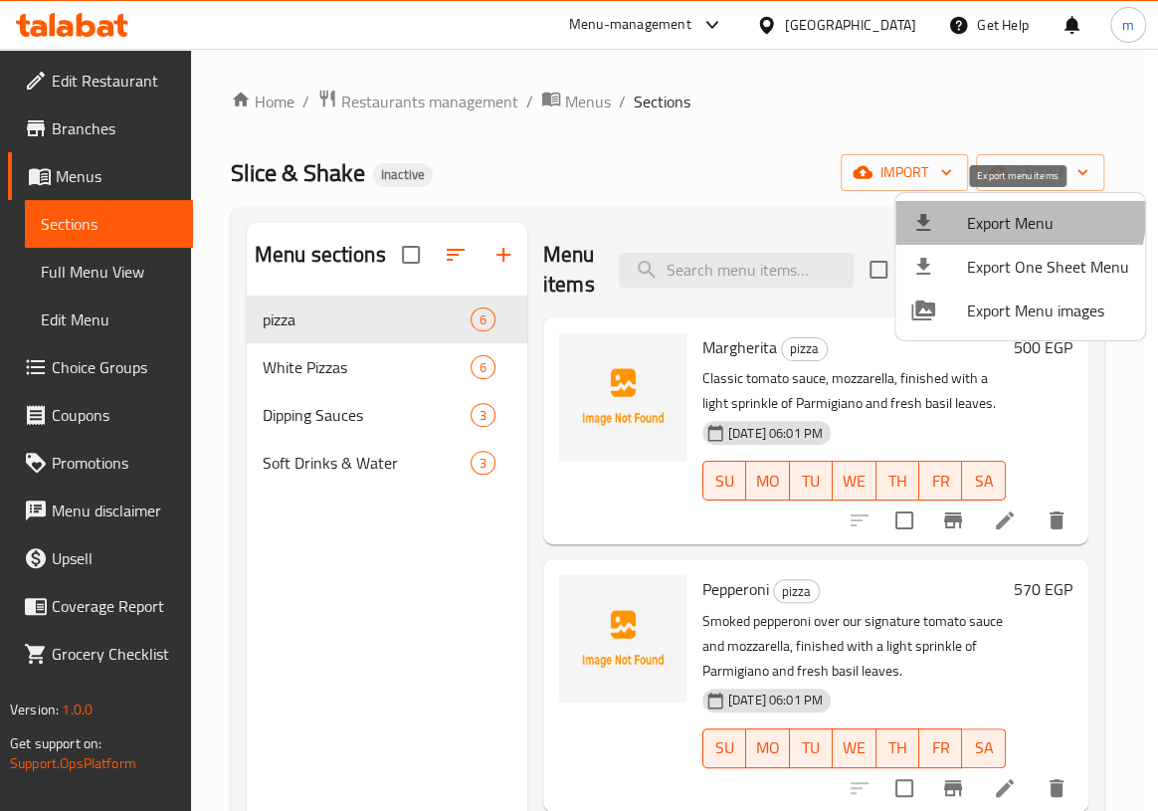
click at [937, 201] on li "Export Menu" at bounding box center [1020, 223] width 250 height 44
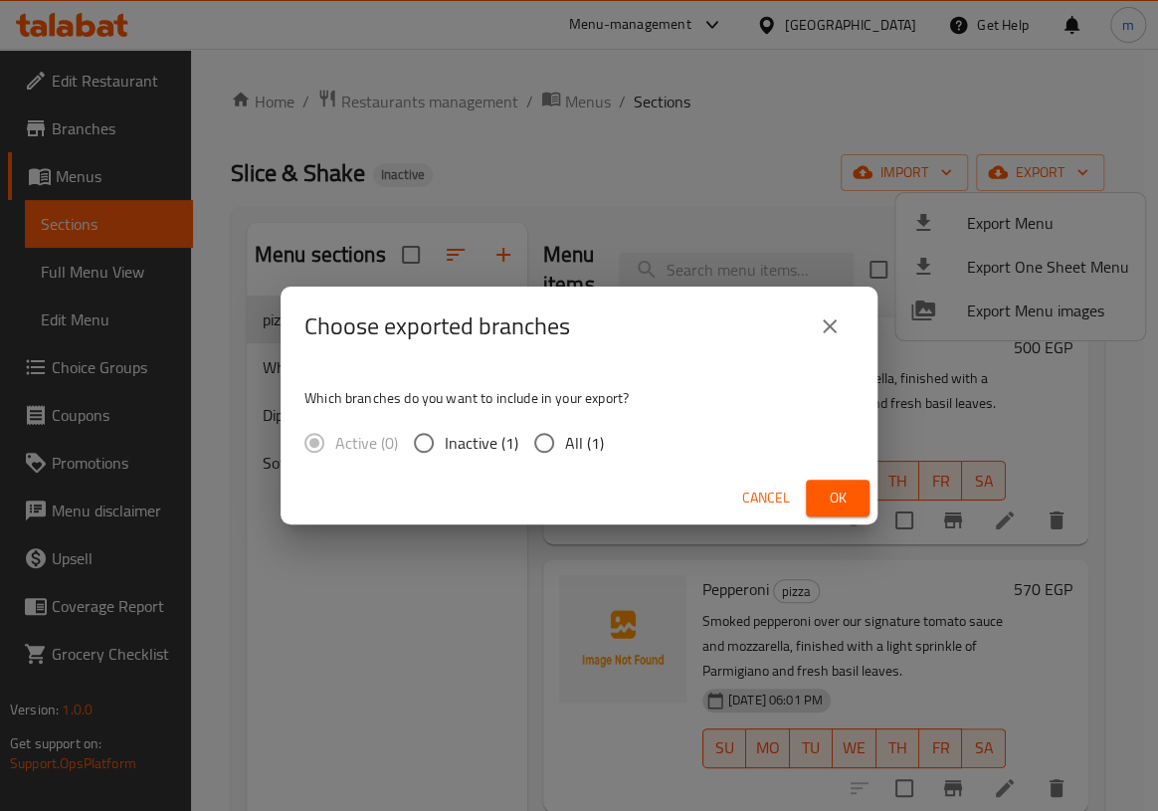
click at [536, 444] on input "All (1)" at bounding box center [544, 443] width 42 height 42
radio input "true"
click at [828, 493] on span "Ok" at bounding box center [838, 497] width 32 height 25
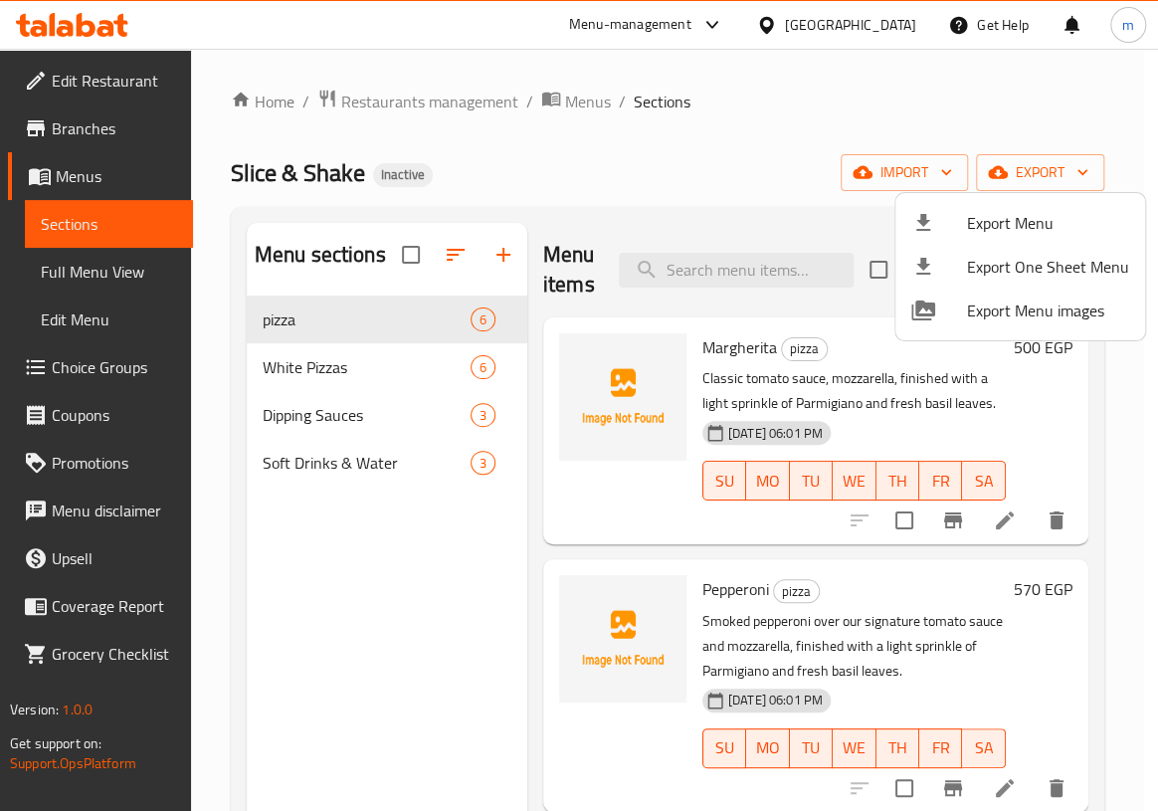
click at [105, 267] on div at bounding box center [579, 405] width 1158 height 811
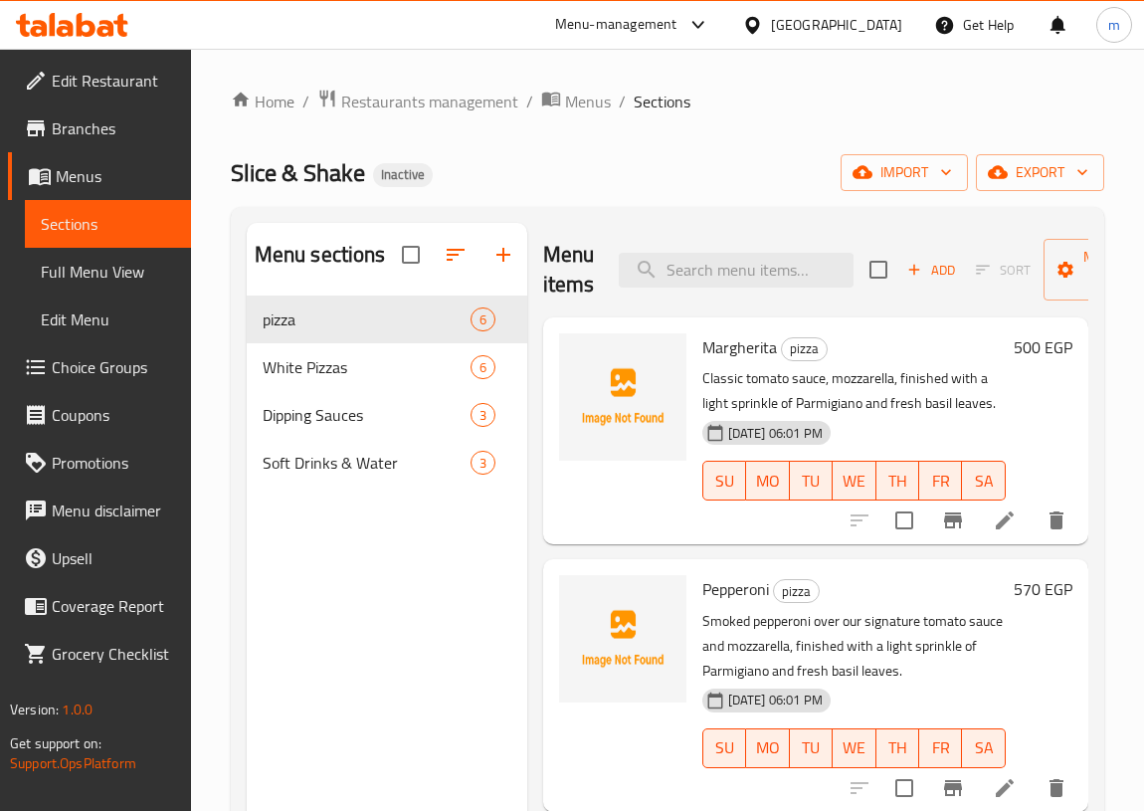
click at [105, 267] on span "Full Menu View" at bounding box center [108, 272] width 134 height 24
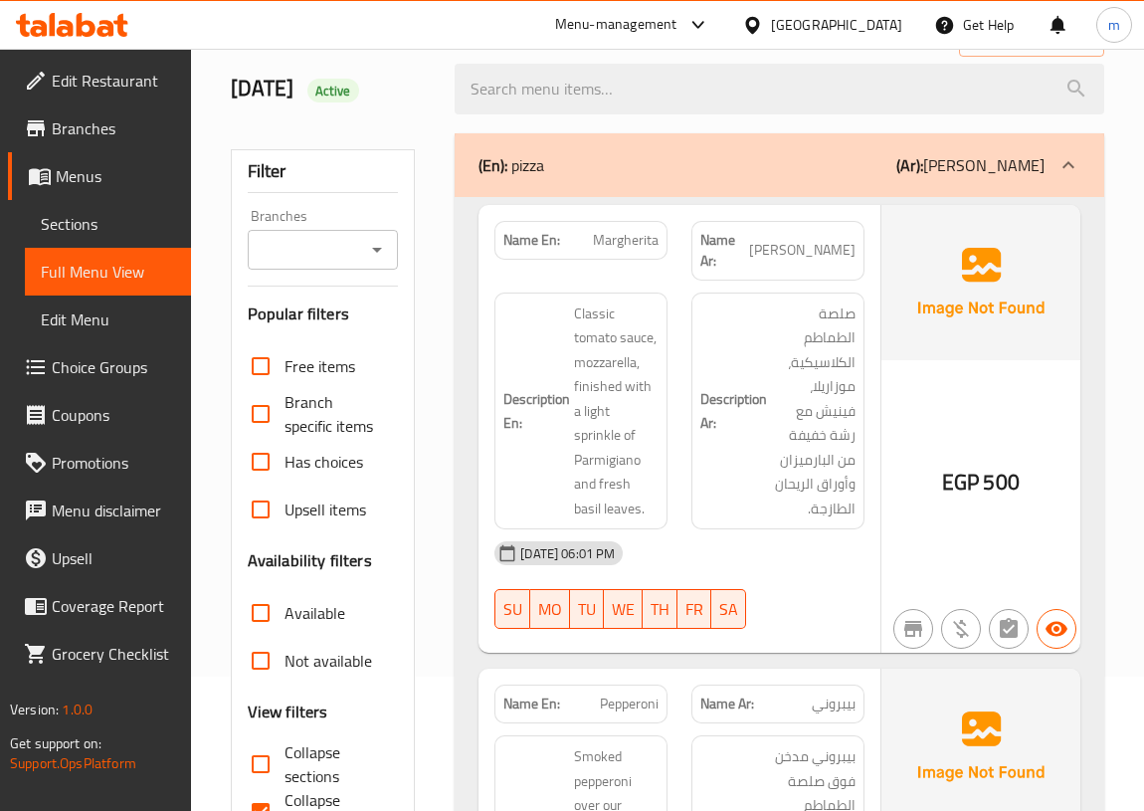
scroll to position [361, 0]
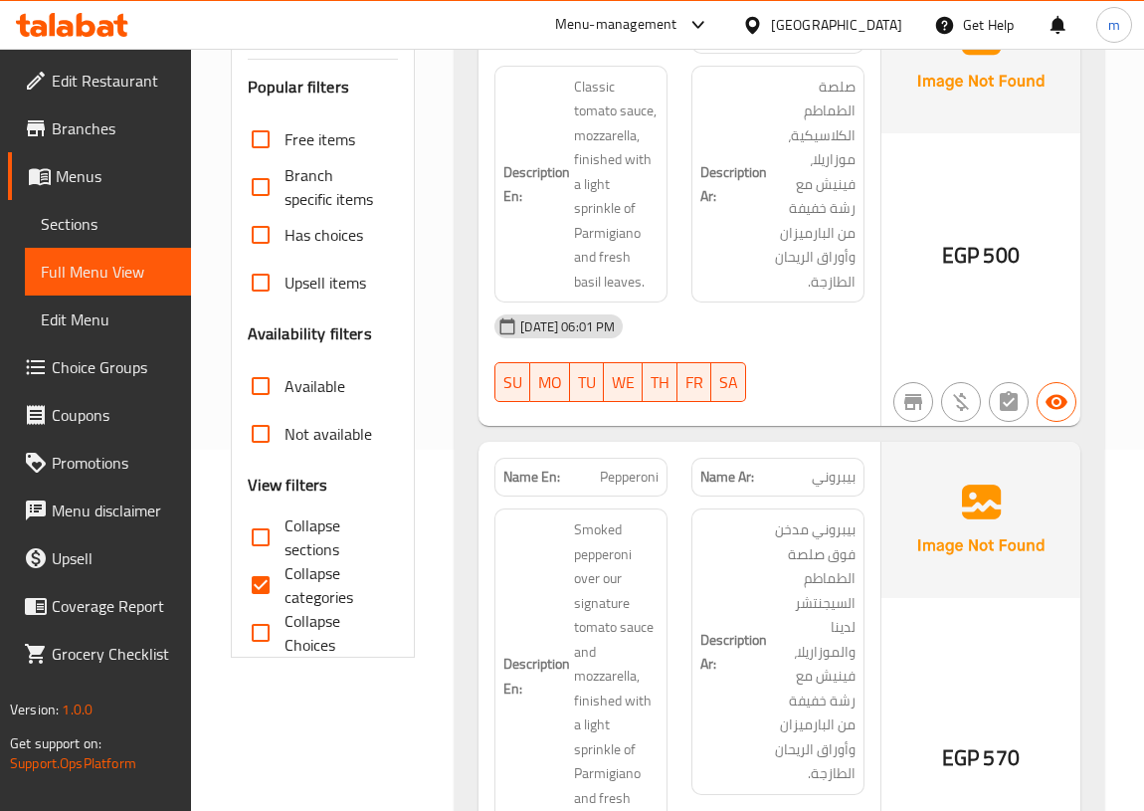
click at [263, 594] on input "Collapse categories" at bounding box center [261, 585] width 48 height 48
checkbox input "false"
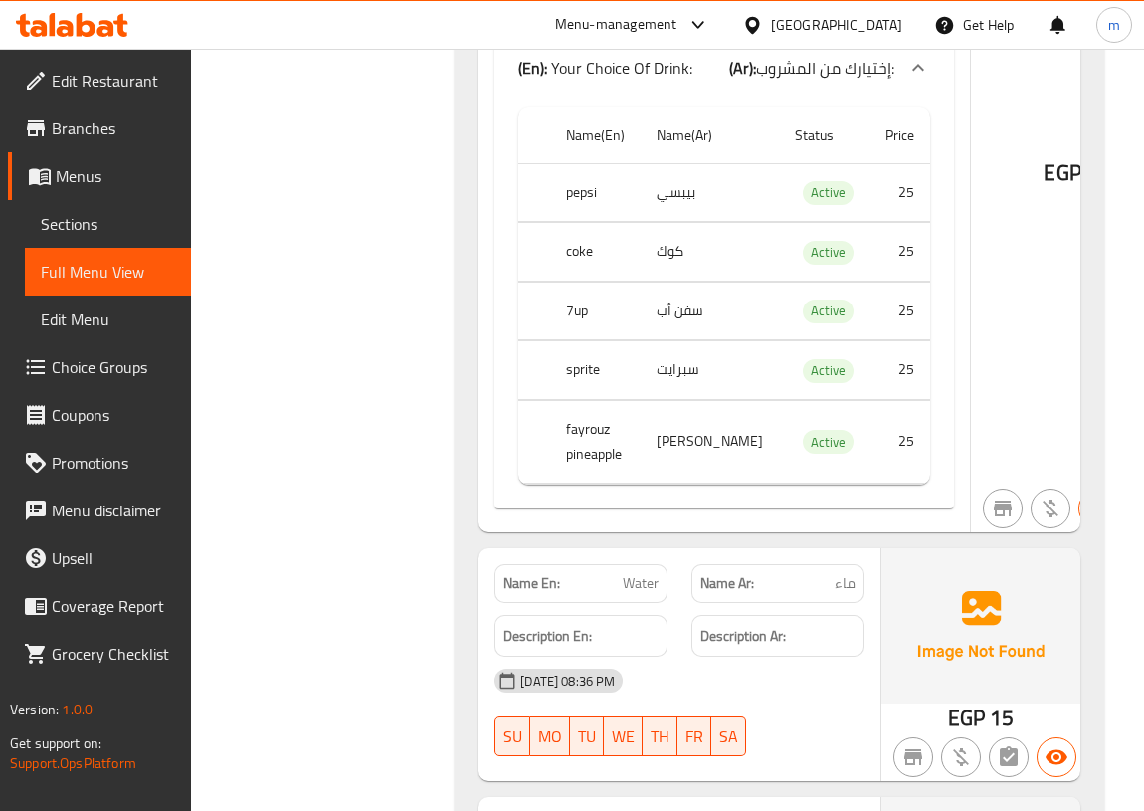
scroll to position [8103, 0]
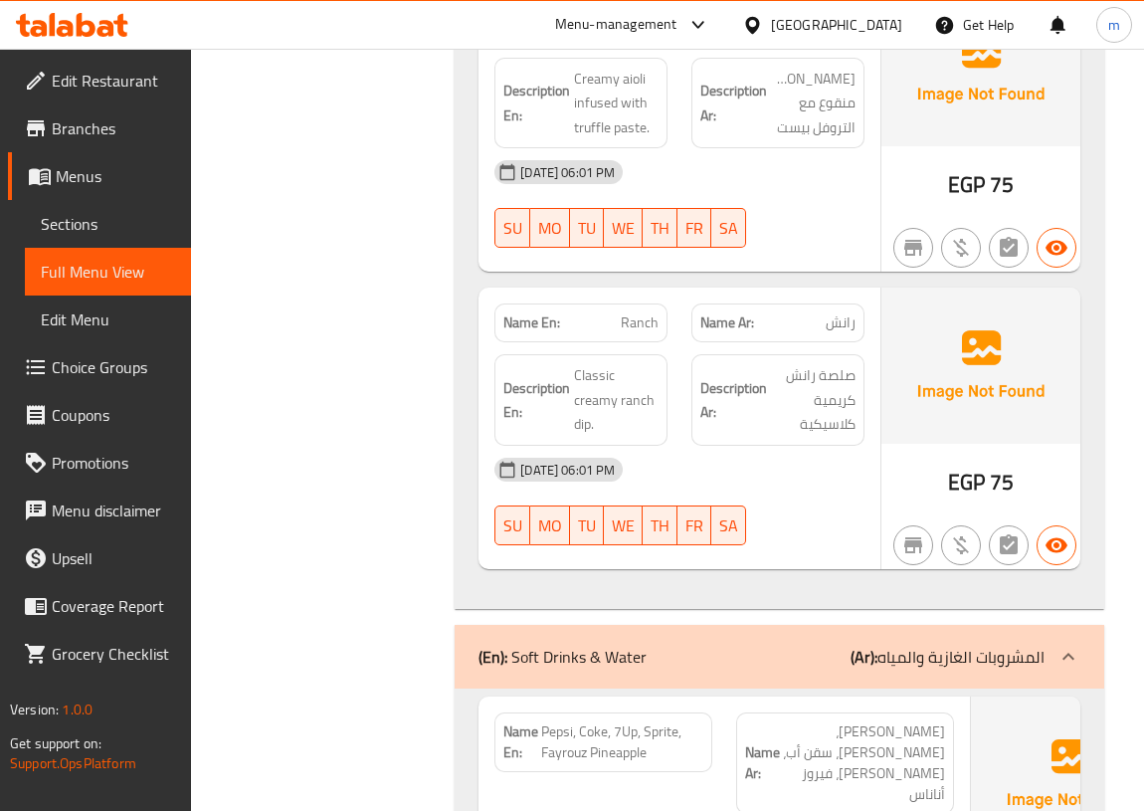
drag, startPoint x: 585, startPoint y: 360, endPoint x: 629, endPoint y: 370, distance: 44.9
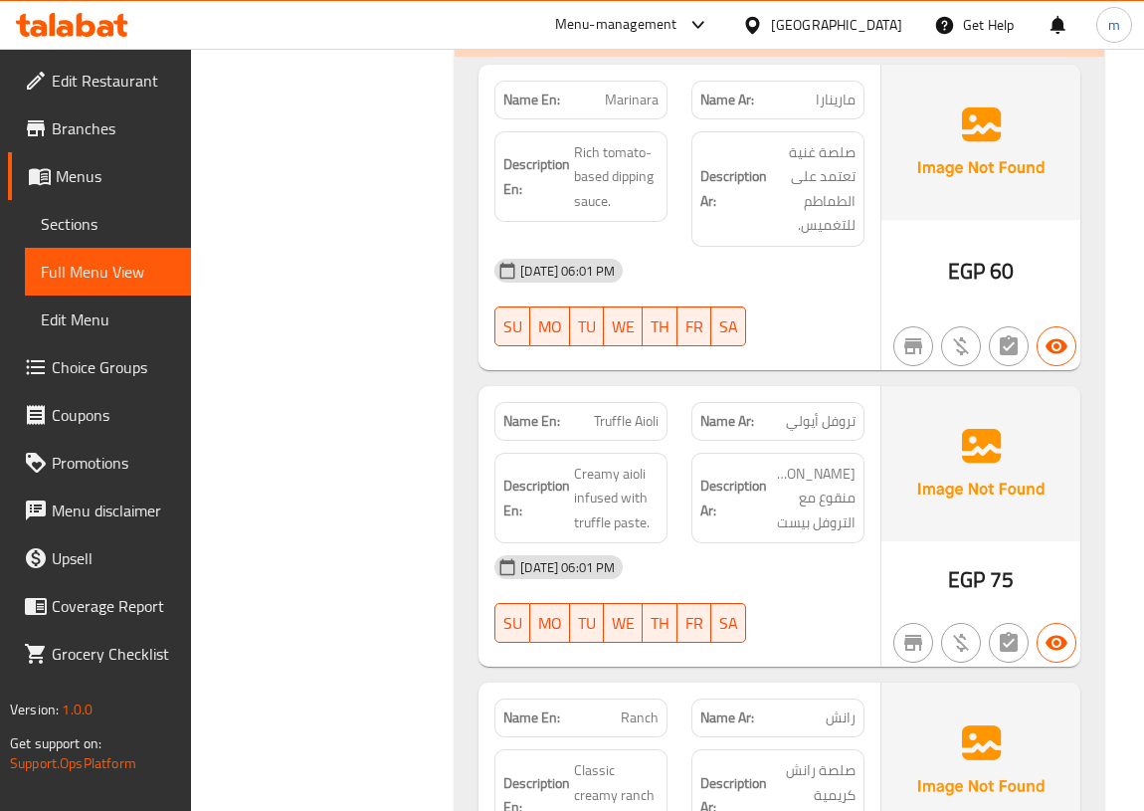
scroll to position [6714, 0]
click at [110, 282] on span "Full Menu View" at bounding box center [108, 272] width 134 height 24
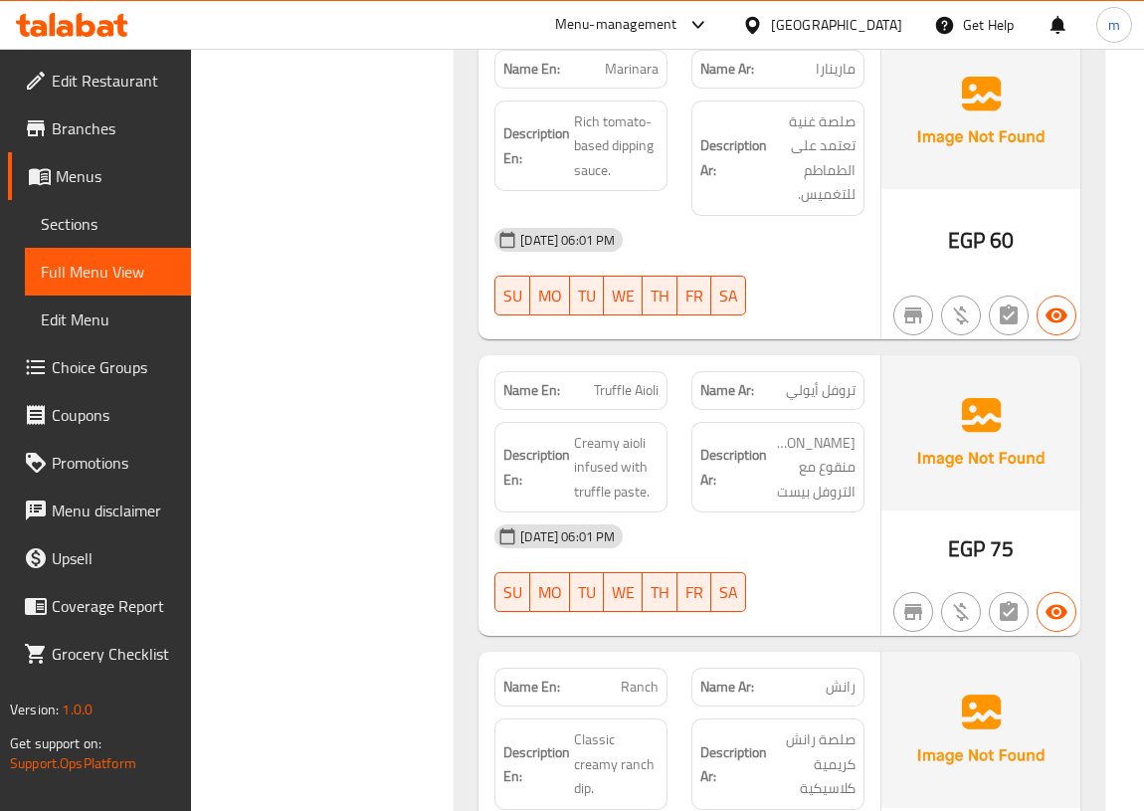
scroll to position [7438, 0]
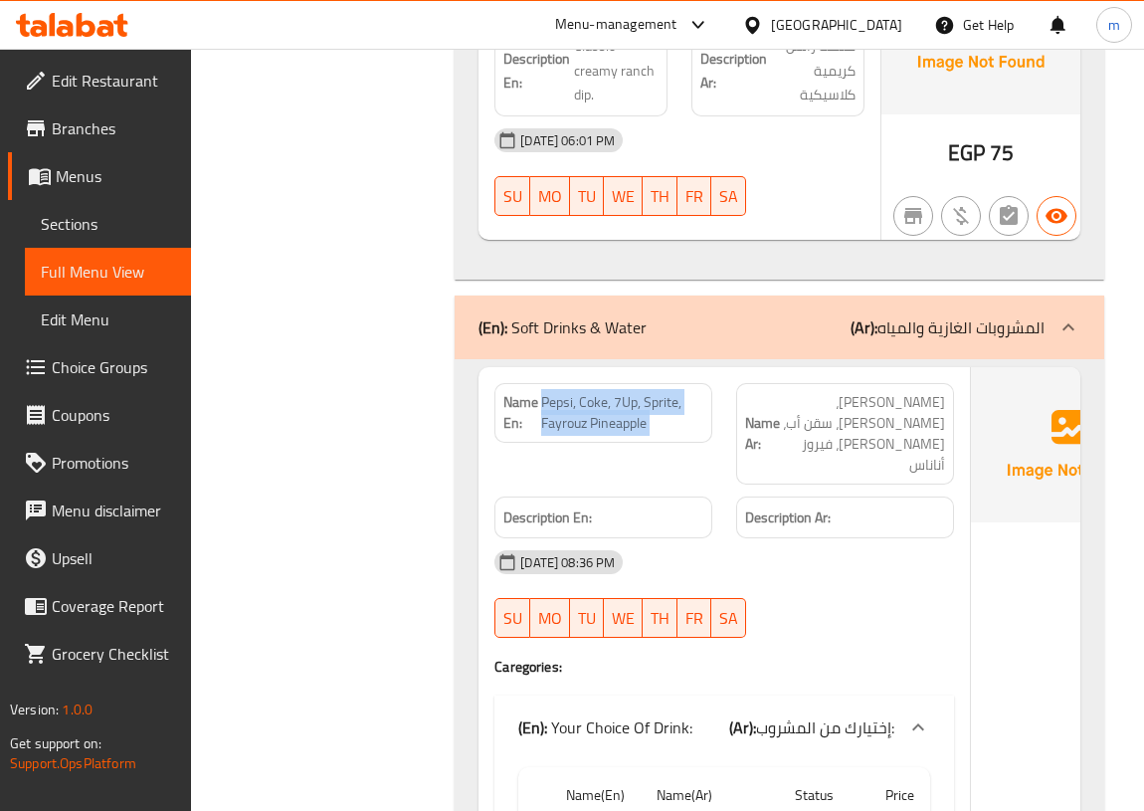
copy span "Pepsi, Coke, 7Up, Sprite, Fayrouz Pineapple"
